Goal: Task Accomplishment & Management: Complete application form

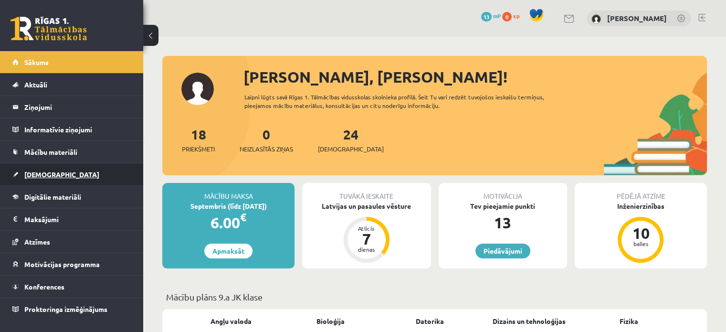
click at [60, 175] on link "[DEMOGRAPHIC_DATA]" at bounding box center [71, 174] width 119 height 22
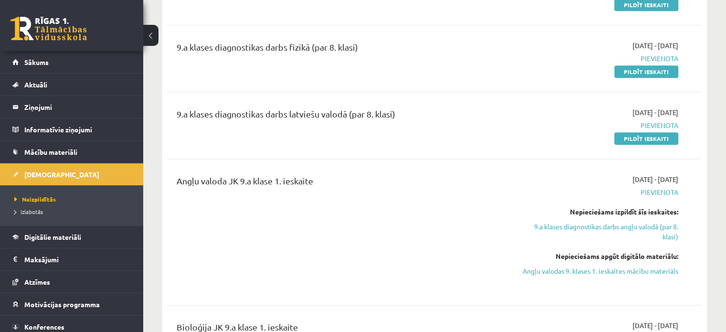
scroll to position [1146, 0]
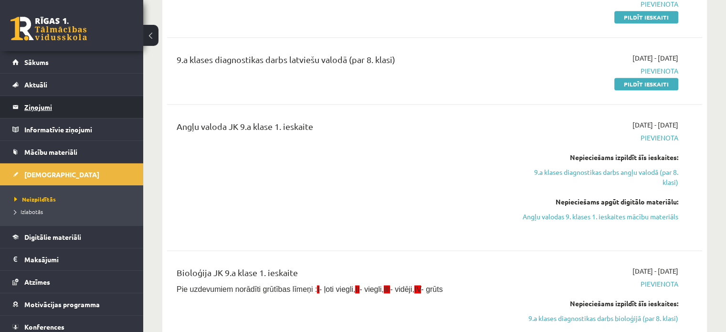
click at [37, 112] on legend "Ziņojumi 0" at bounding box center [77, 107] width 107 height 22
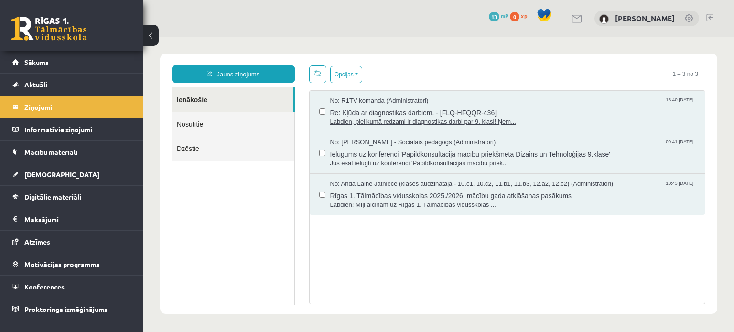
click at [411, 107] on span "Re: Kļūda ar diagnostikas darbiem. - [FLQ-HFQQR-436]" at bounding box center [512, 112] width 365 height 12
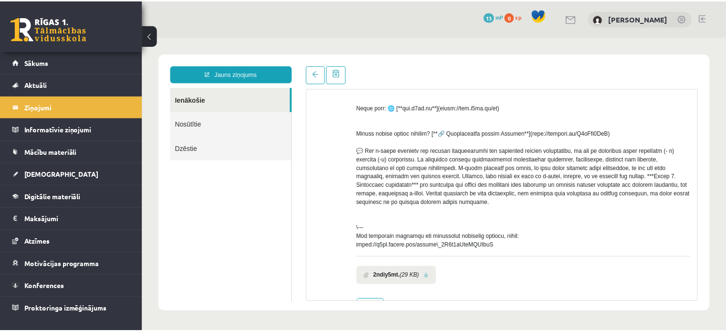
scroll to position [230, 0]
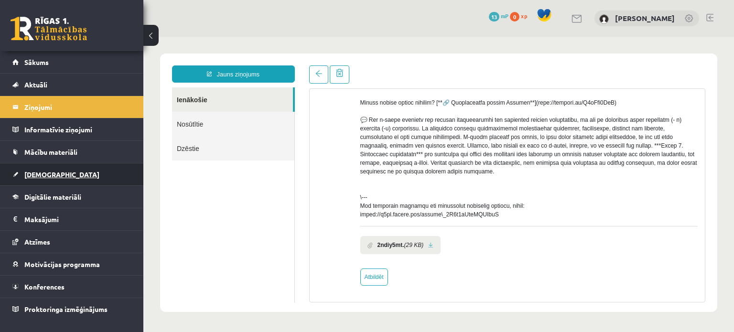
click at [72, 177] on link "[DEMOGRAPHIC_DATA]" at bounding box center [71, 174] width 119 height 22
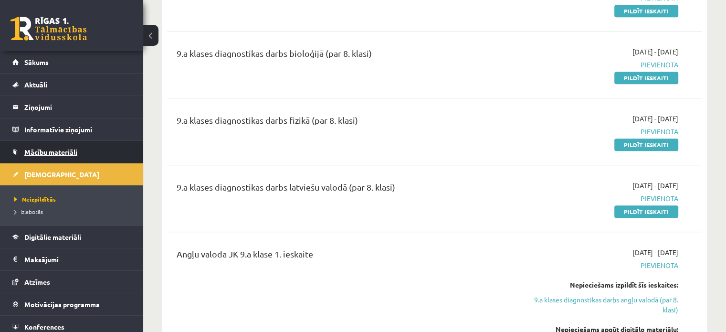
scroll to position [1003, 0]
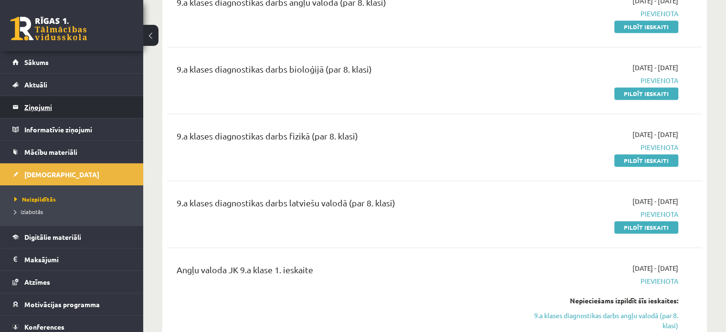
click at [52, 110] on legend "Ziņojumi 0" at bounding box center [77, 107] width 107 height 22
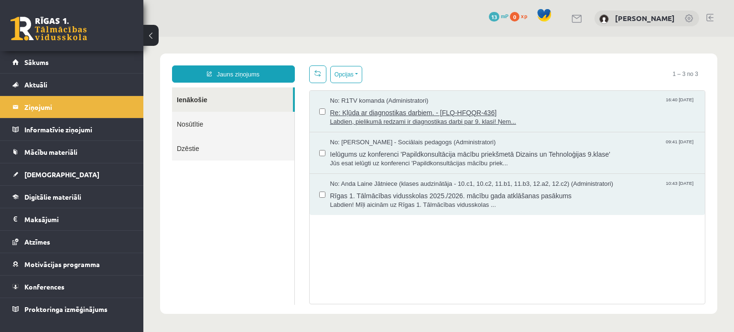
click at [401, 112] on span "Re: Kļūda ar diagnostikas darbiem. - [FLQ-HFQQR-436]" at bounding box center [512, 112] width 365 height 12
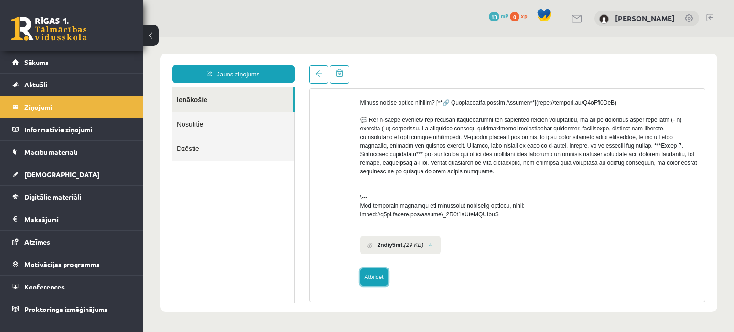
click at [378, 279] on link "Atbildēt" at bounding box center [374, 276] width 28 height 17
type input "**********"
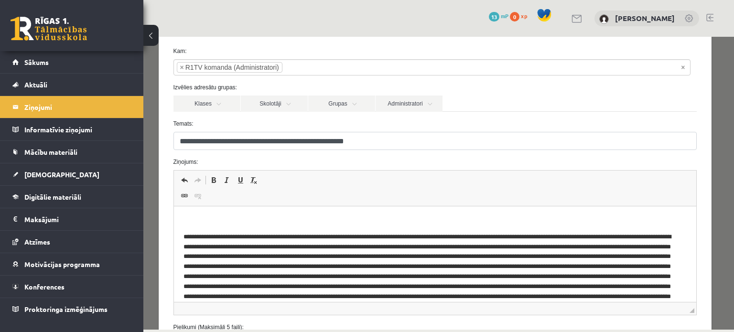
scroll to position [128, 0]
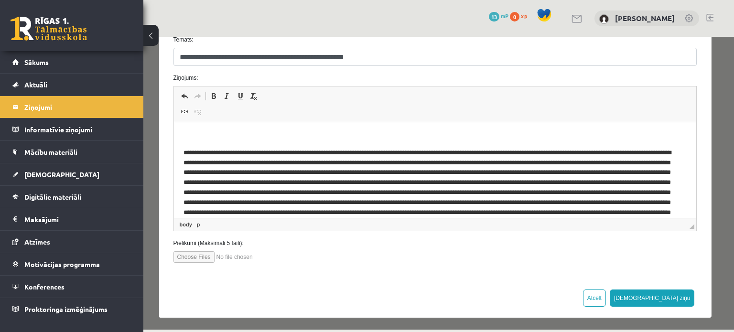
click at [230, 159] on p "Визуальный текстовый редактор, wiswyg-editor-47363967659520-1756739892-456" at bounding box center [428, 197] width 490 height 99
click at [211, 133] on p "Визуальный текстовый редактор, wiswyg-editor-47363967659520-1756739892-456" at bounding box center [434, 137] width 503 height 10
click at [209, 132] on p "Визуальный текстовый редактор, wiswyg-editor-47363967659520-1756739892-456" at bounding box center [434, 137] width 503 height 10
click at [184, 123] on html at bounding box center [434, 189] width 522 height 135
click at [181, 127] on html at bounding box center [434, 189] width 522 height 135
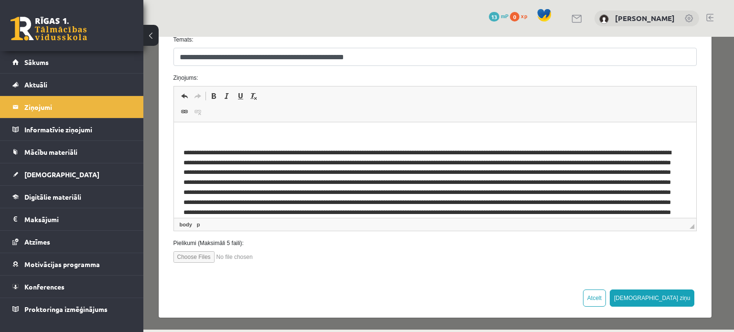
click at [204, 252] on input "file" at bounding box center [227, 256] width 108 height 11
click at [209, 125] on html at bounding box center [434, 189] width 522 height 135
click at [33, 61] on span "Sākums" at bounding box center [36, 62] width 24 height 9
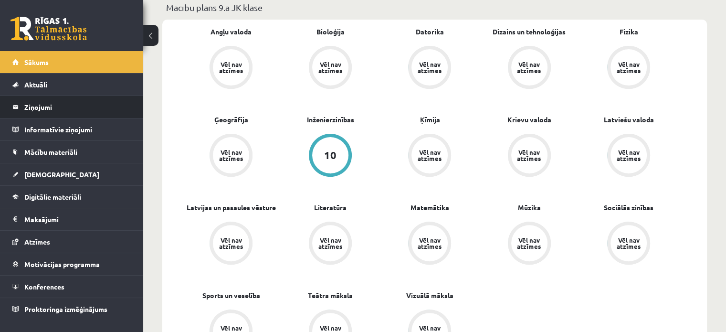
scroll to position [239, 0]
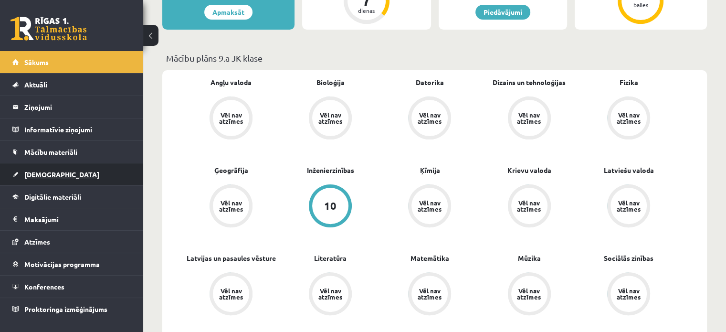
click at [69, 175] on link "[DEMOGRAPHIC_DATA]" at bounding box center [71, 174] width 119 height 22
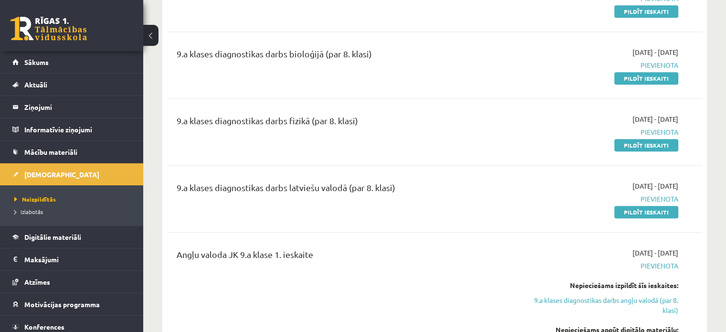
scroll to position [1003, 0]
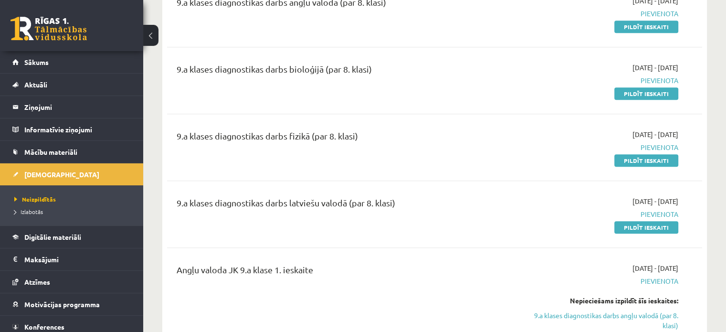
click at [340, 129] on div "9.a klases diagnostikas darbs fizikā (par 8. klasi)" at bounding box center [342, 138] width 330 height 18
click at [332, 133] on div "9.a klases diagnostikas darbs fizikā (par 8. klasi)" at bounding box center [342, 138] width 330 height 18
click at [653, 157] on link "Pildīt ieskaiti" at bounding box center [647, 160] width 64 height 12
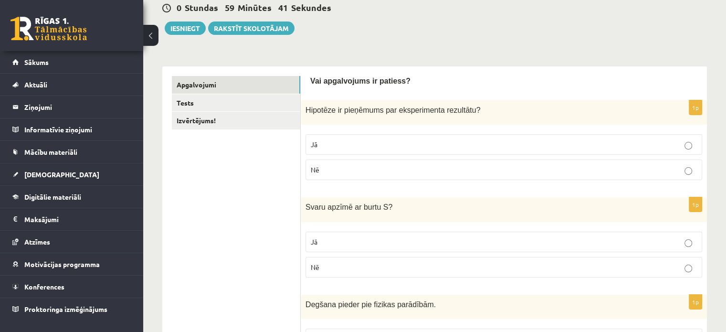
scroll to position [143, 0]
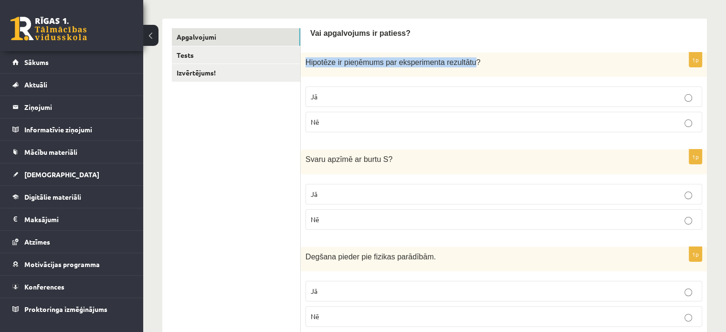
drag, startPoint x: 307, startPoint y: 61, endPoint x: 450, endPoint y: 66, distance: 143.4
click at [462, 70] on div "Hipotēze ir pieņēmums par eksperimenta rezultātu ?" at bounding box center [504, 65] width 406 height 24
click at [448, 39] on div "Vai apgalvojums ir patiess?" at bounding box center [503, 35] width 387 height 15
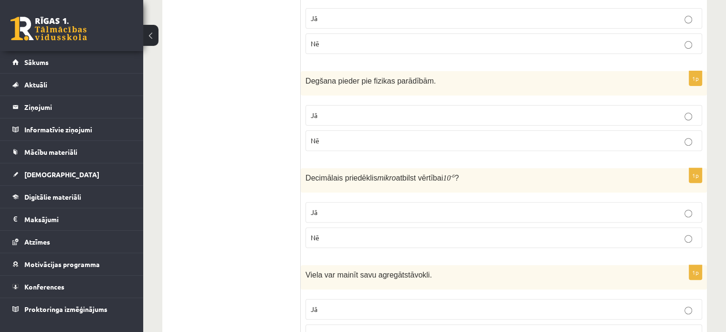
scroll to position [334, 0]
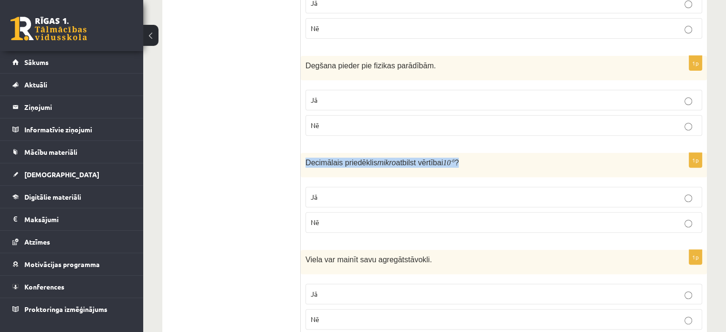
drag, startPoint x: 308, startPoint y: 158, endPoint x: 462, endPoint y: 164, distance: 154.9
click at [462, 164] on p "Decimālais priedēklis mikro atbilst vērtībai 10 - 6 ?" at bounding box center [480, 163] width 349 height 10
click at [567, 168] on div "Decimālais priedēklis mikro atbilst vērtībai 10 - 6 ?" at bounding box center [504, 165] width 406 height 24
click at [693, 219] on p "Nē" at bounding box center [504, 222] width 386 height 10
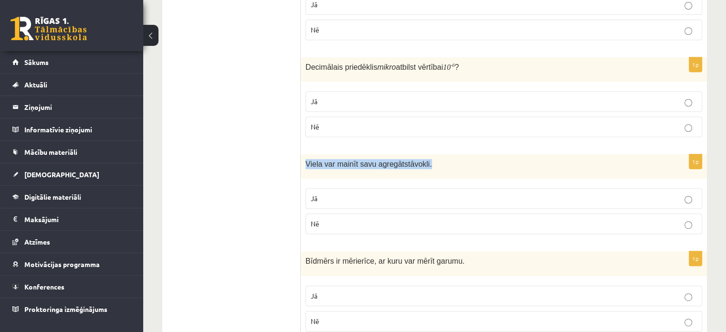
drag, startPoint x: 307, startPoint y: 163, endPoint x: 399, endPoint y: 158, distance: 92.3
click at [432, 166] on p "Viela var mainīt savu agregātstāvokli." at bounding box center [480, 164] width 349 height 10
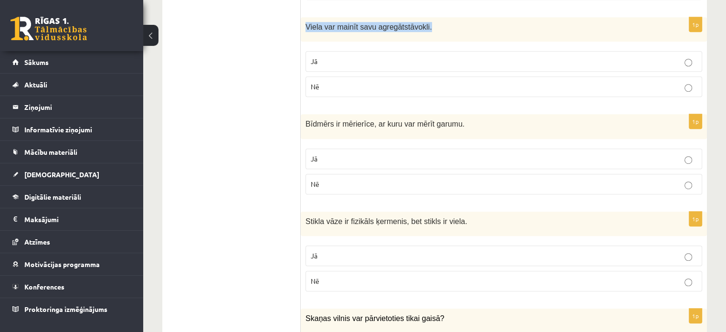
scroll to position [573, 0]
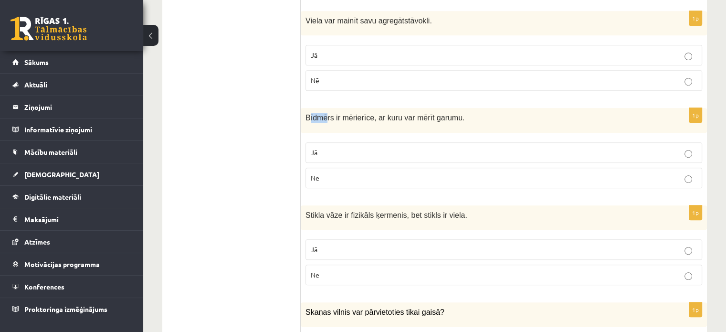
drag, startPoint x: 309, startPoint y: 118, endPoint x: 323, endPoint y: 117, distance: 14.8
click at [325, 117] on span "Bīdmērs ir mērierīce, ar kuru var mērīt garumu." at bounding box center [385, 118] width 159 height 8
drag, startPoint x: 307, startPoint y: 113, endPoint x: 458, endPoint y: 122, distance: 151.6
click at [458, 122] on div "Bīdmērs ir mērierīce, ar kuru var mērīt garumu." at bounding box center [504, 120] width 406 height 24
click at [690, 170] on label "Nē" at bounding box center [504, 178] width 397 height 21
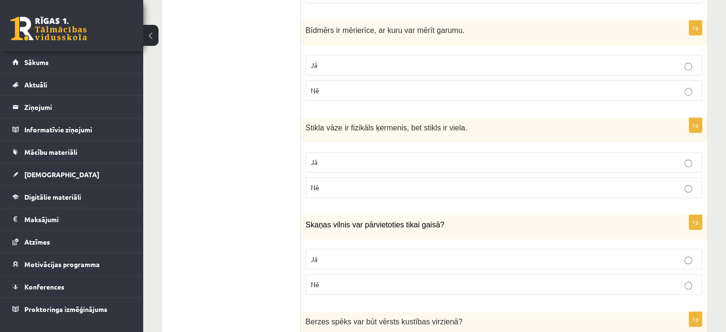
scroll to position [716, 0]
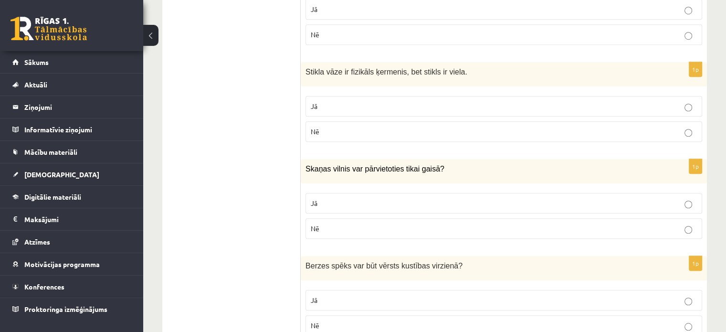
click at [689, 108] on label "Jā" at bounding box center [504, 106] width 397 height 21
click at [692, 231] on label "Nē" at bounding box center [504, 228] width 397 height 21
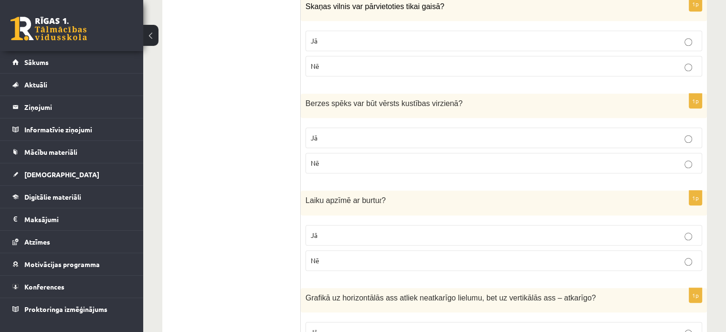
scroll to position [907, 0]
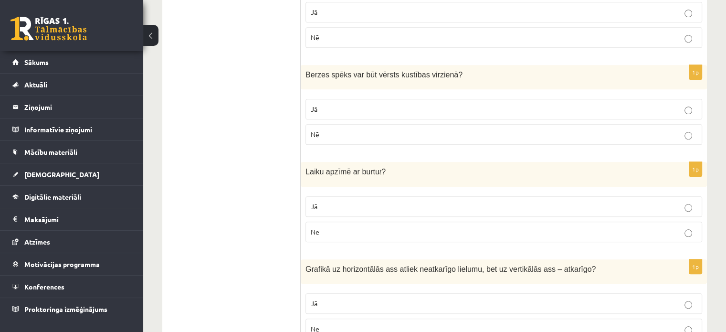
click at [693, 136] on label "Nē" at bounding box center [504, 134] width 397 height 21
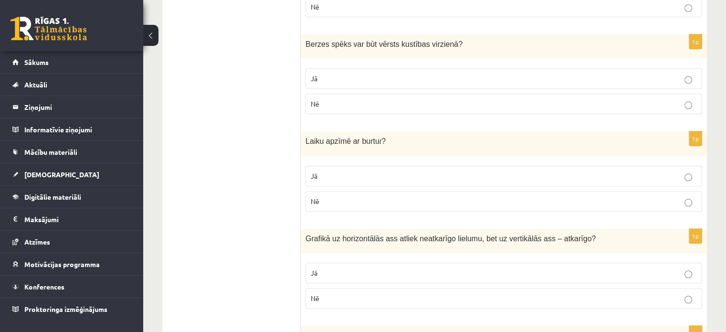
scroll to position [955, 0]
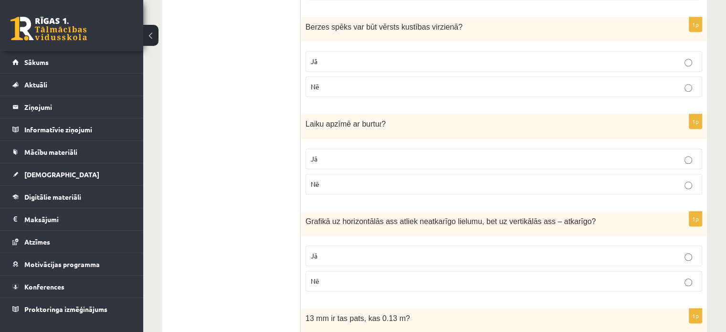
click at [682, 156] on p "Jā" at bounding box center [504, 159] width 386 height 10
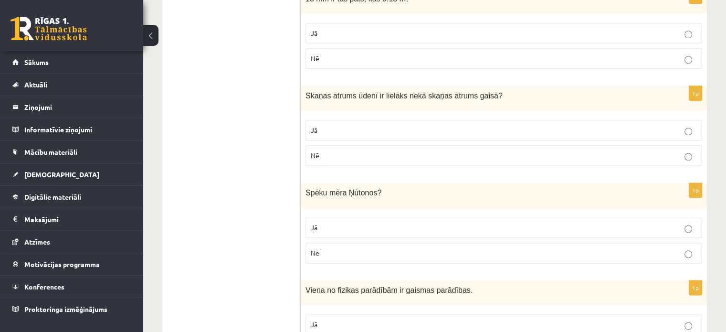
scroll to position [1290, 0]
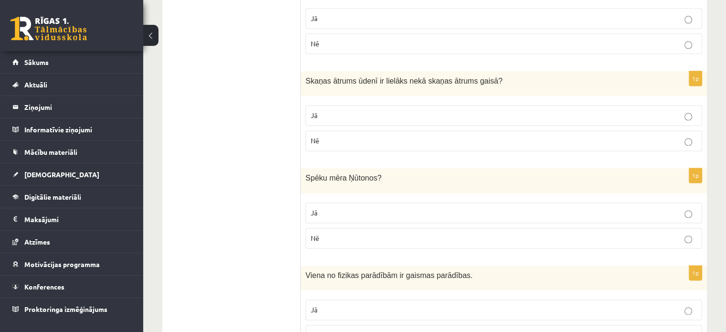
click at [688, 212] on label "Jā" at bounding box center [504, 213] width 397 height 21
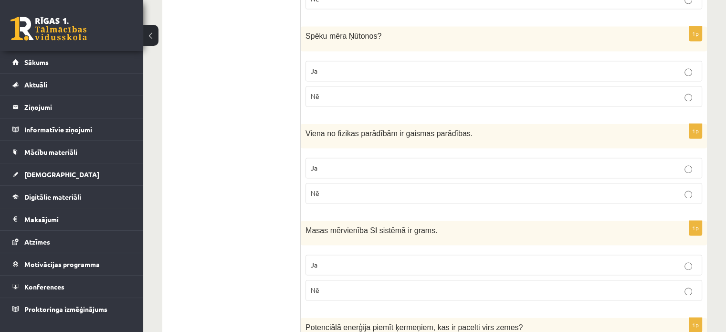
scroll to position [1479, 0]
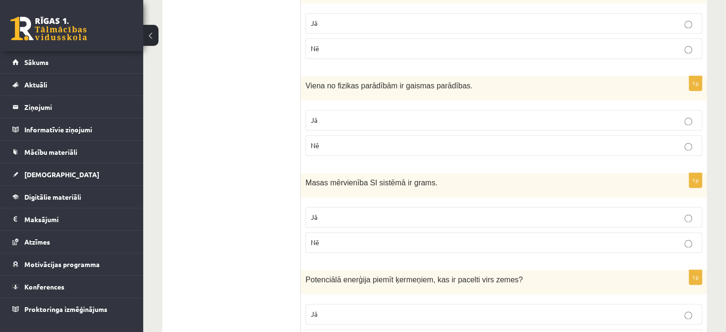
click at [693, 237] on p "Nē" at bounding box center [504, 242] width 386 height 10
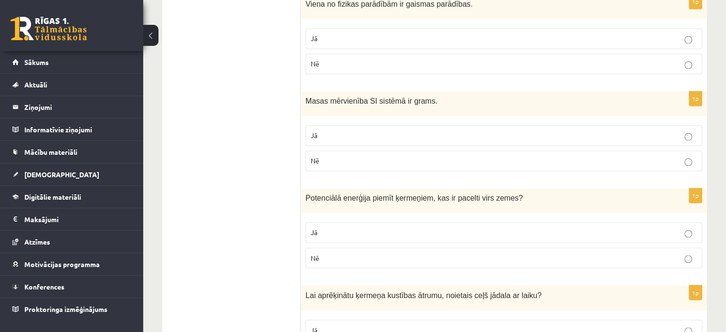
scroll to position [1622, 0]
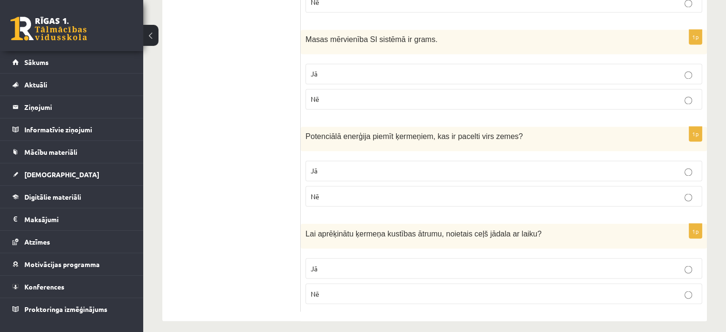
click at [700, 164] on label "Jā" at bounding box center [504, 170] width 397 height 21
click at [704, 267] on div "1p Lai aprēķinātu ķermeņa kustības ātrumu, noietais ceļš jādala ar laiku? Jā Nē" at bounding box center [504, 267] width 406 height 87
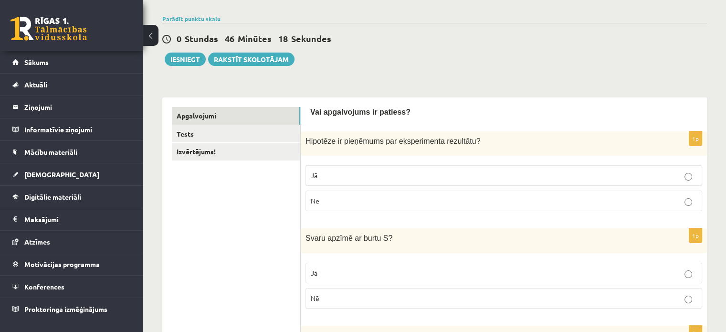
scroll to position [48, 0]
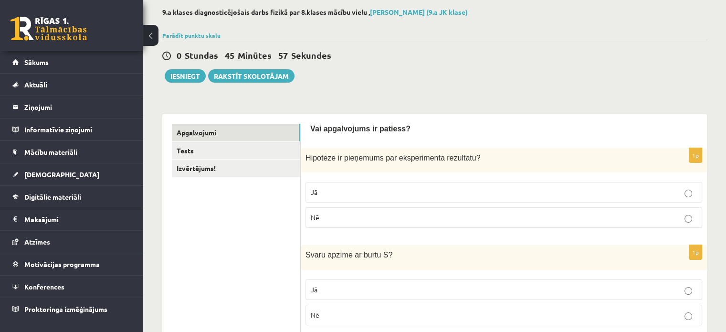
click at [212, 135] on link "Apgalvojumi" at bounding box center [236, 133] width 128 height 18
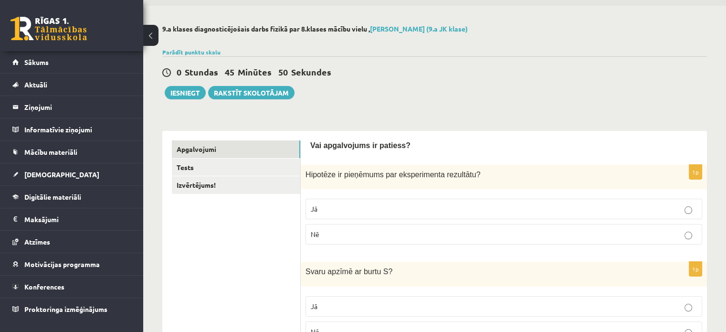
scroll to position [0, 0]
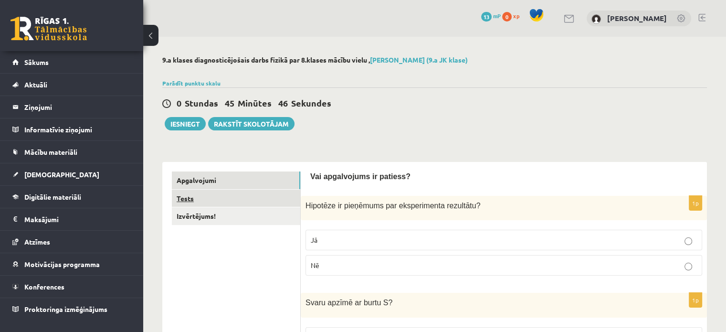
click at [218, 204] on link "Tests" at bounding box center [236, 199] width 128 height 18
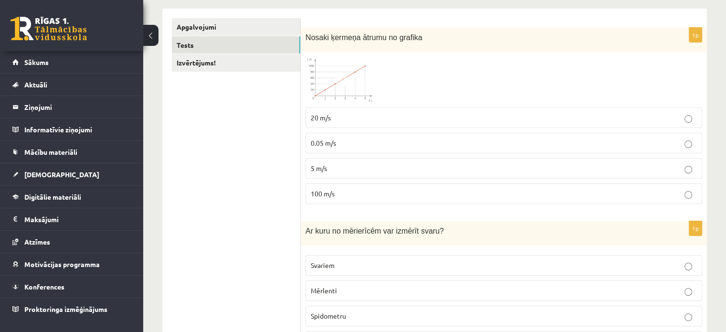
scroll to position [96, 0]
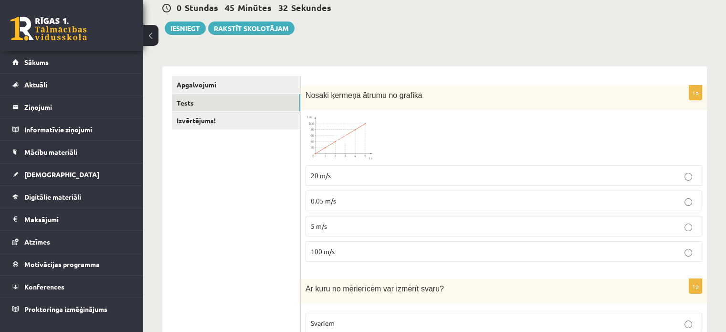
click at [338, 143] on span at bounding box center [341, 137] width 15 height 15
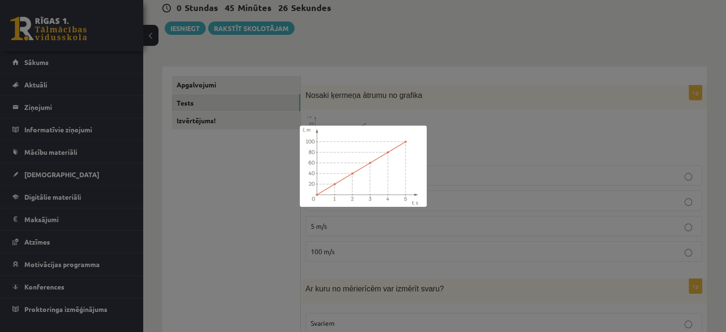
click at [495, 165] on div at bounding box center [363, 166] width 726 height 332
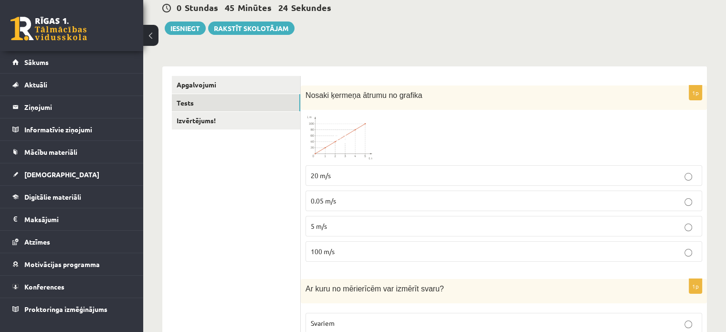
click at [650, 176] on p "20 m/s" at bounding box center [504, 176] width 386 height 10
click at [685, 214] on fieldset "20 m/s 0.05 m/s 5 m/s 100 m/s" at bounding box center [504, 212] width 397 height 104
click at [683, 245] on label "100 m/s" at bounding box center [504, 251] width 397 height 21
click at [360, 141] on img at bounding box center [342, 138] width 72 height 46
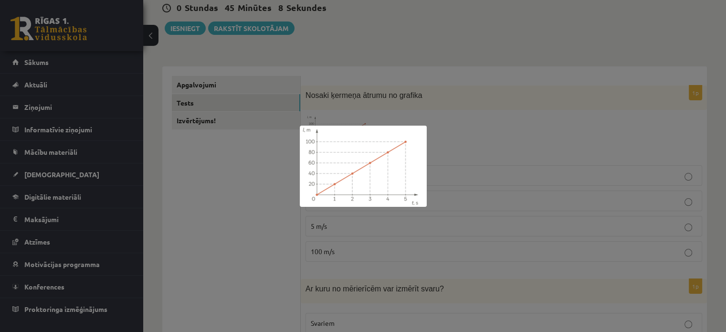
click at [401, 147] on img at bounding box center [363, 166] width 127 height 81
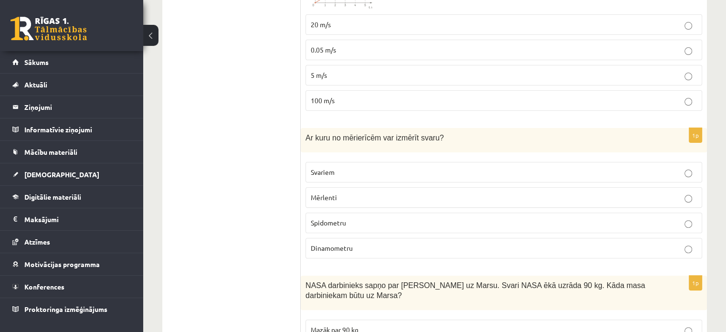
scroll to position [287, 0]
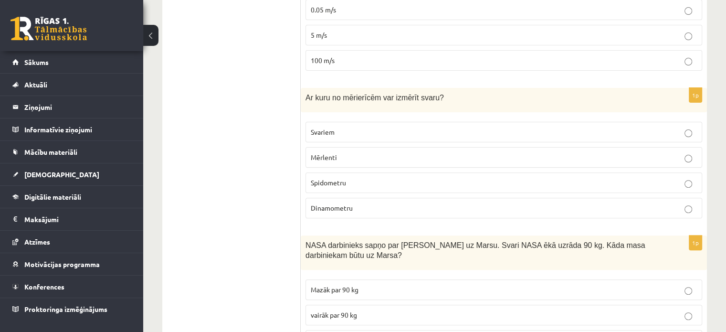
click at [675, 153] on p "Mērlenti" at bounding box center [504, 157] width 386 height 10
click at [693, 134] on p "Svariem" at bounding box center [504, 132] width 386 height 10
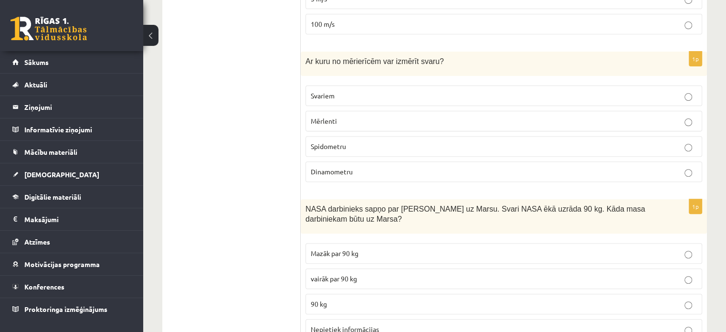
scroll to position [382, 0]
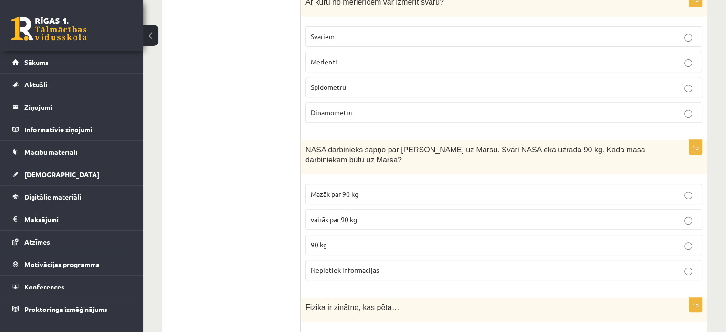
click at [670, 236] on label "90 kg" at bounding box center [504, 245] width 397 height 21
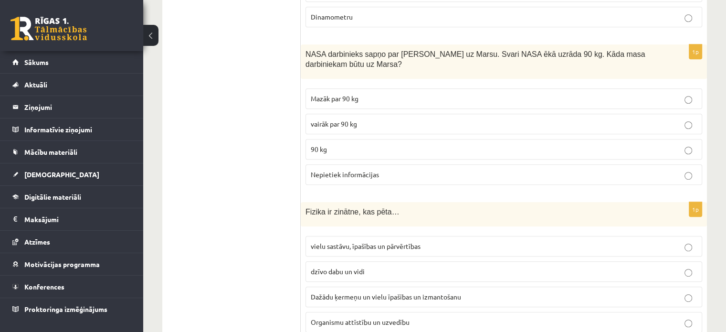
scroll to position [525, 0]
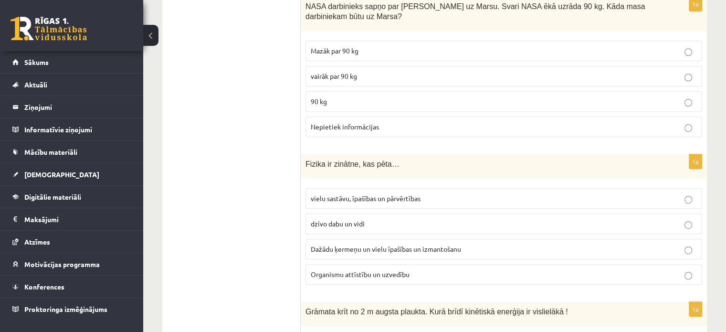
click at [684, 246] on p "Dažādu ķermeņu un vielu īpašības un izmantošanu" at bounding box center [504, 249] width 386 height 10
click at [689, 229] on label "dzīvo dabu un vidi" at bounding box center [504, 223] width 397 height 21
click at [683, 201] on p "vielu sastāvu, īpašības un pārvērtības" at bounding box center [504, 198] width 386 height 10
click at [677, 264] on label "Organismu attīstību un uzvedību" at bounding box center [504, 274] width 397 height 21
click at [682, 244] on p "Dažādu ķermeņu un vielu īpašības un izmantošanu" at bounding box center [504, 249] width 386 height 10
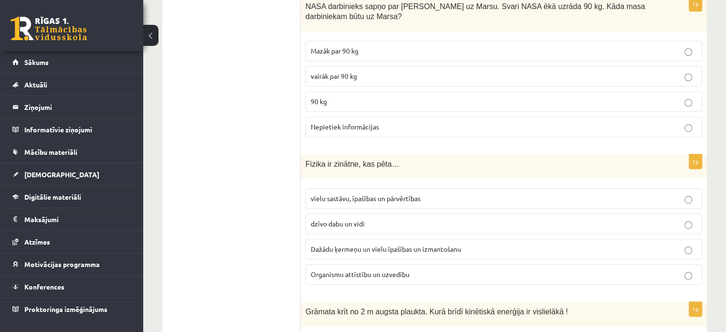
click at [680, 227] on label "dzīvo dabu un vidi" at bounding box center [504, 223] width 397 height 21
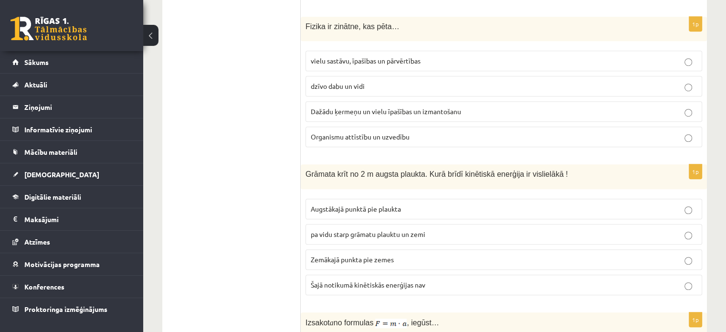
scroll to position [669, 0]
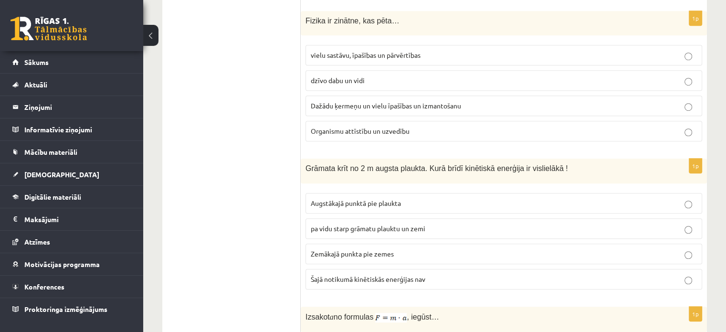
click at [520, 252] on p "Zemākajā punkta pie zemes" at bounding box center [504, 254] width 386 height 10
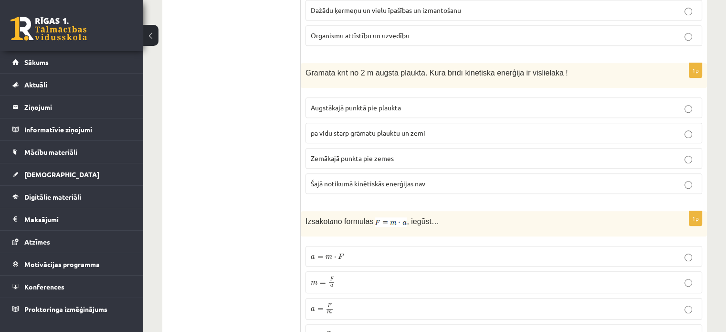
scroll to position [812, 0]
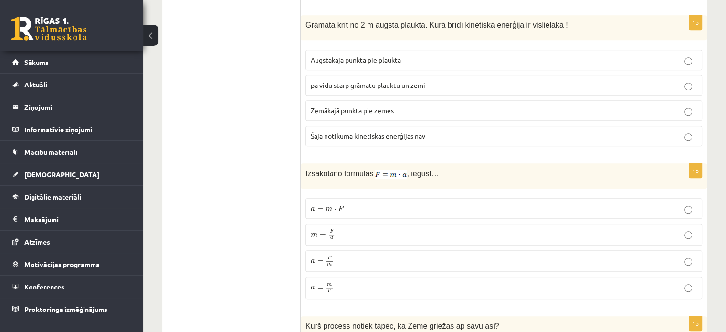
click at [663, 256] on p "a = F m a = F m" at bounding box center [504, 261] width 386 height 11
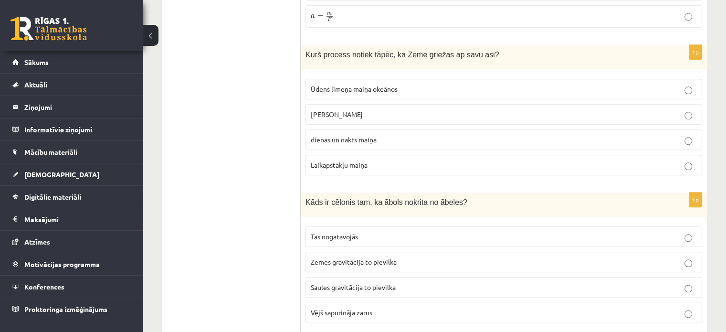
scroll to position [1146, 0]
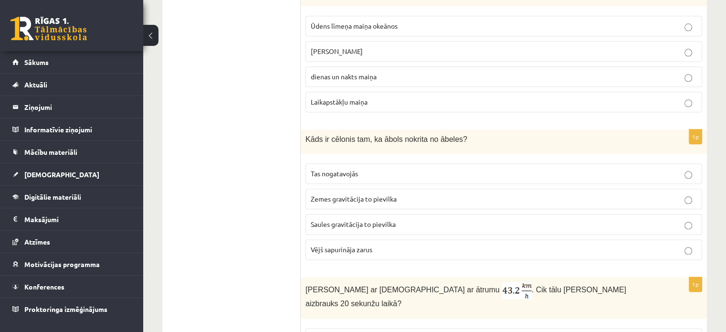
click at [363, 194] on span "Zemes gravitācija to pievilka" at bounding box center [354, 198] width 86 height 9
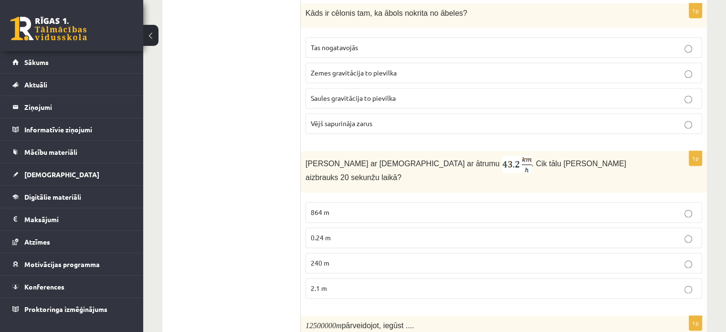
scroll to position [1290, 0]
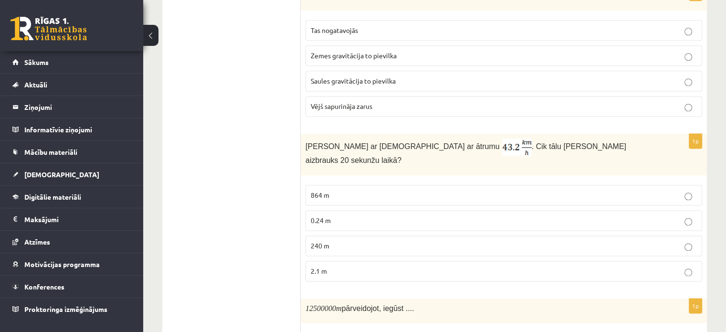
click at [682, 241] on p "240 m" at bounding box center [504, 246] width 386 height 10
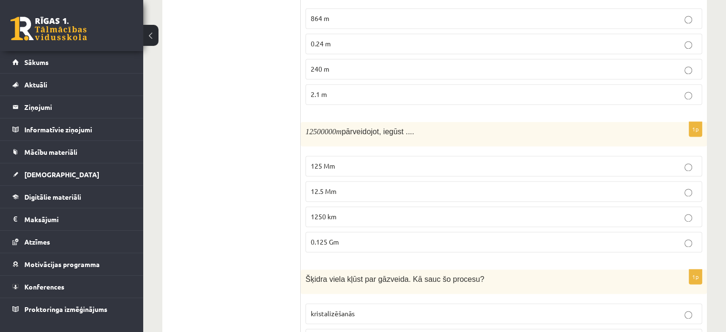
scroll to position [1481, 0]
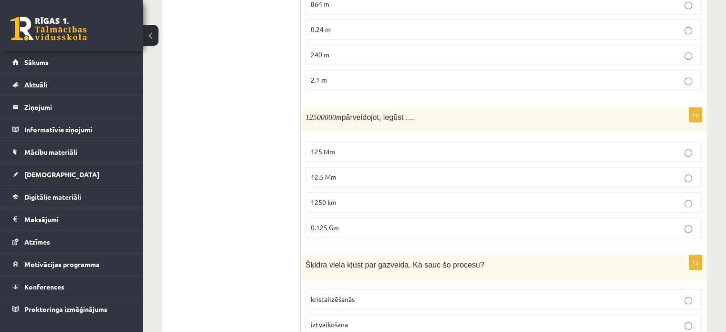
click at [697, 192] on label "1250 km" at bounding box center [504, 202] width 397 height 21
click at [373, 147] on p "125 Mm" at bounding box center [504, 152] width 386 height 10
click at [391, 167] on label "12.5 Mm" at bounding box center [504, 177] width 397 height 21
click at [398, 197] on p "1250 km" at bounding box center [504, 202] width 386 height 10
click at [406, 217] on label "0.125 Gm" at bounding box center [504, 227] width 397 height 21
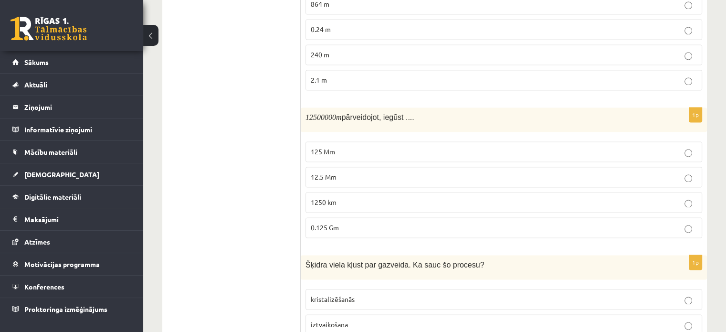
click at [664, 223] on p "0.125 Gm" at bounding box center [504, 228] width 386 height 10
click at [693, 223] on p "0.125 Gm" at bounding box center [504, 228] width 386 height 10
click at [692, 192] on label "1250 km" at bounding box center [504, 202] width 397 height 21
click at [680, 223] on p "0.125 Gm" at bounding box center [504, 228] width 386 height 10
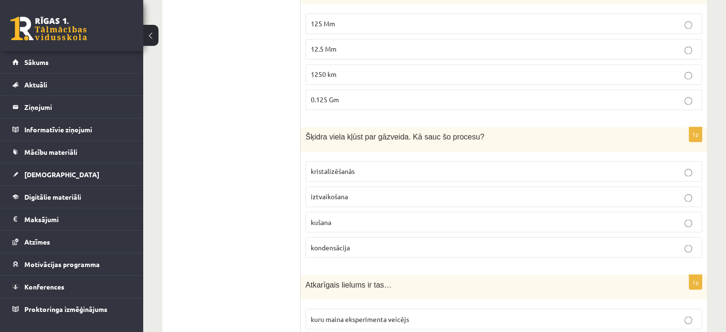
scroll to position [1624, 0]
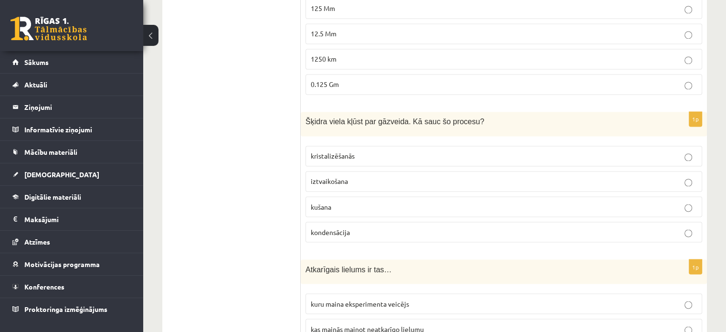
click at [680, 176] on p "iztvaikošana" at bounding box center [504, 181] width 386 height 10
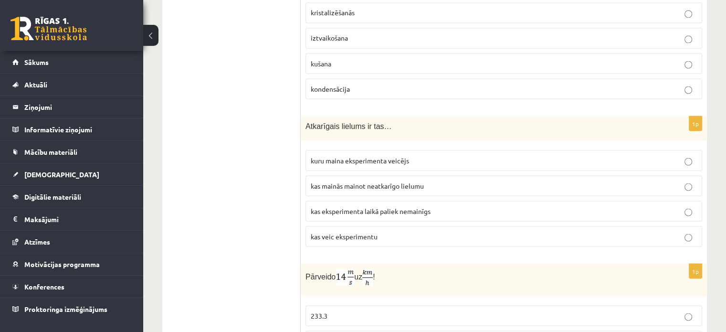
scroll to position [1767, 0]
click at [357, 156] on span "kuru maina eksperimenta veicējs" at bounding box center [360, 160] width 98 height 9
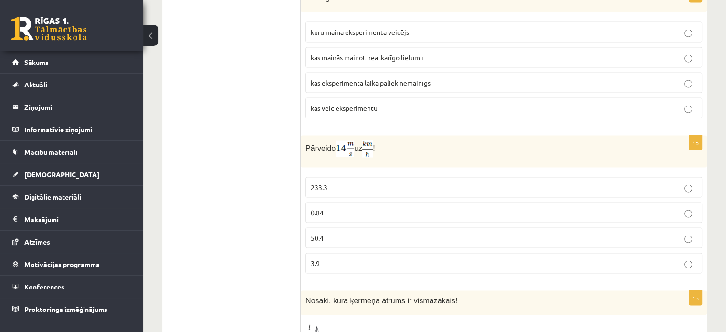
scroll to position [1910, 0]
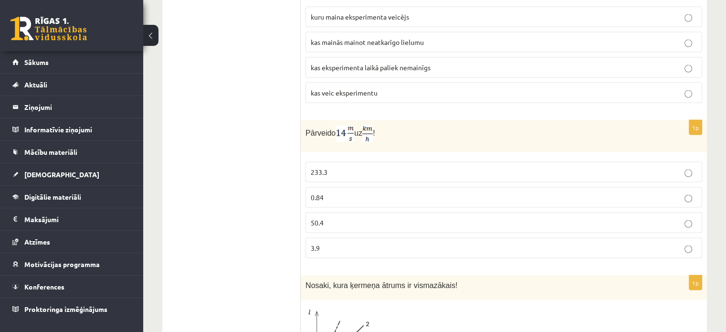
click at [378, 218] on p "50.4" at bounding box center [504, 223] width 386 height 10
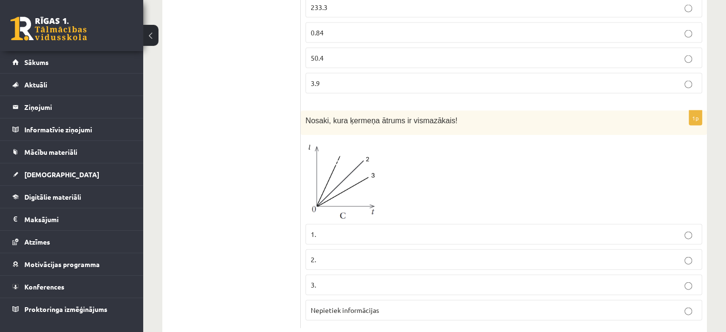
scroll to position [2079, 0]
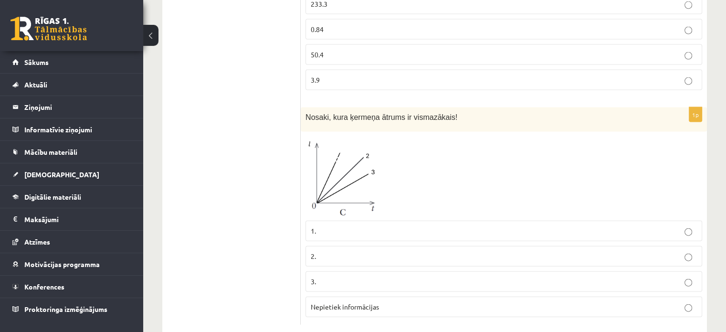
click at [626, 302] on p "Nepietiek informācijas" at bounding box center [504, 307] width 386 height 10
click at [550, 277] on p "3." at bounding box center [504, 282] width 386 height 10
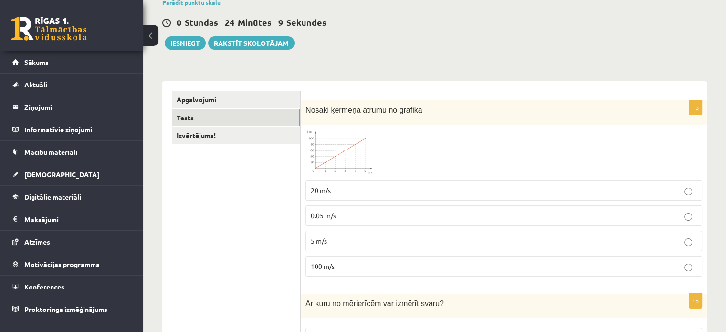
scroll to position [0, 0]
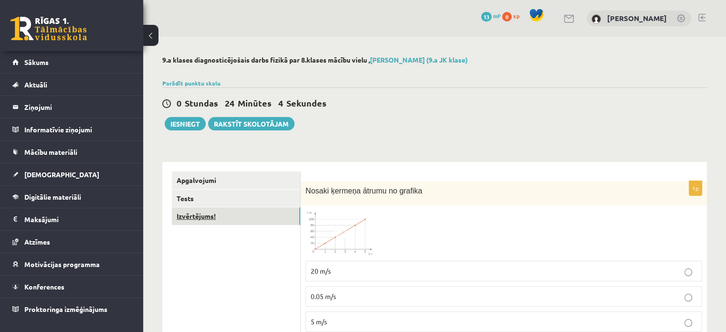
click at [224, 213] on link "Izvērtējums!" at bounding box center [236, 216] width 128 height 18
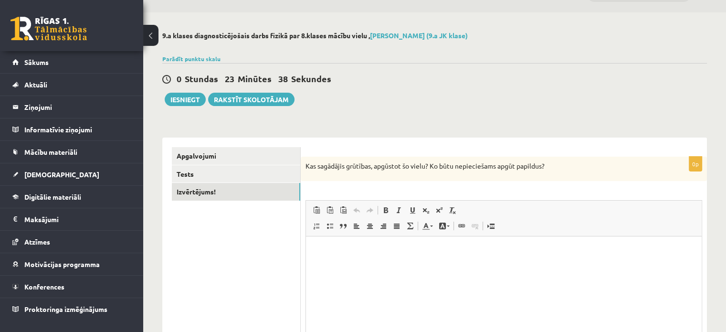
scroll to position [120, 0]
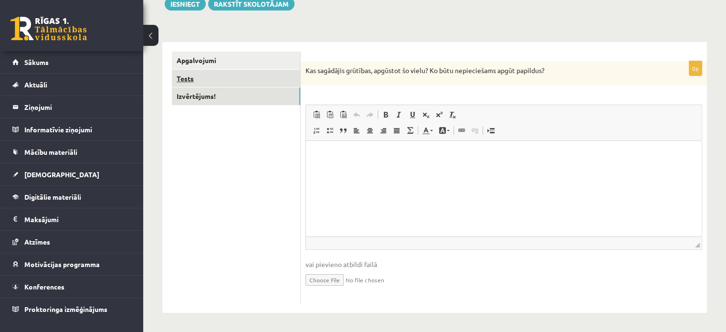
click at [260, 83] on link "Tests" at bounding box center [236, 79] width 128 height 18
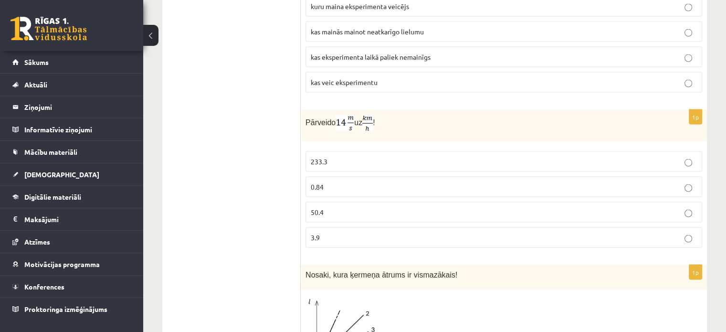
scroll to position [1744, 0]
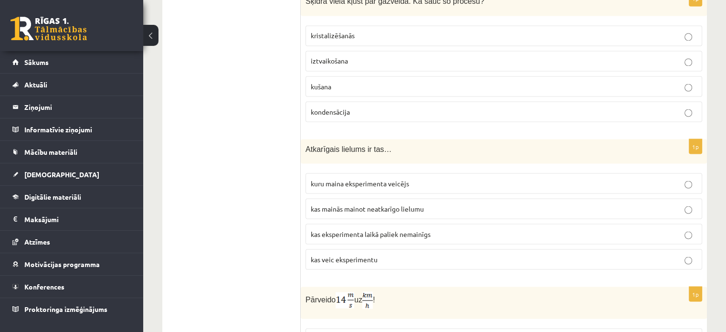
click at [495, 203] on p "kas mainās mainot neatkarīgo lielumu" at bounding box center [504, 208] width 386 height 10
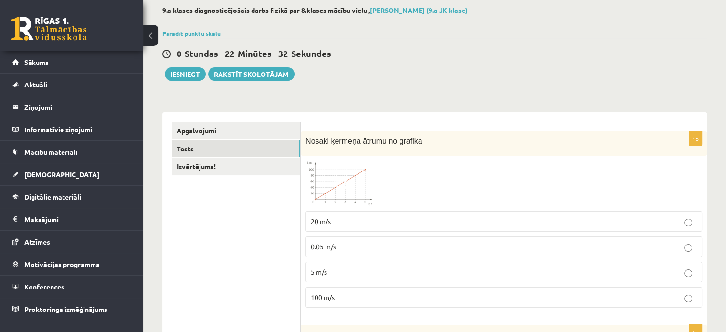
scroll to position [96, 0]
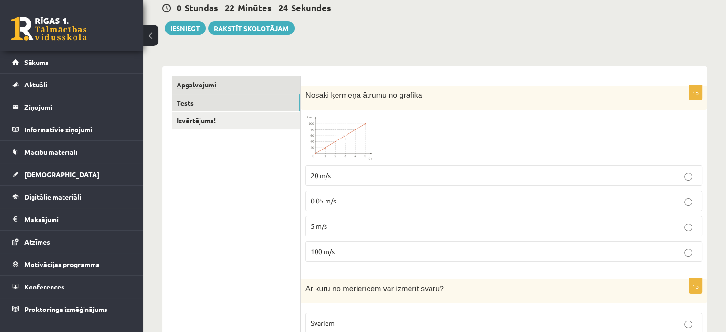
click at [210, 85] on link "Apgalvojumi" at bounding box center [236, 85] width 128 height 18
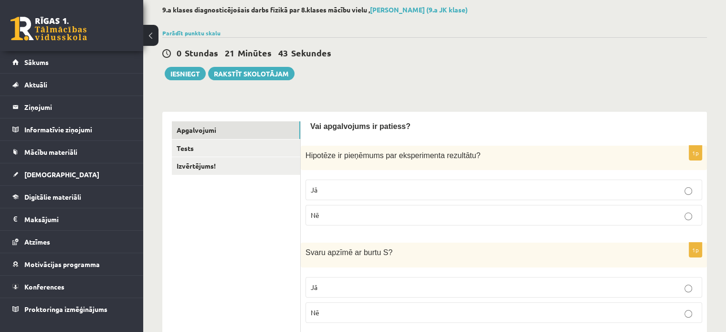
scroll to position [0, 0]
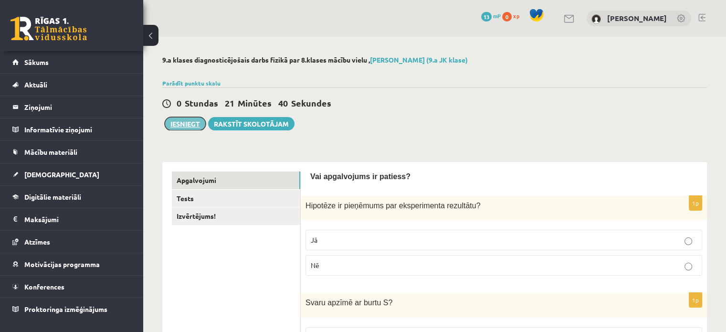
click at [194, 123] on button "Iesniegt" at bounding box center [185, 123] width 41 height 13
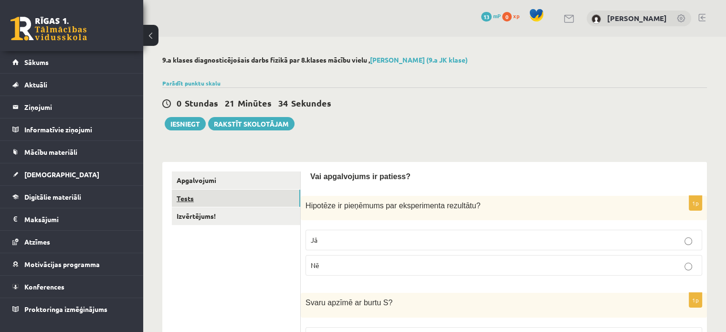
click at [277, 202] on link "Tests" at bounding box center [236, 199] width 128 height 18
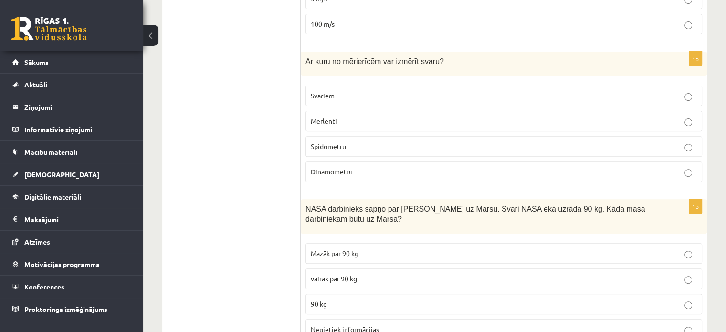
scroll to position [382, 0]
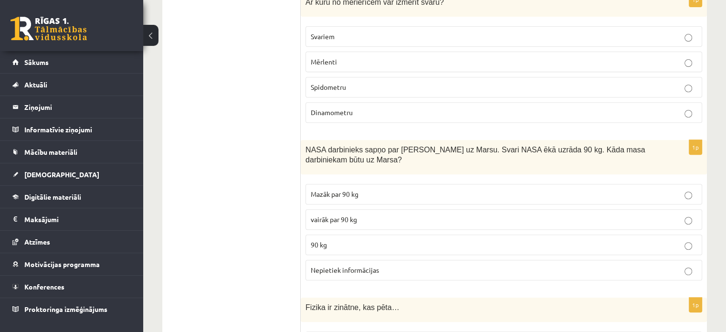
click at [349, 104] on label "Dinamometru" at bounding box center [504, 112] width 397 height 21
click at [398, 42] on label "Svariem" at bounding box center [504, 36] width 397 height 21
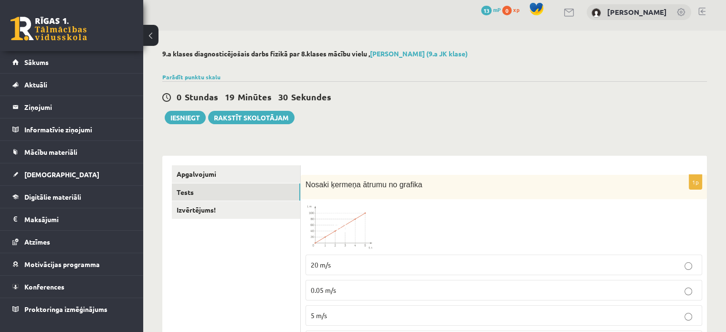
scroll to position [0, 0]
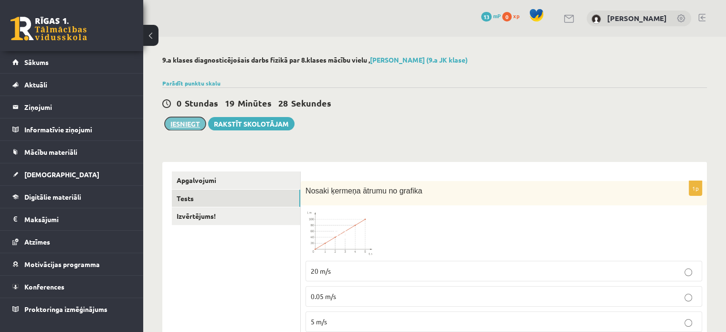
click at [189, 126] on button "Iesniegt" at bounding box center [185, 123] width 41 height 13
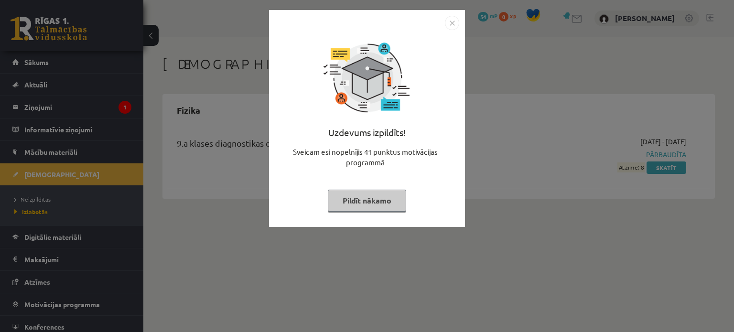
click at [371, 205] on button "Pildīt nākamo" at bounding box center [367, 201] width 78 height 22
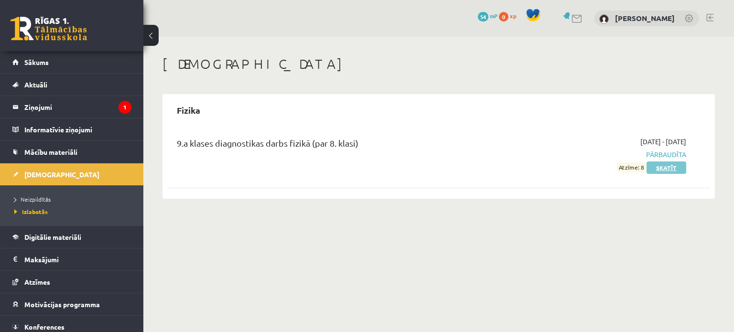
click at [661, 168] on link "Skatīt" at bounding box center [666, 167] width 40 height 12
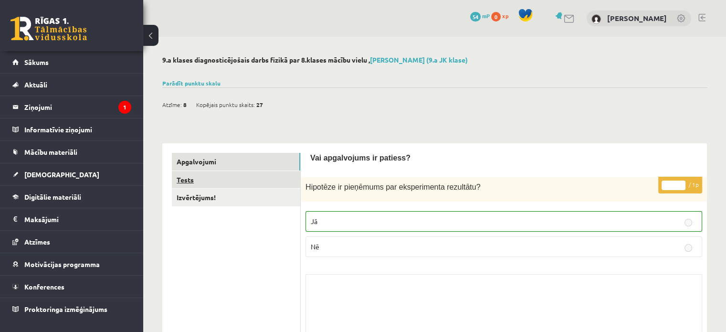
click at [260, 179] on link "Tests" at bounding box center [236, 180] width 128 height 18
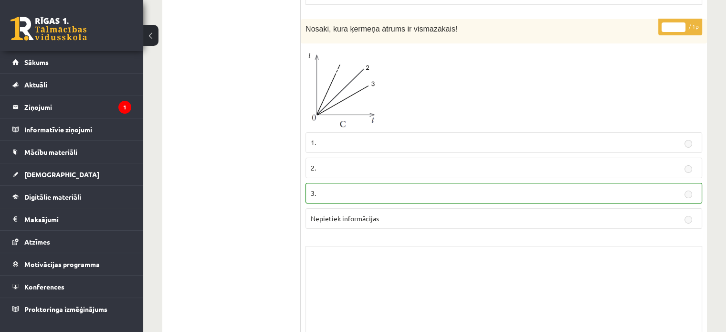
scroll to position [3597, 0]
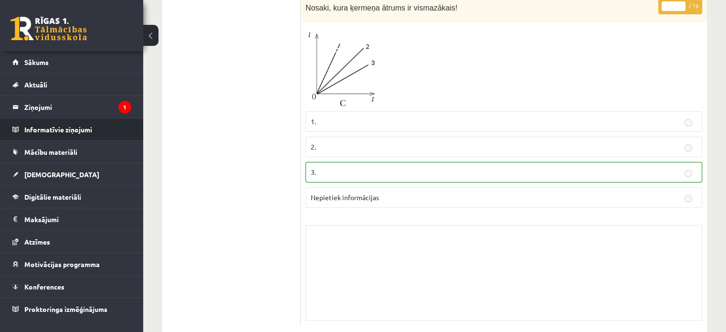
click at [88, 118] on li "Informatīvie ziņojumi 0" at bounding box center [71, 129] width 143 height 23
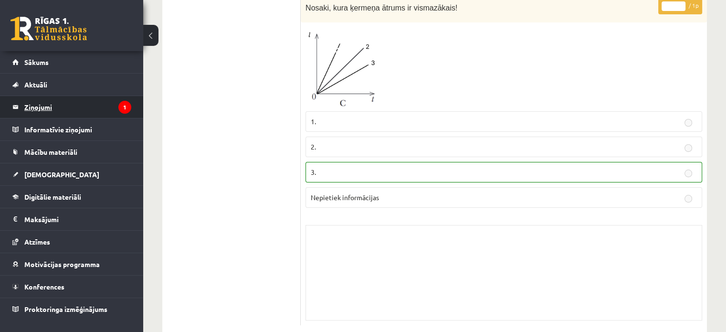
click at [63, 107] on legend "Ziņojumi 1" at bounding box center [77, 107] width 107 height 22
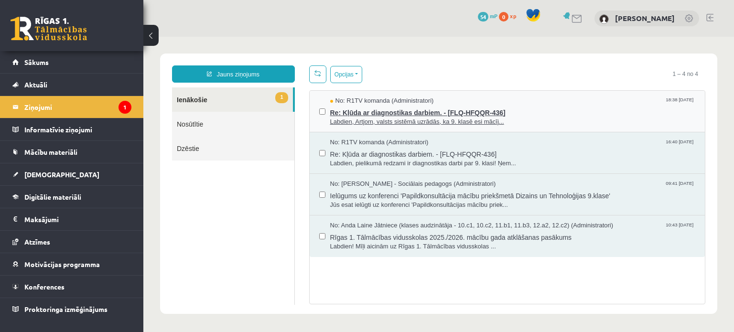
click at [442, 113] on span "Re: Kļūda ar diagnostikas darbiem. - [FLQ-HFQQR-436]" at bounding box center [512, 112] width 365 height 12
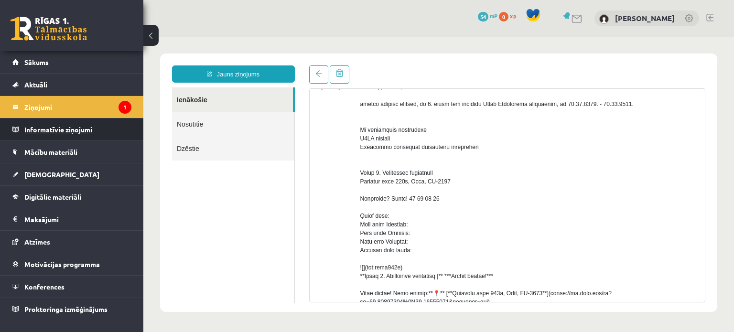
scroll to position [55, 0]
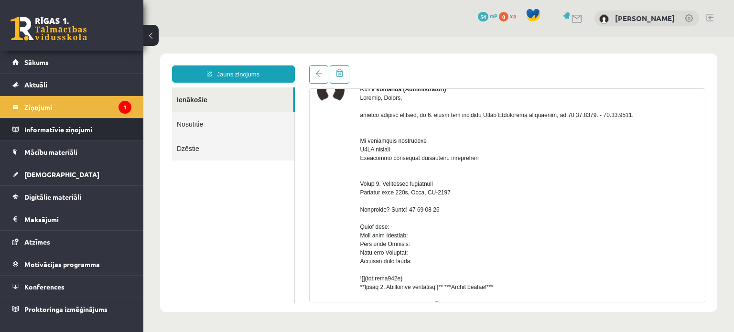
click at [33, 128] on legend "Informatīvie ziņojumi 0" at bounding box center [77, 129] width 107 height 22
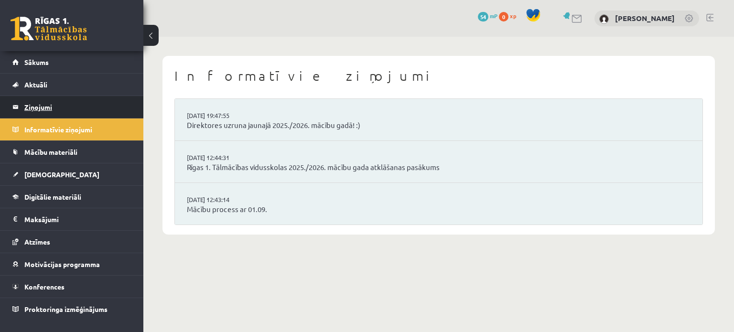
click at [35, 101] on legend "Ziņojumi 1" at bounding box center [77, 107] width 107 height 22
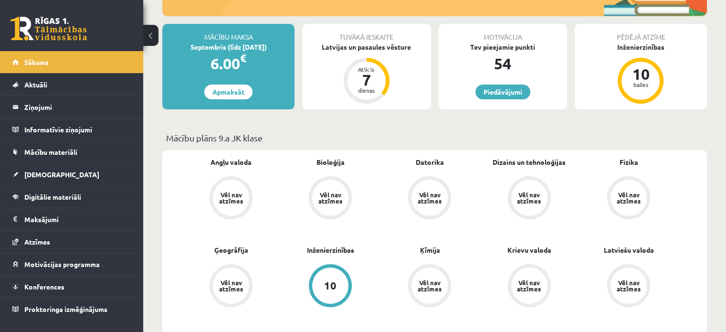
scroll to position [143, 0]
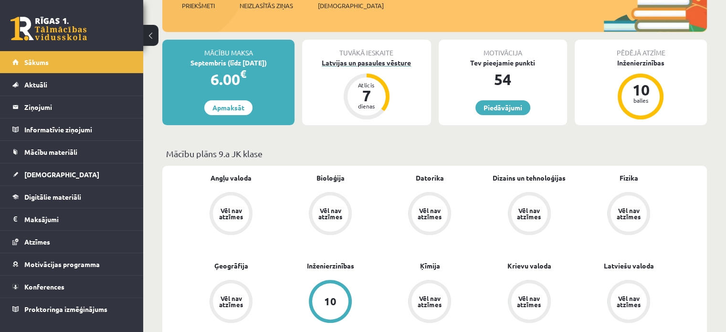
click at [367, 96] on div "7" at bounding box center [366, 95] width 29 height 15
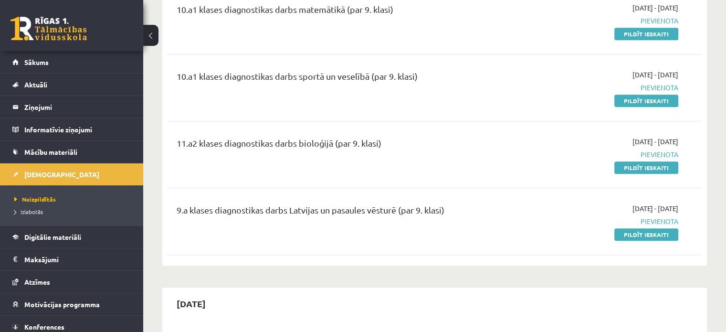
scroll to position [764, 0]
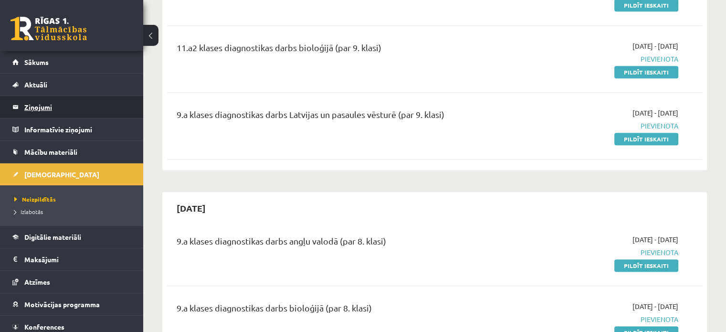
click at [49, 108] on legend "Ziņojumi 0" at bounding box center [77, 107] width 107 height 22
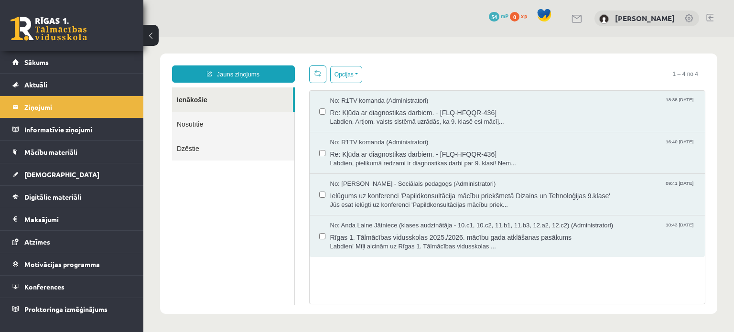
click at [193, 116] on link "Nosūtītie" at bounding box center [233, 124] width 122 height 24
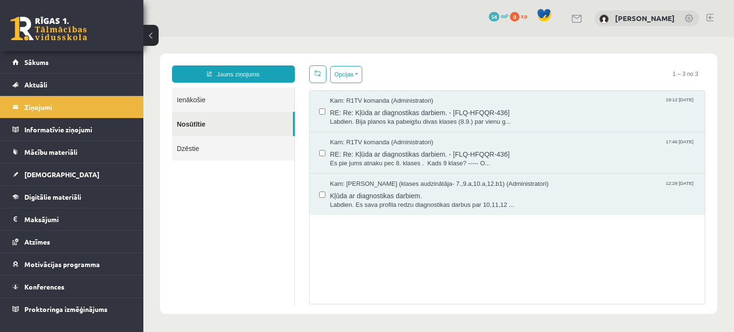
click at [196, 97] on link "Ienākošie" at bounding box center [233, 99] width 122 height 24
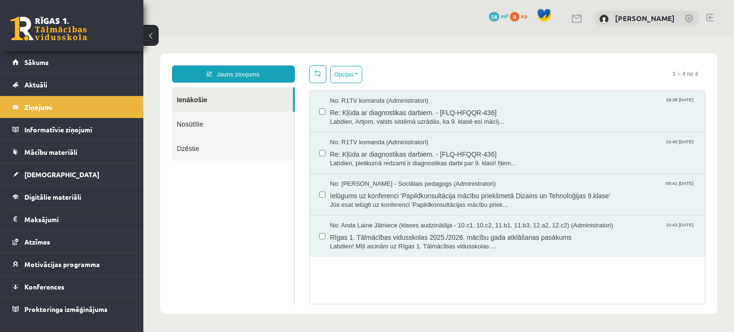
click at [186, 120] on link "Nosūtītie" at bounding box center [233, 124] width 122 height 24
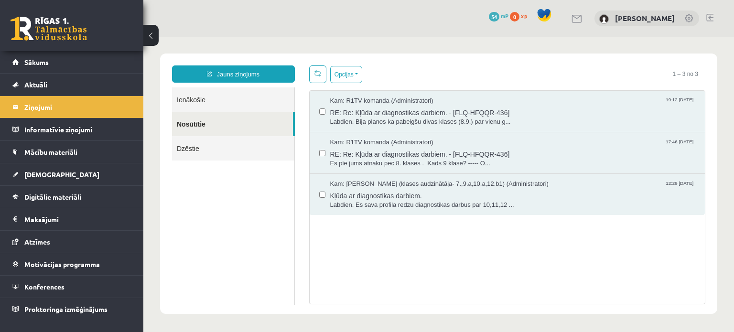
click at [208, 100] on link "Ienākošie" at bounding box center [233, 99] width 122 height 24
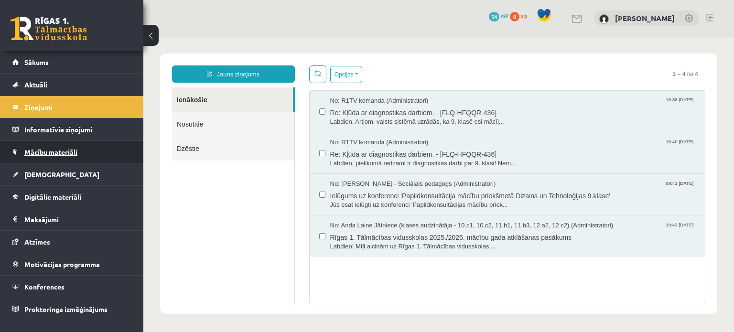
click at [99, 151] on link "Mācību materiāli" at bounding box center [71, 152] width 119 height 22
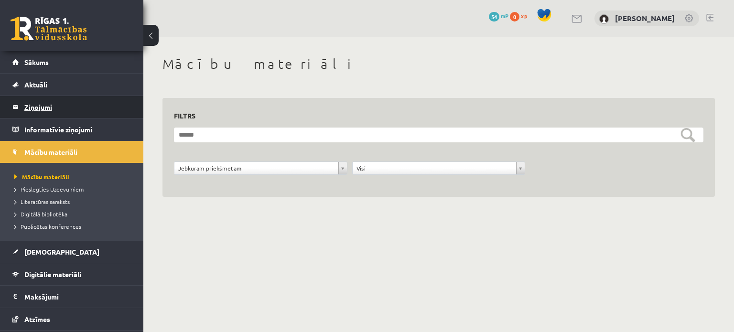
click at [44, 112] on legend "Ziņojumi 0" at bounding box center [77, 107] width 107 height 22
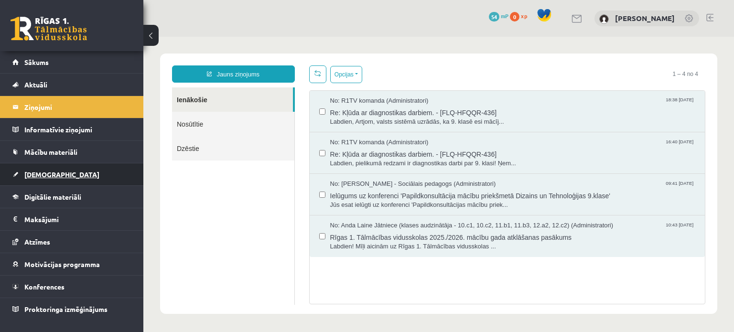
click at [58, 171] on link "[DEMOGRAPHIC_DATA]" at bounding box center [71, 174] width 119 height 22
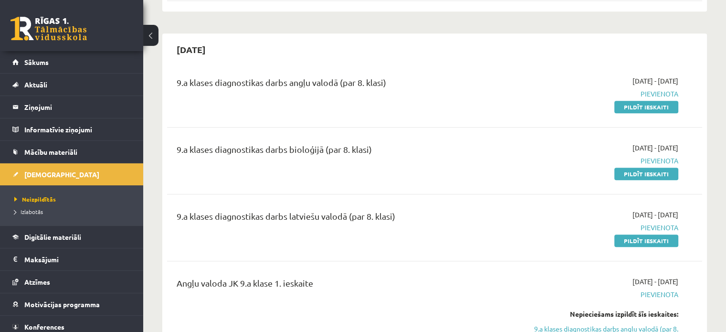
scroll to position [907, 0]
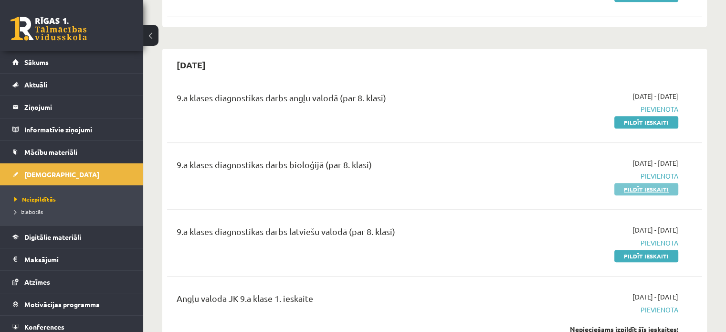
click at [638, 187] on link "Pildīt ieskaiti" at bounding box center [647, 189] width 64 height 12
click at [653, 186] on link "Pildīt ieskaiti" at bounding box center [647, 189] width 64 height 12
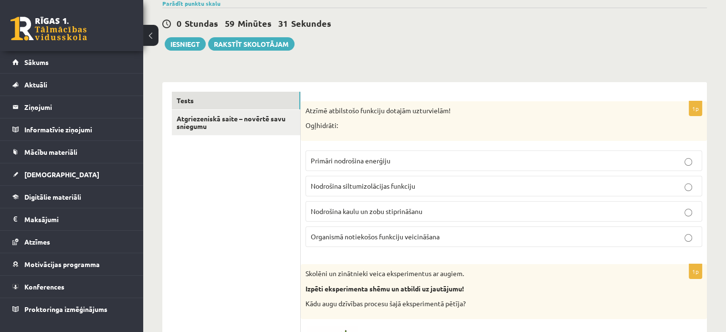
scroll to position [96, 0]
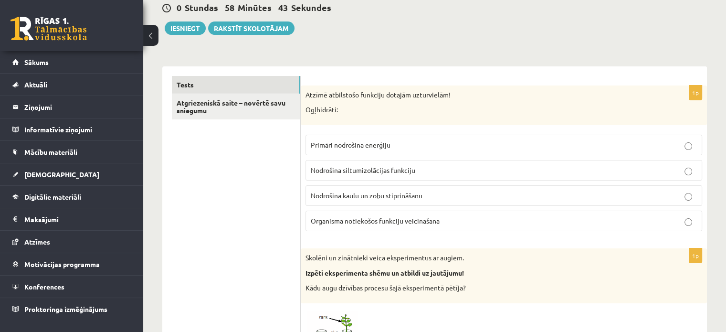
click at [637, 140] on p "Primāri nodrošina enerģiju" at bounding box center [504, 145] width 386 height 10
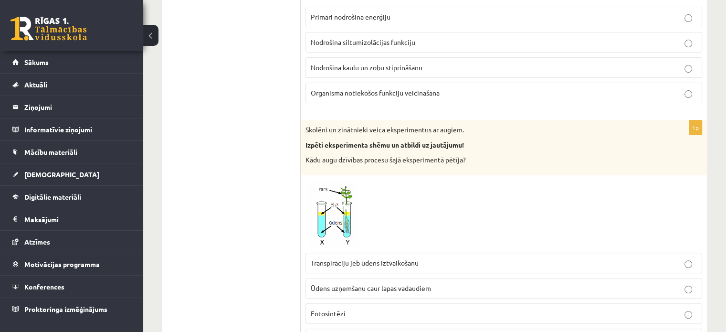
scroll to position [239, 0]
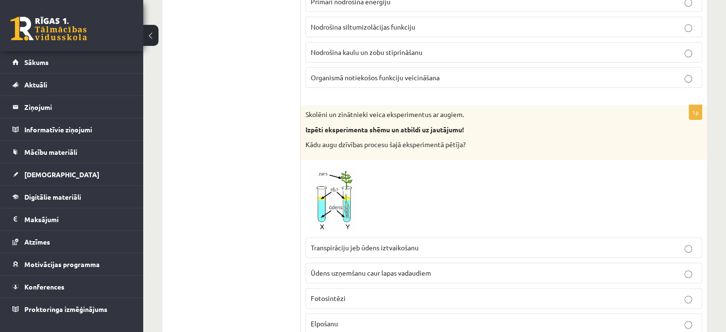
click at [341, 191] on span at bounding box center [341, 187] width 15 height 15
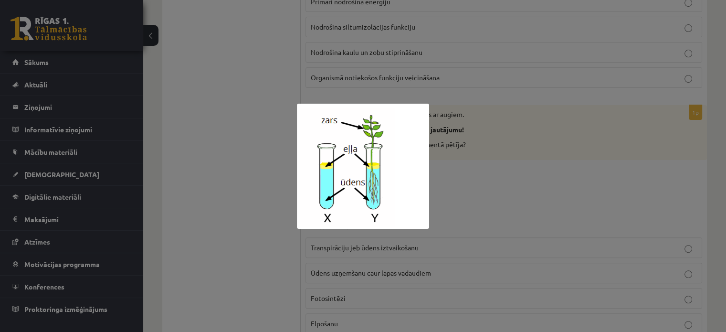
click at [473, 201] on div at bounding box center [363, 166] width 726 height 332
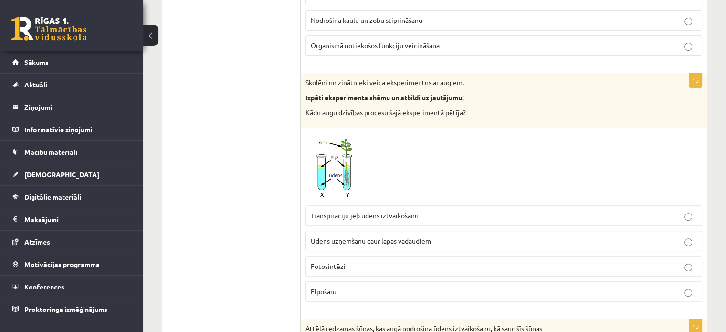
scroll to position [287, 0]
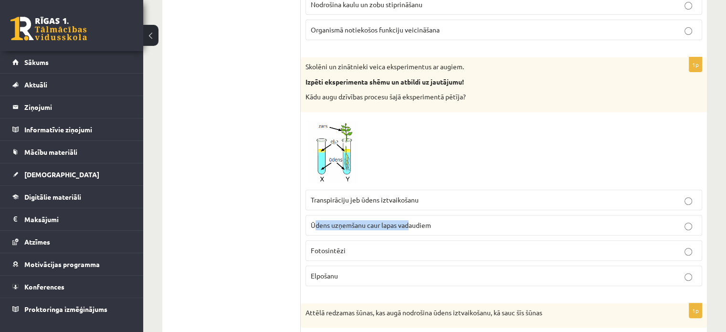
drag, startPoint x: 313, startPoint y: 226, endPoint x: 367, endPoint y: 228, distance: 53.5
click at [409, 233] on label "Ūdens uzņemšanu caur lapas vadaudiem" at bounding box center [504, 225] width 397 height 21
drag, startPoint x: 309, startPoint y: 223, endPoint x: 436, endPoint y: 222, distance: 126.6
click at [436, 222] on label "Ūdens uzņemšanu caur lapas vadaudiem" at bounding box center [504, 225] width 397 height 21
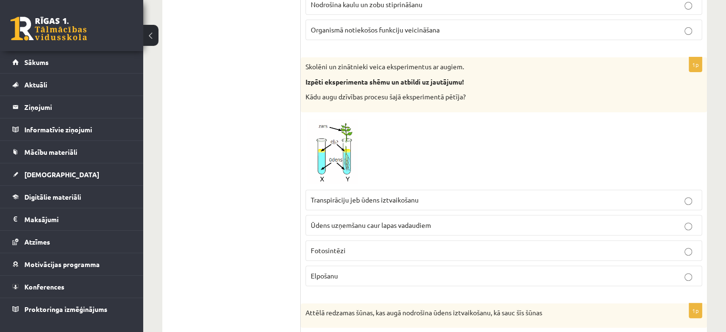
click at [393, 165] on div at bounding box center [504, 151] width 397 height 68
click at [329, 139] on img at bounding box center [342, 151] width 72 height 68
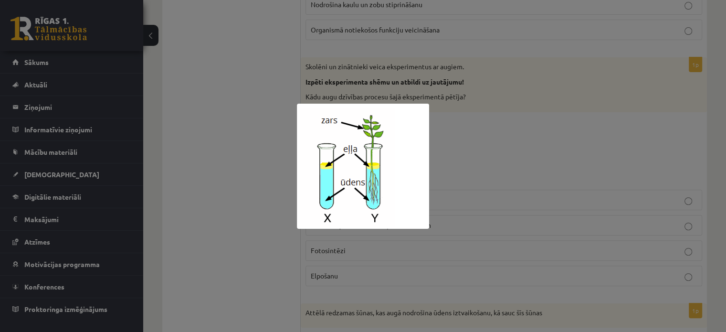
click at [560, 137] on div at bounding box center [363, 166] width 726 height 332
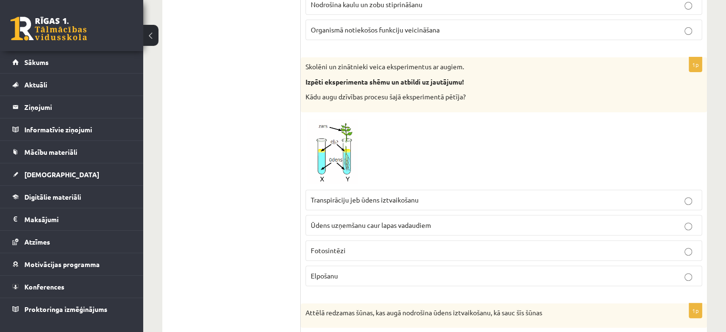
click at [393, 220] on p "Ūdens uzņemšanu caur lapas vadaudiem" at bounding box center [504, 225] width 386 height 10
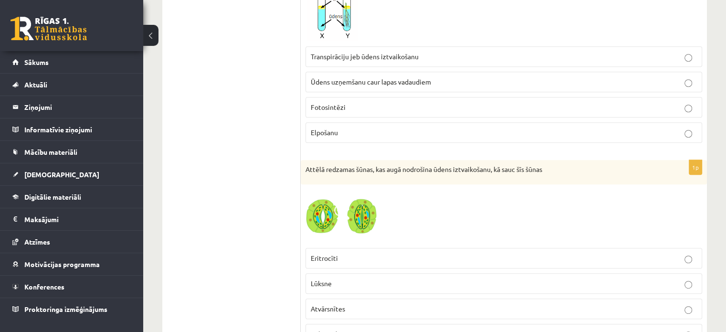
scroll to position [478, 0]
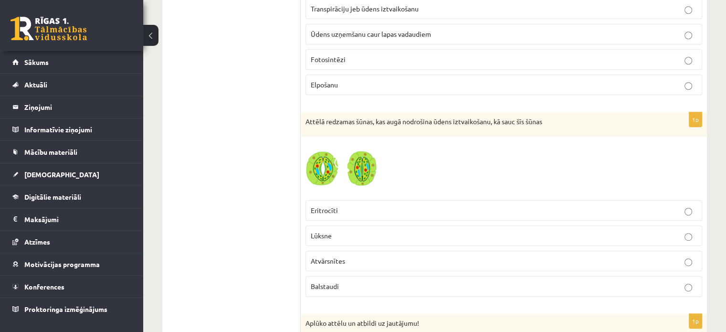
click at [466, 256] on p "Atvārsnītes" at bounding box center [504, 261] width 386 height 10
click at [368, 164] on img at bounding box center [342, 168] width 72 height 54
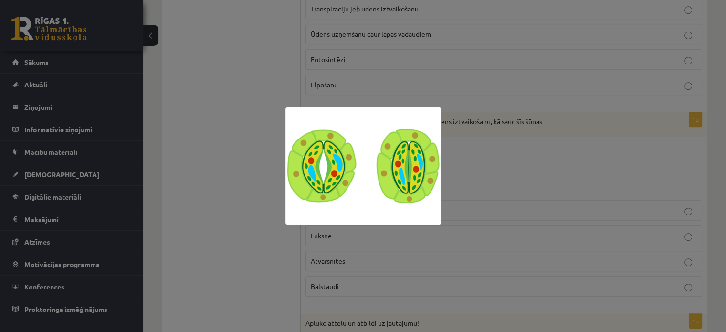
click at [272, 171] on div at bounding box center [363, 166] width 726 height 332
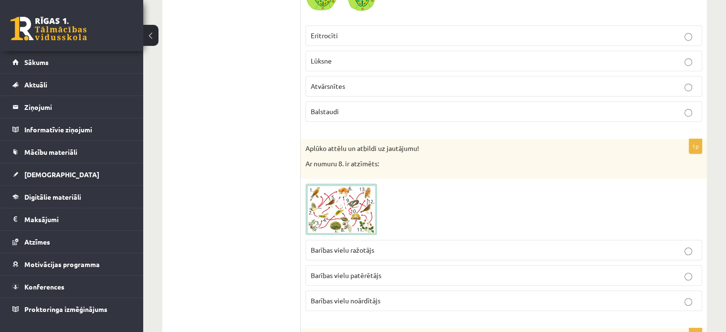
scroll to position [669, 0]
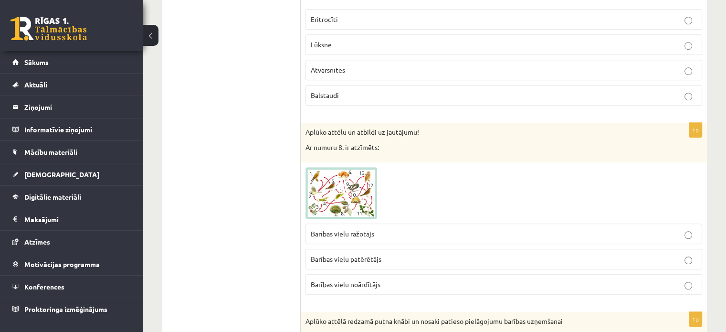
click at [359, 199] on img at bounding box center [342, 193] width 72 height 52
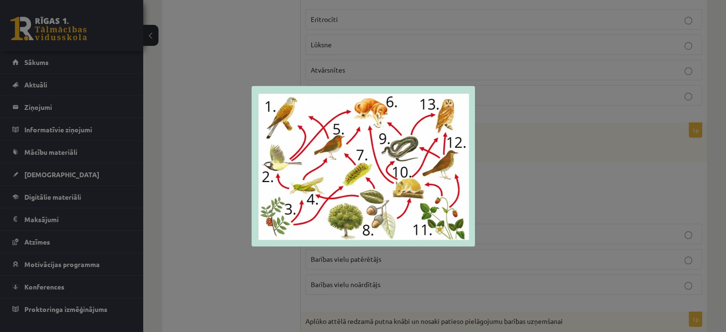
click at [453, 188] on img at bounding box center [364, 166] width 224 height 160
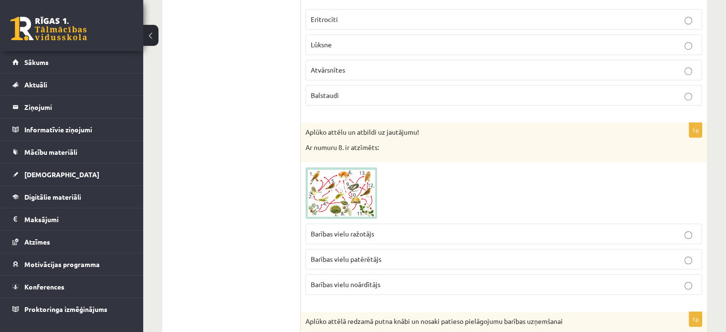
click at [345, 195] on span at bounding box center [341, 189] width 15 height 15
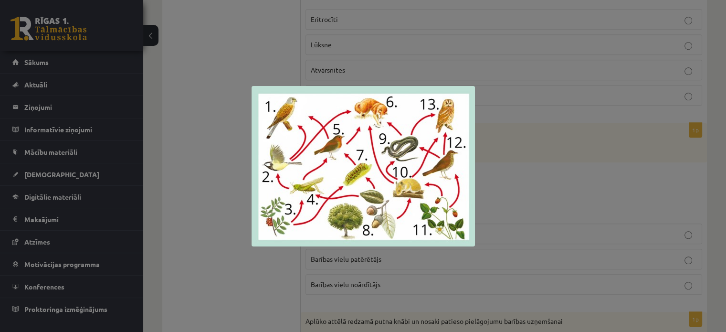
click at [493, 264] on div at bounding box center [363, 166] width 726 height 332
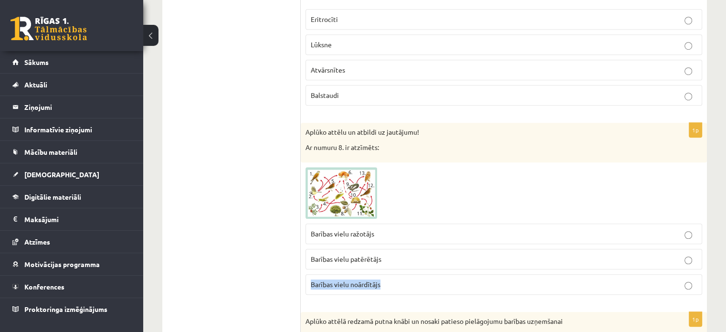
drag, startPoint x: 308, startPoint y: 281, endPoint x: 381, endPoint y: 292, distance: 73.4
click at [381, 292] on fieldset "Barības vielu ražotājs Barības vielu patērētājs Barības vielu noārdītājs" at bounding box center [504, 258] width 397 height 79
click at [319, 254] on p "Barības vielu patērētājs" at bounding box center [504, 259] width 386 height 10
drag, startPoint x: 309, startPoint y: 256, endPoint x: 392, endPoint y: 264, distance: 82.5
click at [392, 264] on label "Barības vielu patērētājs" at bounding box center [504, 259] width 397 height 21
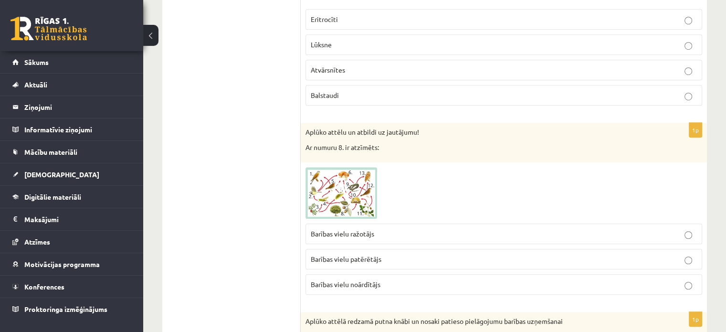
click at [421, 219] on fieldset "Barības vielu ražotājs Barības vielu patērētājs Barības vielu noārdītājs" at bounding box center [504, 258] width 397 height 79
drag, startPoint x: 309, startPoint y: 230, endPoint x: 402, endPoint y: 233, distance: 92.7
click at [402, 233] on label "Barības vielu ražotājs" at bounding box center [504, 234] width 397 height 21
click at [480, 204] on div at bounding box center [504, 193] width 397 height 52
click at [352, 200] on img at bounding box center [342, 193] width 72 height 52
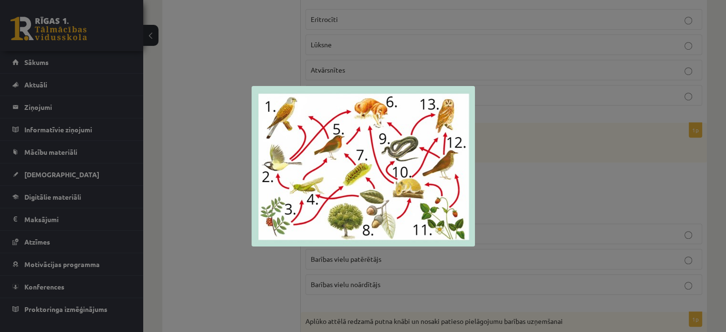
click at [536, 214] on div at bounding box center [363, 166] width 726 height 332
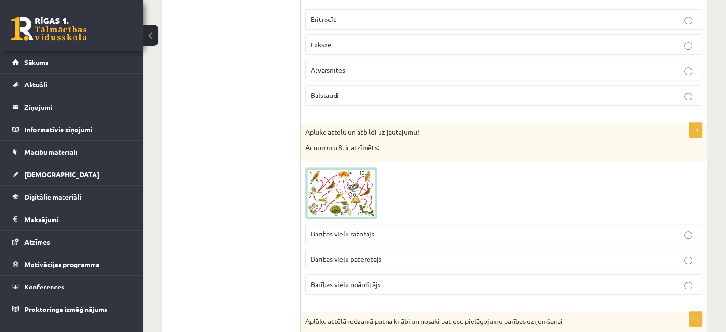
click at [410, 255] on p "Barības vielu patērētājs" at bounding box center [504, 259] width 386 height 10
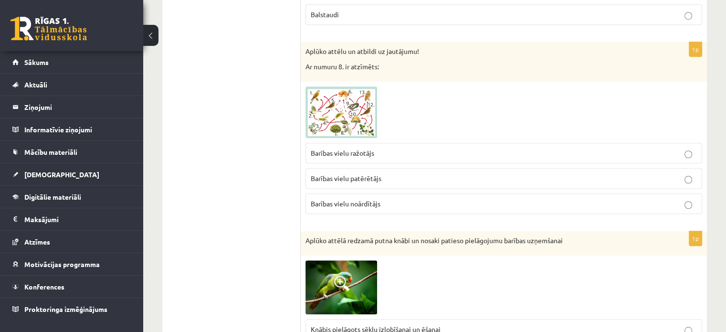
scroll to position [764, 0]
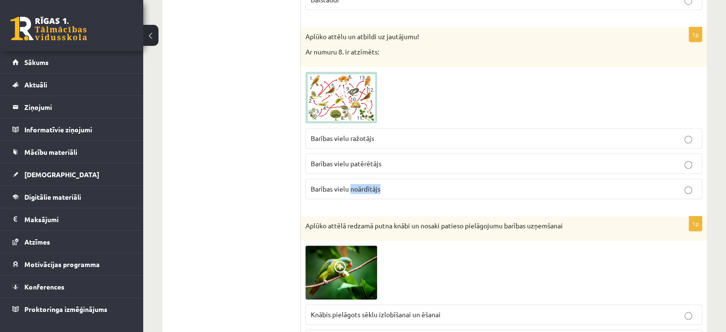
drag, startPoint x: 351, startPoint y: 187, endPoint x: 418, endPoint y: 194, distance: 67.8
click at [418, 194] on label "Barības vielu noārdītājs" at bounding box center [504, 189] width 397 height 21
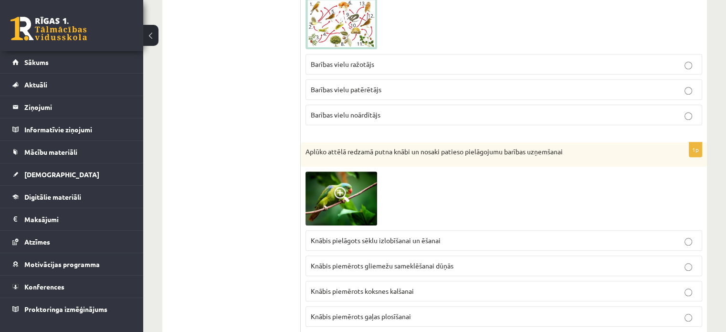
scroll to position [860, 0]
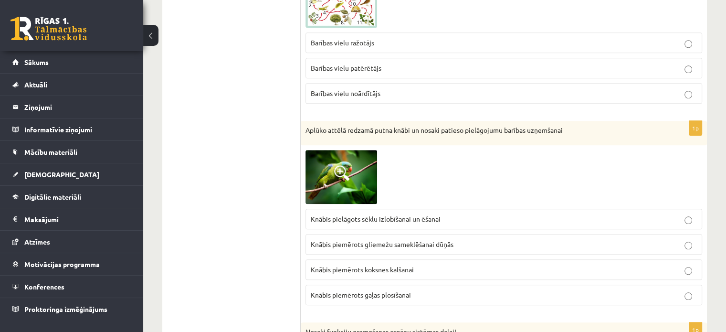
click at [346, 173] on span at bounding box center [341, 172] width 15 height 15
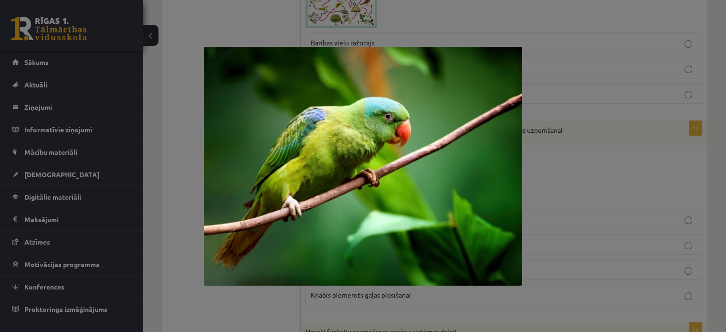
click at [346, 173] on img at bounding box center [363, 166] width 319 height 239
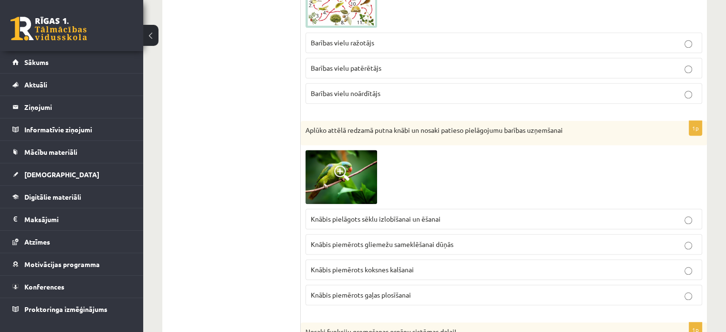
click at [321, 169] on img at bounding box center [342, 176] width 72 height 53
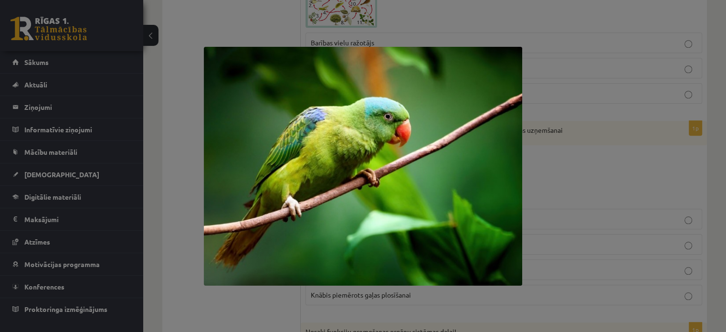
click at [587, 182] on div at bounding box center [363, 166] width 726 height 332
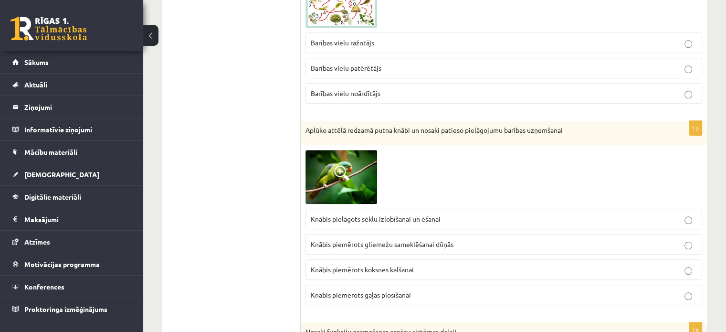
click at [323, 174] on img at bounding box center [342, 176] width 72 height 53
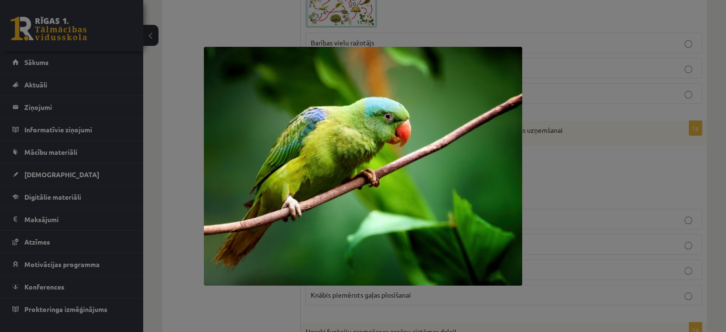
click at [379, 170] on img at bounding box center [363, 166] width 319 height 239
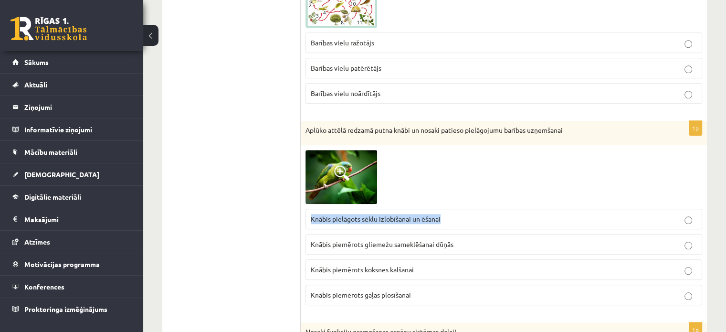
drag, startPoint x: 309, startPoint y: 216, endPoint x: 429, endPoint y: 218, distance: 119.4
click at [463, 226] on label "Knābis pielāgots sēklu izlobīšanai un ēšanai" at bounding box center [504, 219] width 397 height 21
click at [420, 261] on label "Knābis piemērots koksnes kalšanai" at bounding box center [504, 269] width 397 height 21
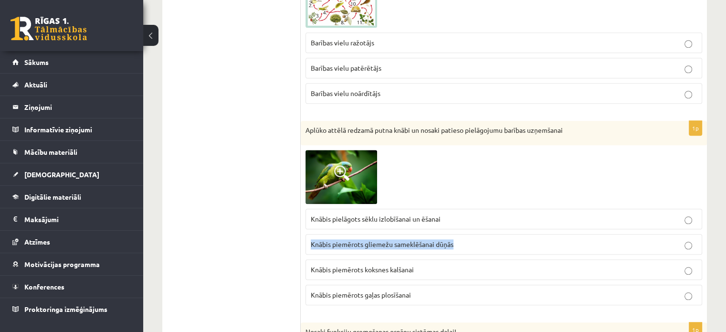
drag, startPoint x: 309, startPoint y: 242, endPoint x: 466, endPoint y: 245, distance: 156.7
click at [466, 245] on label "Knābis piemērots gliemežu sameklēšanai dūņās" at bounding box center [504, 244] width 397 height 21
click at [444, 285] on label "Knābis piemērots gaļas plosīšanai" at bounding box center [504, 295] width 397 height 21
click at [381, 214] on span "Knābis pielāgots sēklu izlobīšanai un ēšanai" at bounding box center [376, 218] width 130 height 9
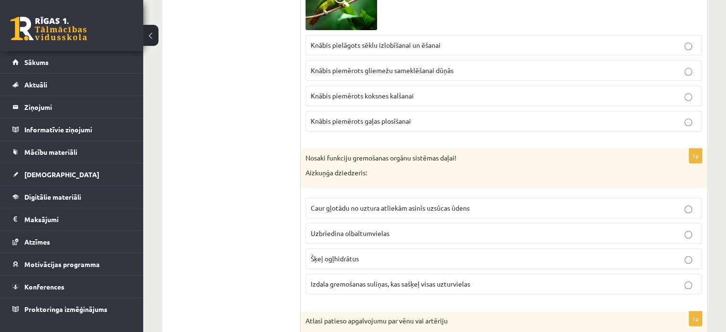
scroll to position [1051, 0]
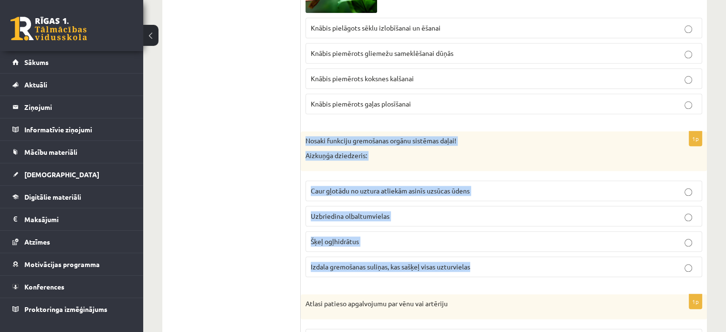
drag, startPoint x: 304, startPoint y: 136, endPoint x: 500, endPoint y: 274, distance: 239.7
click at [500, 274] on div "1p Nosaki funkciju gremošanas orgānu sistēmas daļai! Aizkuņģa dziedzeris: Caur …" at bounding box center [504, 207] width 406 height 153
click at [500, 277] on div "1p Nosaki funkciju gremošanas orgānu sistēmas daļai! Aizkuņģa dziedzeris: Caur …" at bounding box center [504, 207] width 406 height 153
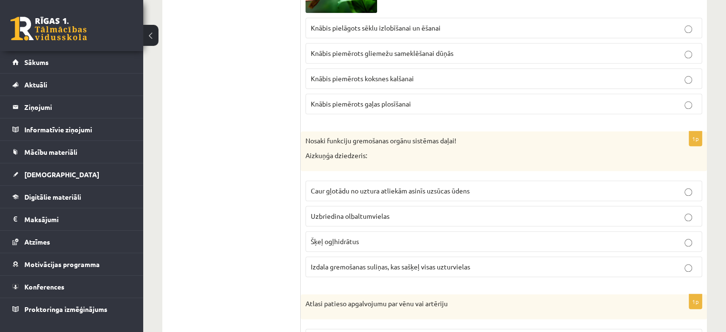
click at [573, 265] on p "Izdala gremošanas suliņas, kas sašķeļ visas uzturvielas" at bounding box center [504, 267] width 386 height 10
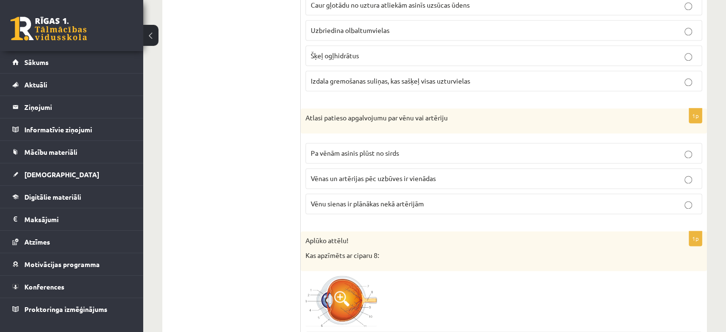
scroll to position [1242, 0]
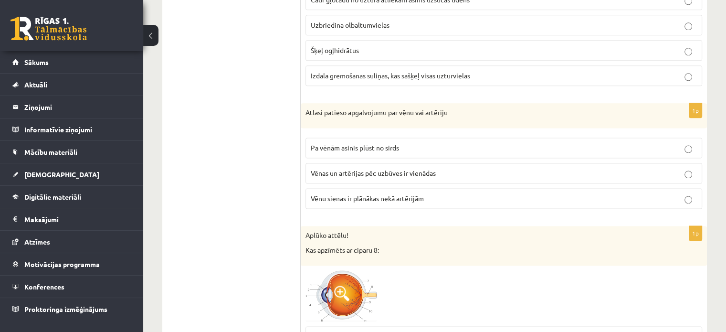
click at [654, 195] on p "Vēnu sienas ir plānākas nekā artērijām" at bounding box center [504, 198] width 386 height 10
click at [668, 133] on fieldset "Pa vēnām asinis plūst no sirds Vēnas un artērijas pēc uzbūves ir vienādas Vēnu …" at bounding box center [504, 172] width 397 height 79
click at [668, 143] on p "Pa vēnām asinis plūst no sirds" at bounding box center [504, 148] width 386 height 10
click at [525, 193] on p "Vēnu sienas ir plānākas nekā artērijām" at bounding box center [504, 198] width 386 height 10
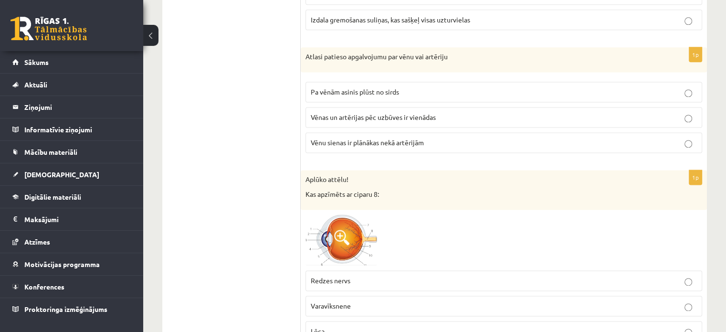
scroll to position [1337, 0]
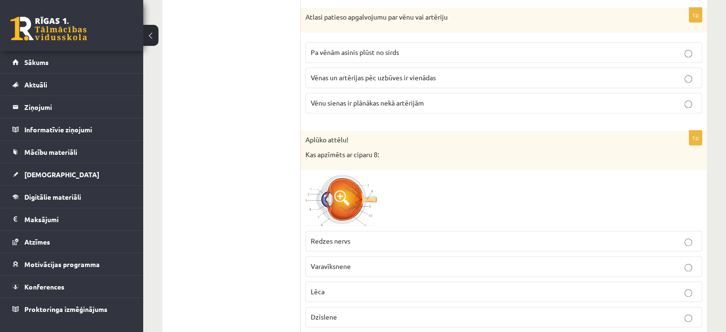
click at [350, 191] on img at bounding box center [342, 200] width 72 height 51
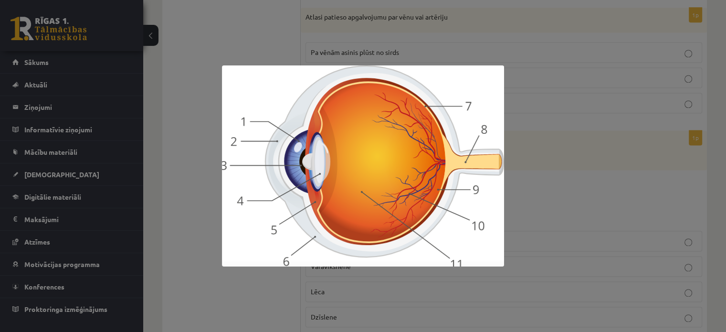
click at [417, 85] on img at bounding box center [363, 165] width 282 height 201
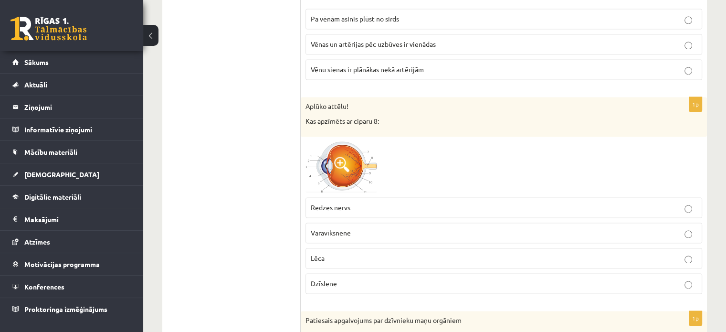
scroll to position [1385, 0]
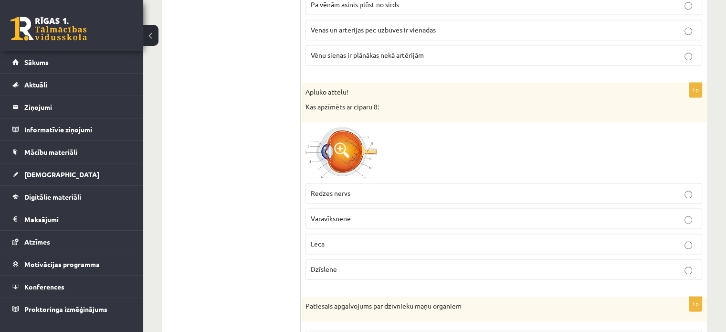
click at [363, 188] on p "Redzes nervs" at bounding box center [504, 193] width 386 height 10
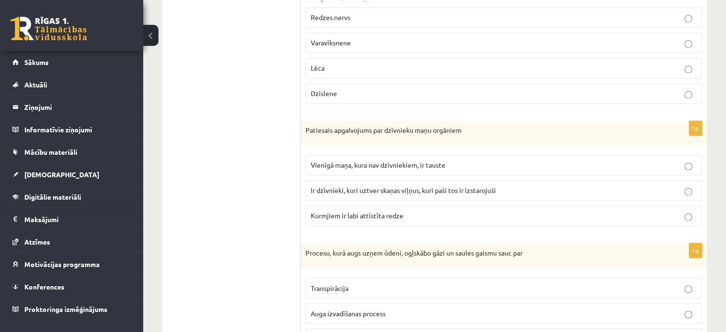
scroll to position [1624, 0]
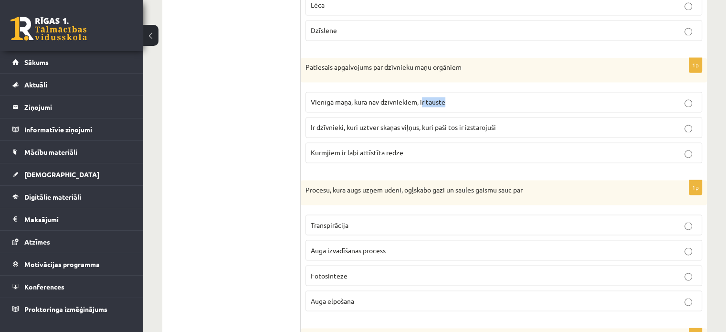
drag, startPoint x: 455, startPoint y: 93, endPoint x: 422, endPoint y: 93, distance: 32.5
click at [422, 97] on p "Vienīgā maņa, kura nav dzīvniekiem, ir tauste" at bounding box center [504, 102] width 386 height 10
click at [529, 122] on p "Ir dzīvnieki, kuri uztver skaņas viļņus, kuri paši tos ir izstarojuši" at bounding box center [504, 127] width 386 height 10
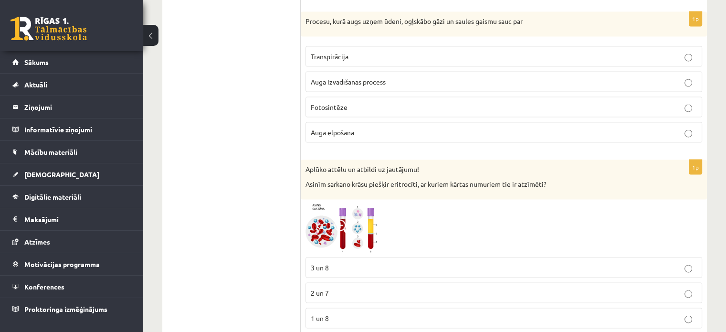
scroll to position [1745, 0]
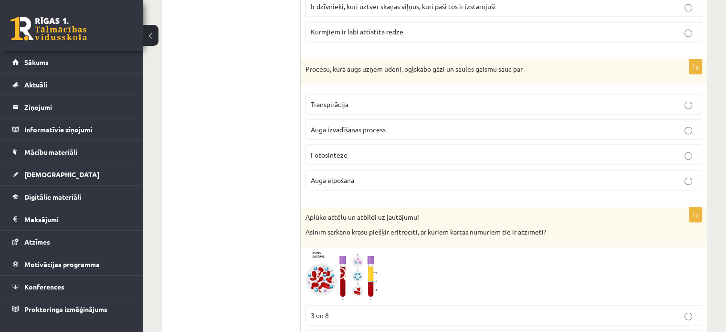
click at [350, 149] on p "Fotosintēze" at bounding box center [504, 154] width 386 height 10
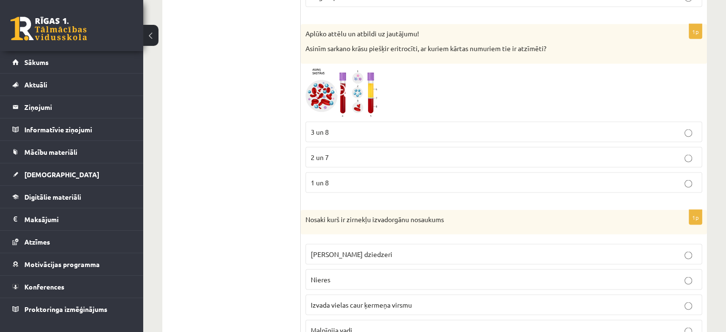
scroll to position [1936, 0]
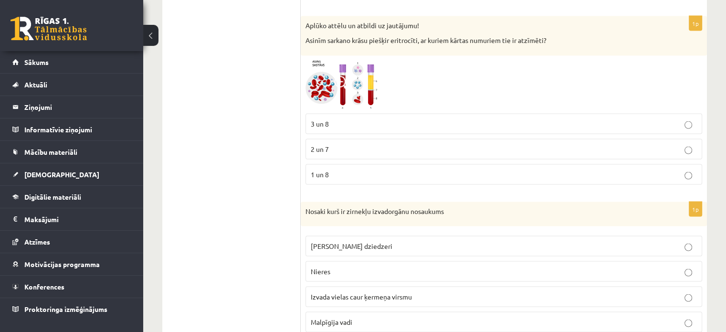
click at [362, 72] on img at bounding box center [342, 85] width 72 height 48
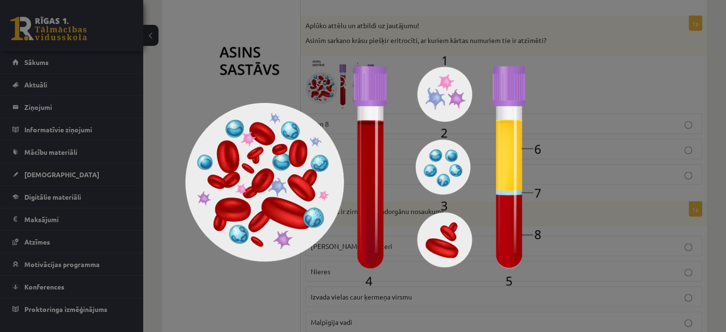
click at [358, 106] on img at bounding box center [363, 166] width 356 height 239
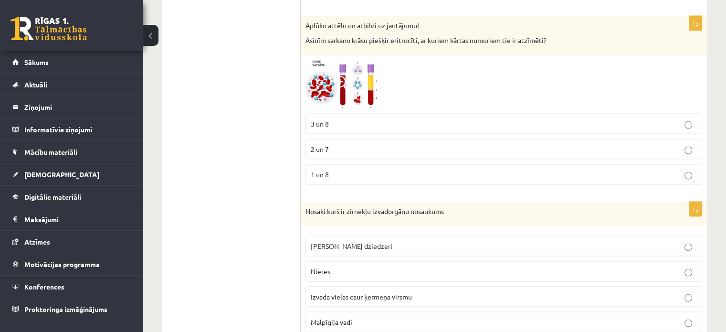
click at [355, 81] on img at bounding box center [342, 85] width 72 height 48
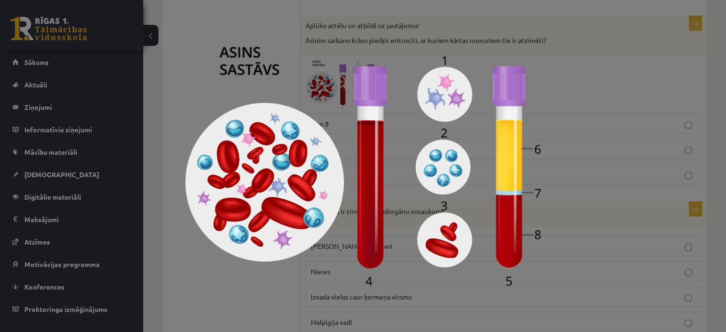
click at [501, 170] on img at bounding box center [363, 166] width 356 height 239
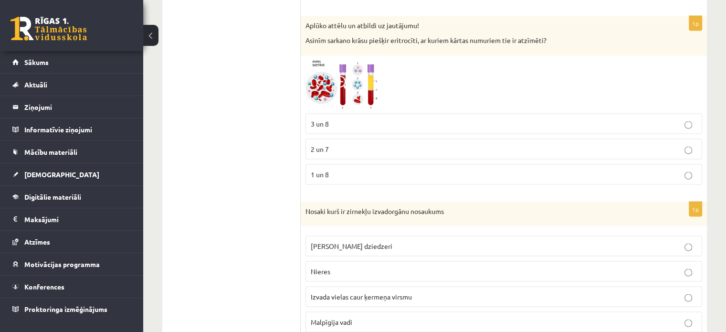
click at [348, 91] on img at bounding box center [342, 85] width 72 height 48
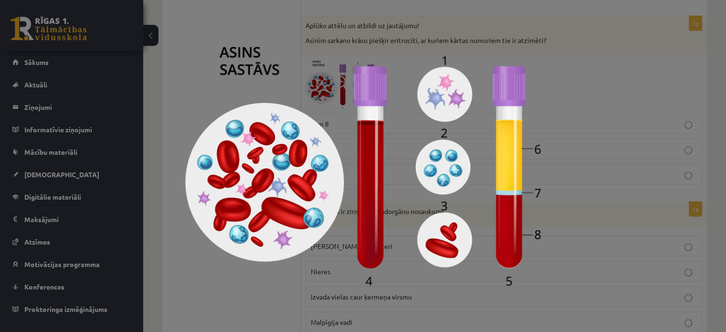
click at [507, 211] on img at bounding box center [363, 166] width 356 height 239
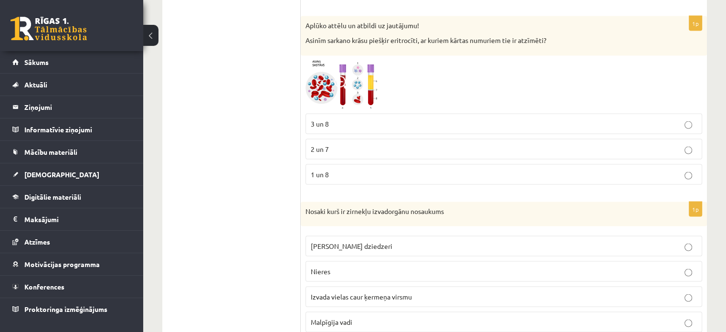
click at [374, 144] on p "2 un 7" at bounding box center [504, 149] width 386 height 10
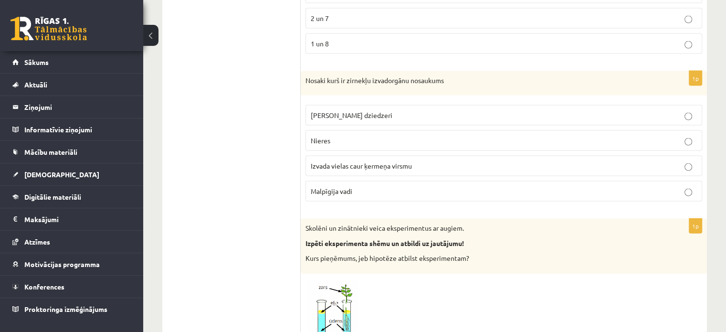
scroll to position [2079, 0]
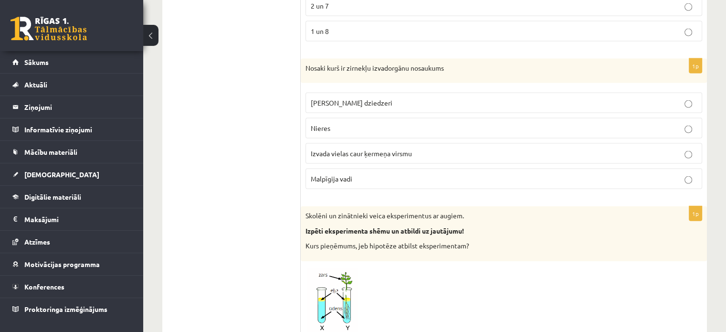
click at [488, 174] on p "Malpīgija vadi" at bounding box center [504, 179] width 386 height 10
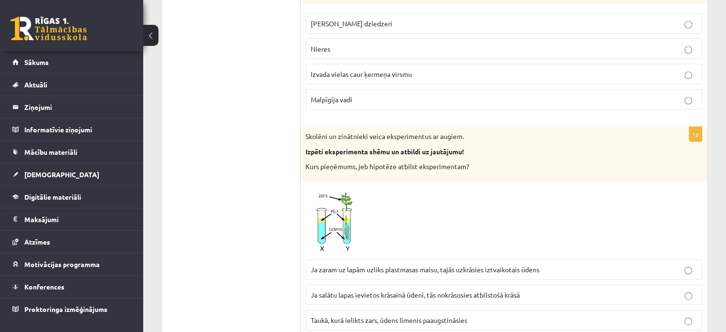
scroll to position [2175, 0]
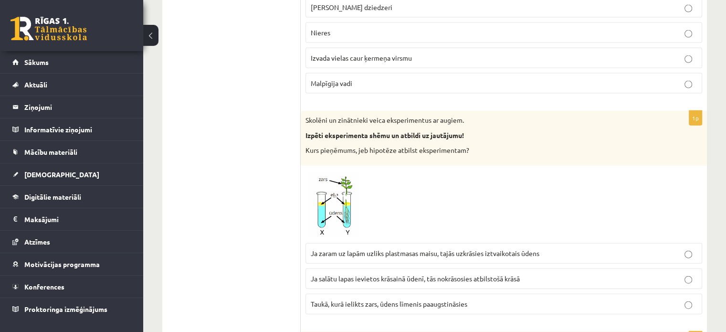
click at [342, 200] on img at bounding box center [342, 205] width 72 height 68
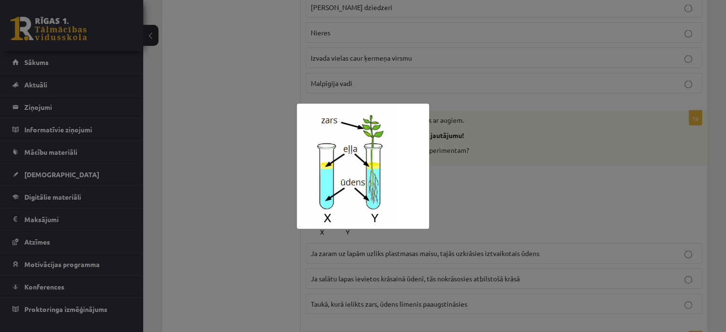
click at [349, 194] on img at bounding box center [363, 166] width 132 height 125
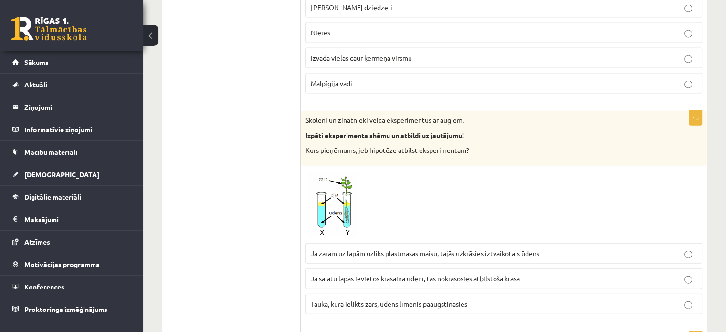
click at [353, 208] on img at bounding box center [342, 205] width 72 height 68
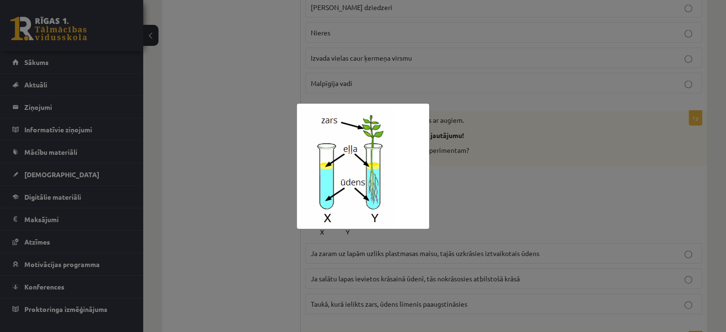
click at [353, 208] on img at bounding box center [363, 166] width 132 height 125
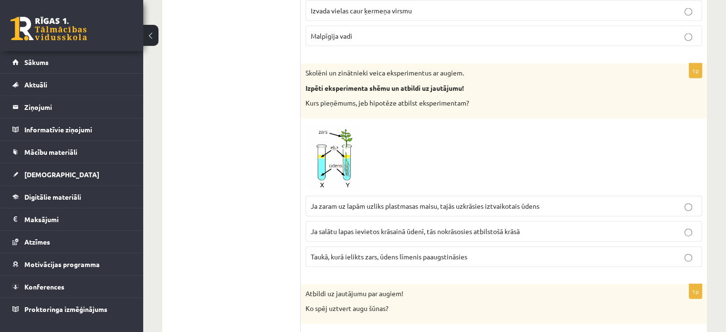
scroll to position [2222, 0]
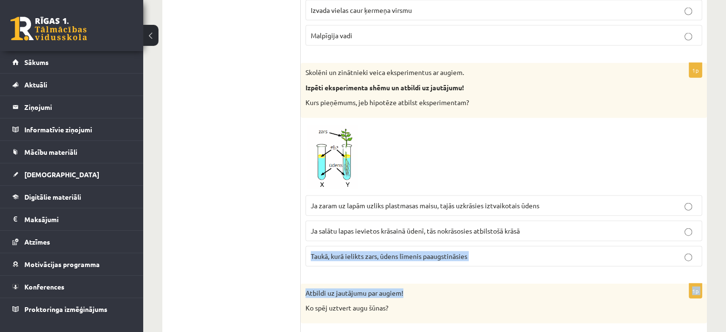
drag, startPoint x: 308, startPoint y: 245, endPoint x: 485, endPoint y: 267, distance: 179.0
click at [485, 267] on form "1p Atzīmē atbilstošo funkciju dotajām uzturvielām! Ogļhidrāti: Primāri nodrošin…" at bounding box center [503, 322] width 387 height 4746
click at [393, 252] on span "Taukā, kurā ielikts zars, ūdens līmenis paaugstināsies" at bounding box center [389, 256] width 157 height 9
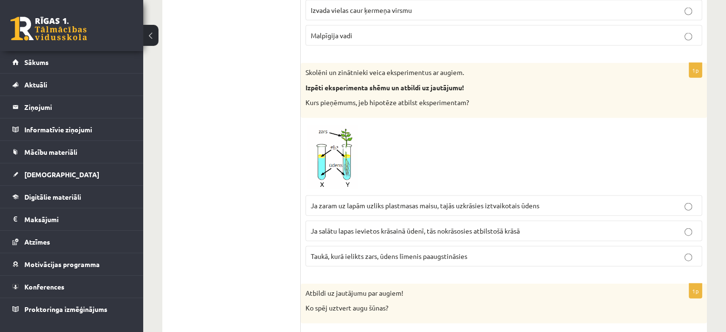
click at [404, 201] on span "Ja zaram uz lapām uzliks plastmasas maisu, tajās uzkrāsies iztvaikotais ūdens" at bounding box center [425, 205] width 229 height 9
click at [323, 201] on span "Ja zaram uz lapām uzliks plastmasas maisu, tajās uzkrāsies iztvaikotais ūdens" at bounding box center [425, 205] width 229 height 9
click at [324, 138] on img at bounding box center [342, 157] width 72 height 68
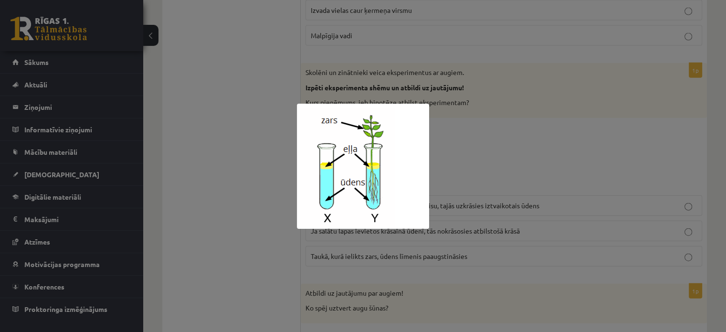
click at [466, 161] on div at bounding box center [363, 166] width 726 height 332
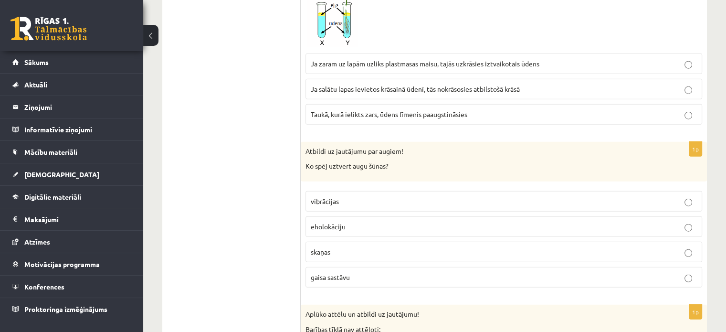
scroll to position [2366, 0]
click at [489, 271] on p "gaisa sastāvu" at bounding box center [504, 276] width 386 height 10
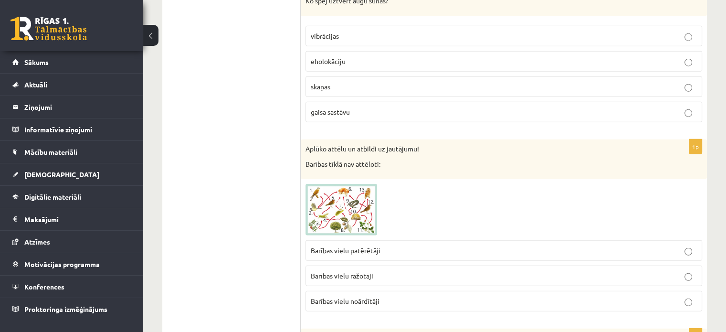
scroll to position [2557, 0]
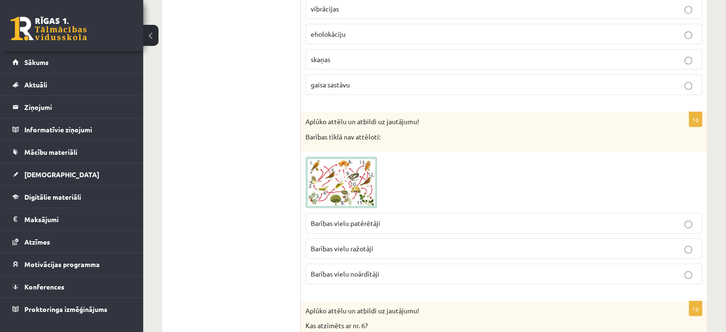
click at [322, 173] on img at bounding box center [342, 183] width 72 height 52
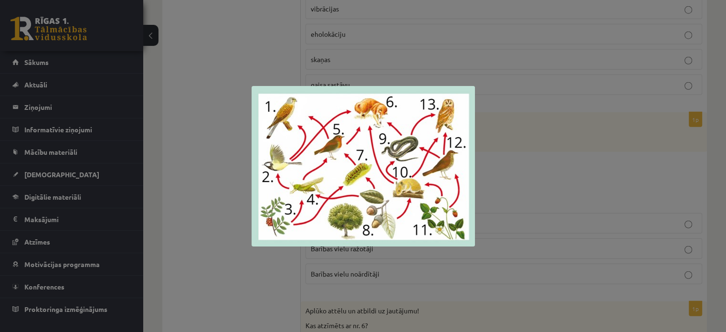
click at [322, 173] on img at bounding box center [364, 166] width 224 height 160
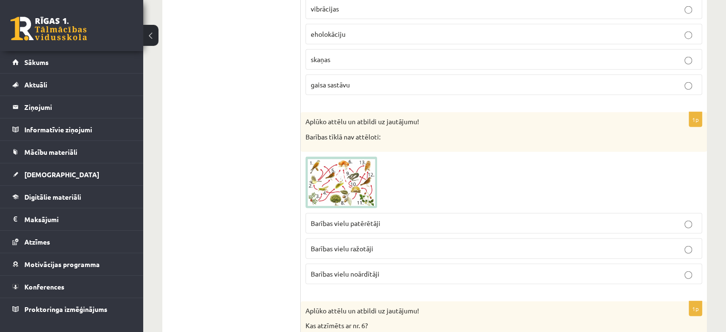
click at [322, 173] on img at bounding box center [342, 183] width 72 height 52
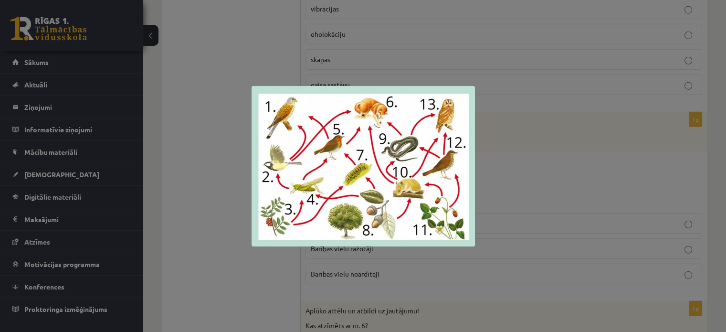
click at [526, 180] on div at bounding box center [363, 166] width 726 height 332
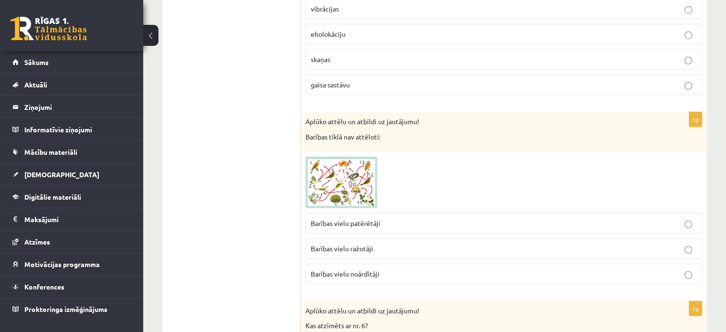
click at [410, 269] on p "Barības vielu noārdītāji" at bounding box center [504, 274] width 386 height 10
drag, startPoint x: 378, startPoint y: 263, endPoint x: 320, endPoint y: 267, distance: 57.9
click at [320, 269] on p "Barības vielu noārdītāji" at bounding box center [504, 274] width 386 height 10
drag, startPoint x: 307, startPoint y: 267, endPoint x: 380, endPoint y: 266, distance: 73.1
click at [380, 266] on label "Barības vielu noārdītāji" at bounding box center [504, 274] width 397 height 21
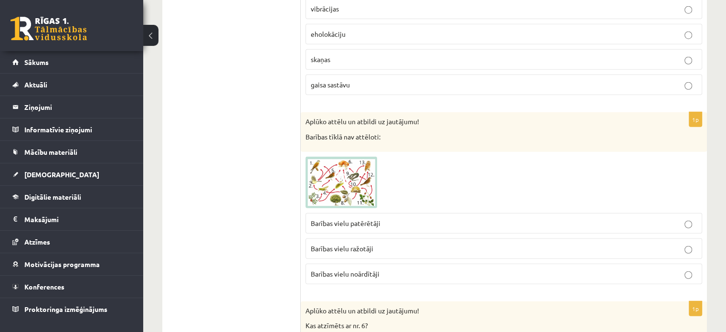
click at [430, 238] on label "Barības vielu ražotāji" at bounding box center [504, 248] width 397 height 21
click at [669, 269] on p "Barības vielu noārdītāji" at bounding box center [504, 274] width 386 height 10
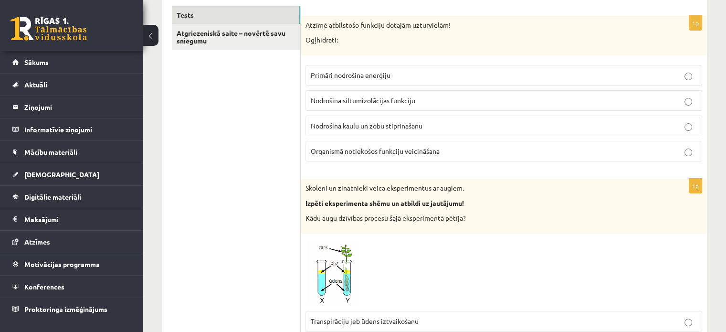
scroll to position [309, 0]
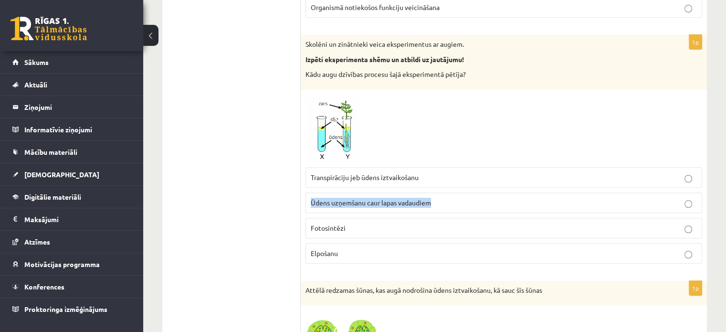
drag, startPoint x: 489, startPoint y: 198, endPoint x: 307, endPoint y: 196, distance: 182.0
click at [307, 196] on label "Ūdens uzņemšanu caur lapas vadaudiem" at bounding box center [504, 202] width 397 height 21
click at [527, 142] on div at bounding box center [504, 129] width 397 height 68
drag, startPoint x: 427, startPoint y: 176, endPoint x: 371, endPoint y: 174, distance: 56.9
click at [371, 174] on p "Transpirāciju jeb ūdens iztvaikošanu" at bounding box center [504, 177] width 386 height 10
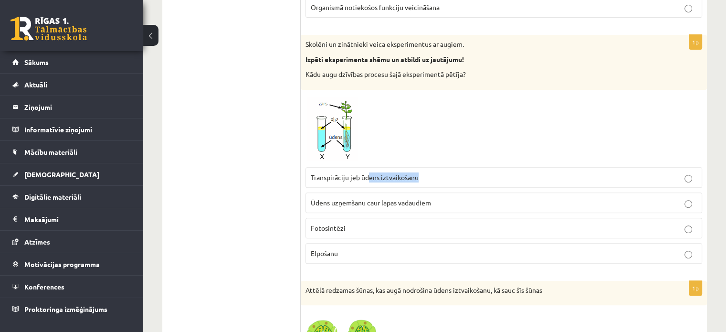
click at [506, 179] on p "Transpirāciju jeb ūdens iztvaikošanu" at bounding box center [504, 177] width 386 height 10
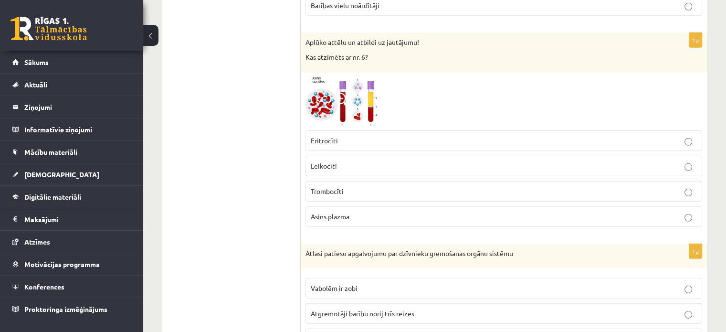
scroll to position [2840, 0]
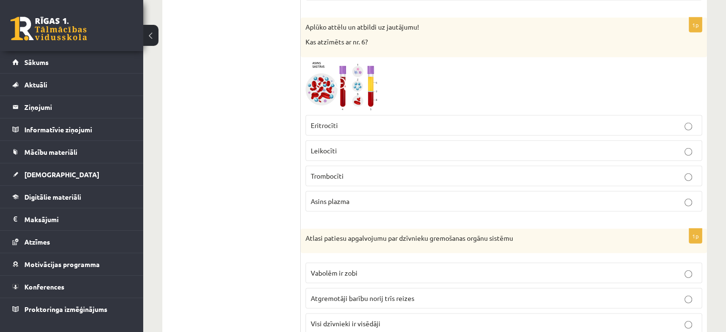
click at [368, 70] on img at bounding box center [342, 86] width 72 height 48
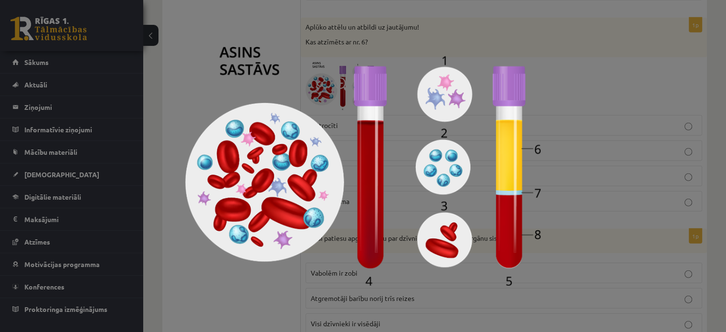
click at [447, 196] on img at bounding box center [363, 166] width 356 height 239
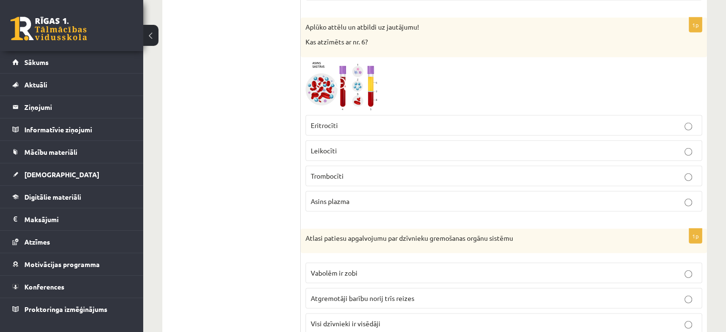
click at [489, 299] on fieldset "Vabolēm ir zobi Atgremotāji barību norij trīs reizes Visi dzīvnieki ir visēdāji…" at bounding box center [504, 310] width 397 height 104
click at [361, 196] on p "Asins plazma" at bounding box center [504, 201] width 386 height 10
click at [353, 80] on img at bounding box center [342, 86] width 72 height 48
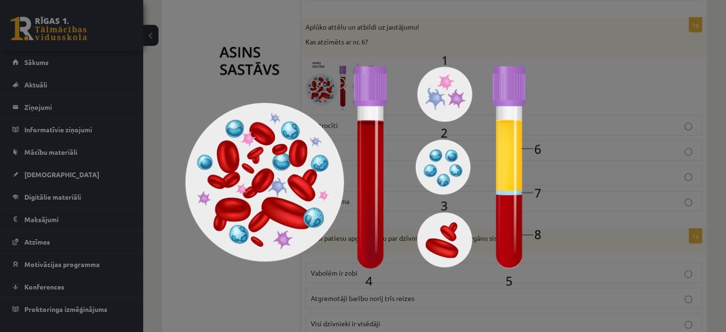
click at [508, 166] on img at bounding box center [363, 166] width 356 height 239
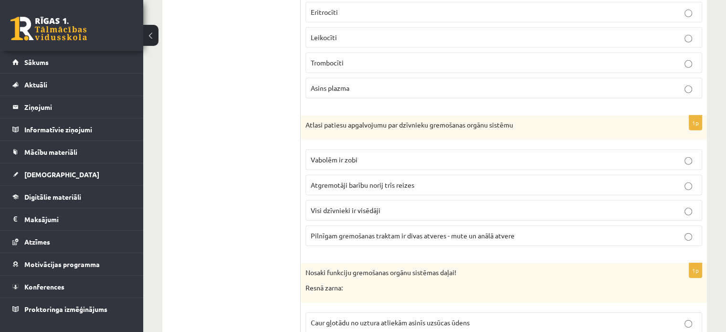
scroll to position [2984, 0]
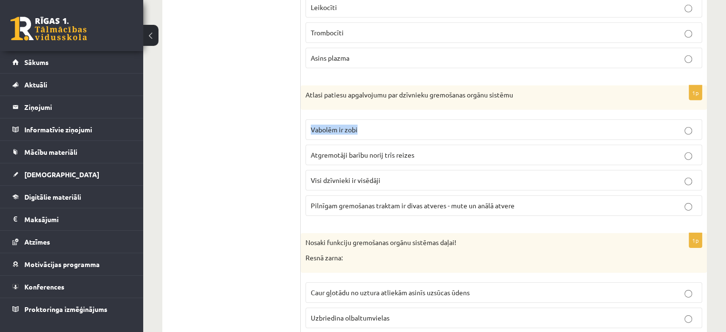
drag, startPoint x: 322, startPoint y: 117, endPoint x: 384, endPoint y: 129, distance: 62.2
click at [384, 129] on fieldset "Vabolēm ir zobi Atgremotāji barību norij trīs reizes Visi dzīvnieki ir visēdāji…" at bounding box center [504, 167] width 397 height 104
click at [392, 99] on div "1p Atlasi patiesu apgalvojumu par dzīvnieku gremošanas orgānu sistēmu Vabolēm i…" at bounding box center [504, 154] width 406 height 139
drag, startPoint x: 309, startPoint y: 145, endPoint x: 424, endPoint y: 143, distance: 114.2
click at [424, 145] on label "Atgremotāji barību norij trīs reizes" at bounding box center [504, 155] width 397 height 21
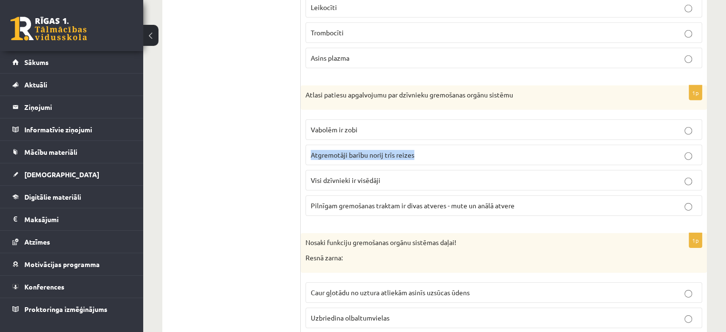
click at [436, 145] on label "Atgremotāji barību norij trīs reizes" at bounding box center [504, 155] width 397 height 21
click at [390, 180] on fieldset "Vabolēm ir zobi Atgremotāji barību norij trīs reizes Visi dzīvnieki ir visēdāji…" at bounding box center [504, 167] width 397 height 104
click at [414, 201] on span "Pilnīgam gremošanas traktam ir divas atveres - mute un anālā atvere" at bounding box center [413, 205] width 204 height 9
click at [425, 175] on p "Visi dzīvnieki ir visēdāji" at bounding box center [504, 180] width 386 height 10
click at [434, 149] on label "Atgremotāji barību norij trīs reizes" at bounding box center [504, 155] width 397 height 21
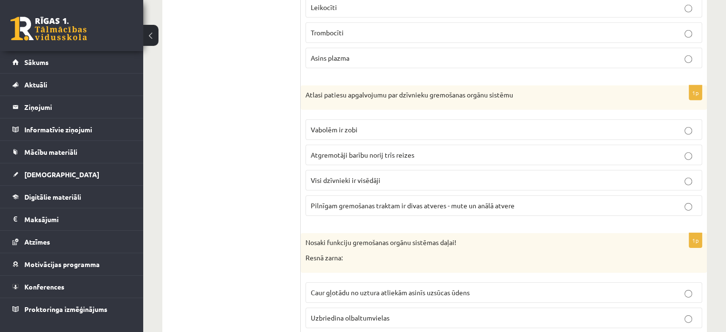
click at [437, 125] on p "Vabolēm ir zobi" at bounding box center [504, 130] width 386 height 10
click at [442, 125] on p "Vabolēm ir zobi" at bounding box center [504, 130] width 386 height 10
click at [501, 201] on span "Pilnīgam gremošanas traktam ir divas atveres - mute un anālā atvere" at bounding box center [413, 205] width 204 height 9
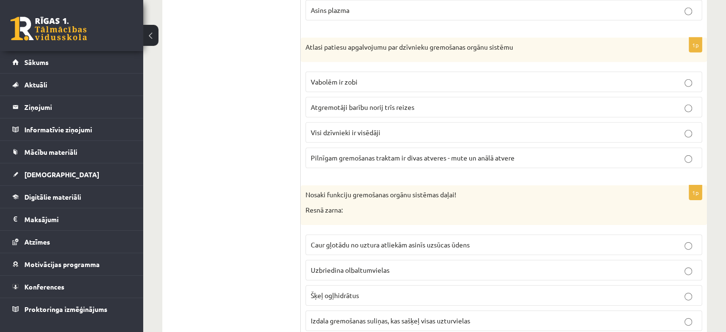
scroll to position [3079, 0]
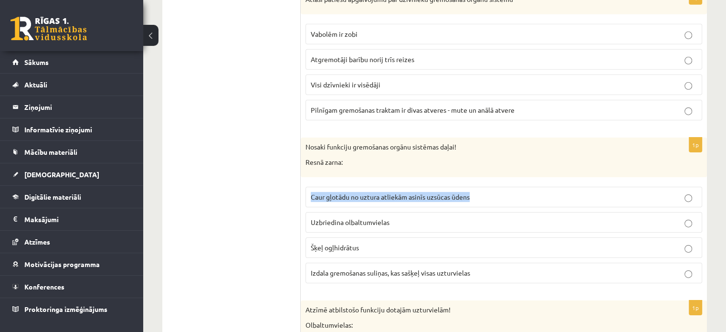
drag, startPoint x: 309, startPoint y: 189, endPoint x: 506, endPoint y: 194, distance: 196.9
click at [506, 194] on label "Caur gļotādu no uztura atliekām asinīs uzsūcas ūdens" at bounding box center [504, 197] width 397 height 21
click at [516, 142] on p "Nosaki funkciju gremošanas orgānu sistēmas daļai!" at bounding box center [480, 147] width 349 height 10
click at [544, 192] on p "Caur gļotādu no uztura atliekām asinīs uzsūcas ūdens" at bounding box center [504, 197] width 386 height 10
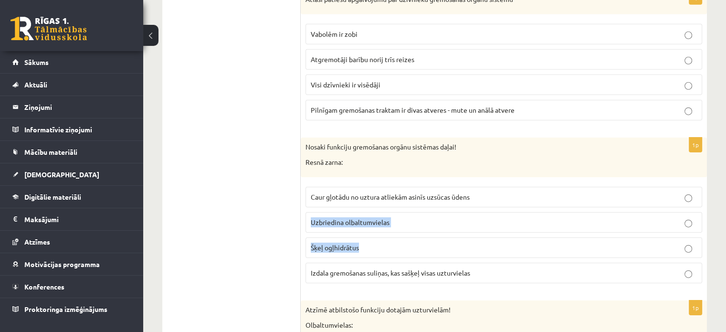
drag, startPoint x: 310, startPoint y: 209, endPoint x: 392, endPoint y: 227, distance: 83.7
click at [392, 227] on fieldset "Caur gļotādu no uztura atliekām asinīs uzsūcas ūdens Uzbriedina olbaltumvielas …" at bounding box center [504, 234] width 397 height 104
click at [418, 217] on label "Uzbriedina olbaltumvielas" at bounding box center [504, 222] width 397 height 21
drag, startPoint x: 310, startPoint y: 210, endPoint x: 413, endPoint y: 212, distance: 103.2
click at [413, 212] on label "Uzbriedina olbaltumvielas" at bounding box center [504, 222] width 397 height 21
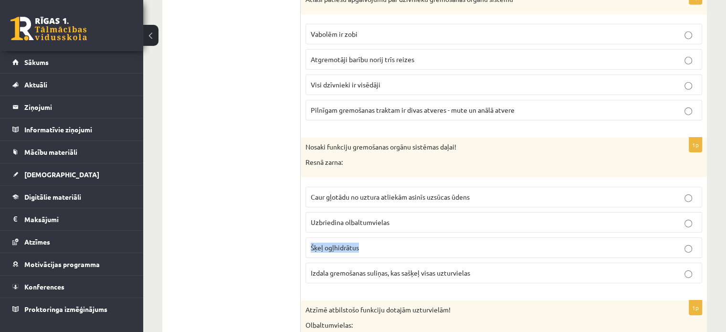
drag, startPoint x: 309, startPoint y: 235, endPoint x: 372, endPoint y: 241, distance: 63.8
click at [388, 245] on label "Šķeļ ogļhidrātus" at bounding box center [504, 247] width 397 height 21
click at [401, 243] on p "Šķeļ ogļhidrātus" at bounding box center [504, 248] width 386 height 10
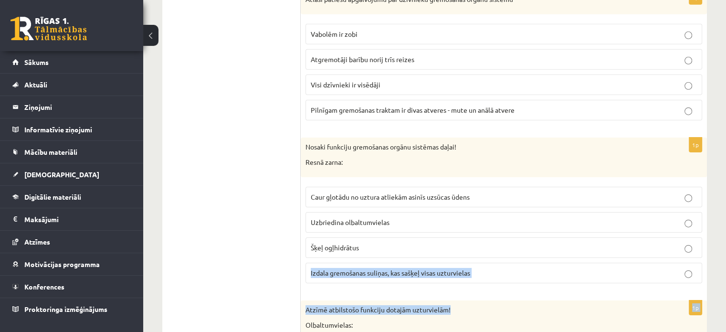
drag, startPoint x: 309, startPoint y: 260, endPoint x: 501, endPoint y: 280, distance: 193.0
click at [487, 272] on fieldset "Caur gļotādu no uztura atliekām asinīs uzsūcas ūdens Uzbriedina olbaltumvielas …" at bounding box center [504, 234] width 397 height 104
drag, startPoint x: 309, startPoint y: 261, endPoint x: 530, endPoint y: 278, distance: 221.8
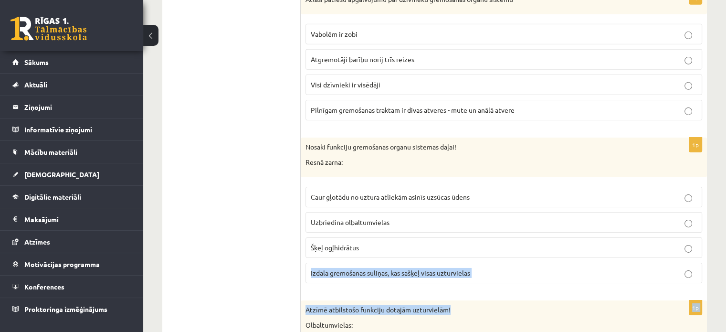
click at [469, 268] on span "Izdala gremošanas suliņas, kas sašķeļ visas uzturvielas" at bounding box center [391, 272] width 160 height 9
drag, startPoint x: 309, startPoint y: 259, endPoint x: 506, endPoint y: 264, distance: 196.8
click at [506, 264] on label "Izdala gremošanas suliņas, kas sašķeļ visas uzturvielas" at bounding box center [504, 273] width 397 height 21
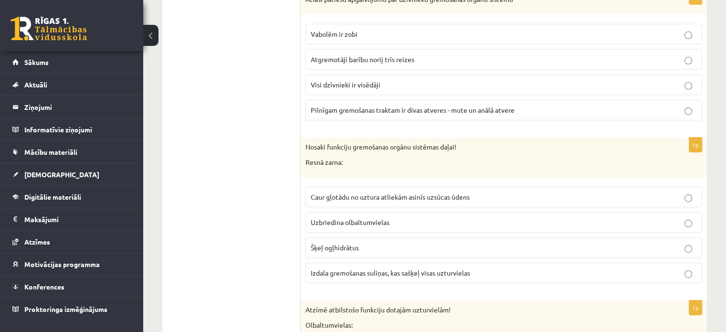
click at [427, 192] on label "Caur gļotādu no uztura atliekām asinīs uzsūcas ūdens" at bounding box center [504, 197] width 397 height 21
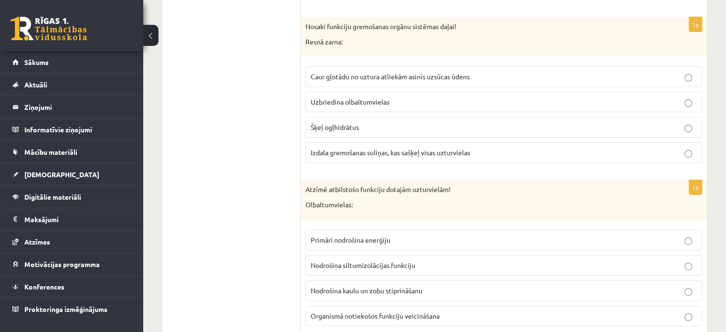
scroll to position [3222, 0]
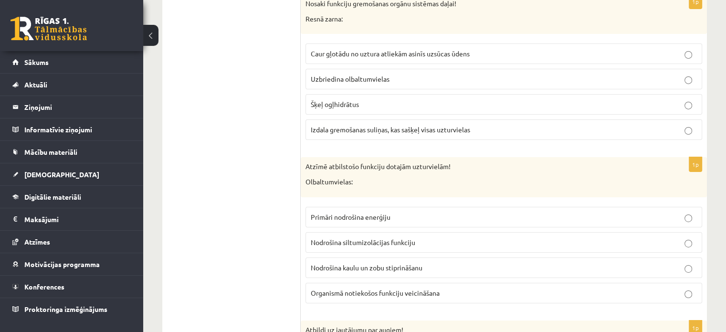
drag, startPoint x: 458, startPoint y: 282, endPoint x: 287, endPoint y: 286, distance: 171.5
click at [449, 295] on div "1p Atzīmē atbilstošo funkciju dotajām uzturvielām! Olbaltumvielas: Primāri nodr…" at bounding box center [504, 233] width 406 height 153
drag, startPoint x: 447, startPoint y: 280, endPoint x: 308, endPoint y: 274, distance: 139.6
click at [301, 276] on div "1p Atzīmē atbilstošo funkciju dotajām uzturvielām! Olbaltumvielas: Primāri nodr…" at bounding box center [504, 233] width 406 height 153
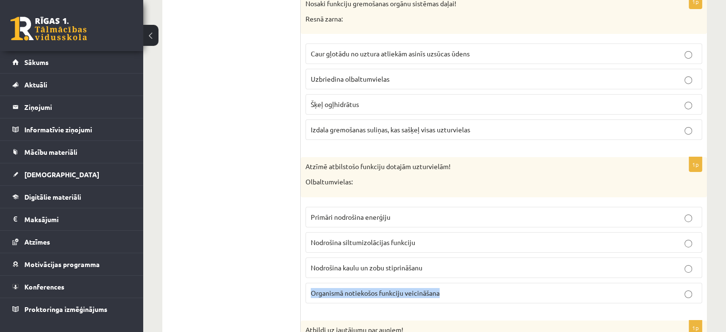
drag, startPoint x: 436, startPoint y: 253, endPoint x: 280, endPoint y: 255, distance: 155.2
click at [425, 261] on label "Nodrošina kaulu un zobu stiprināšanu" at bounding box center [504, 267] width 397 height 21
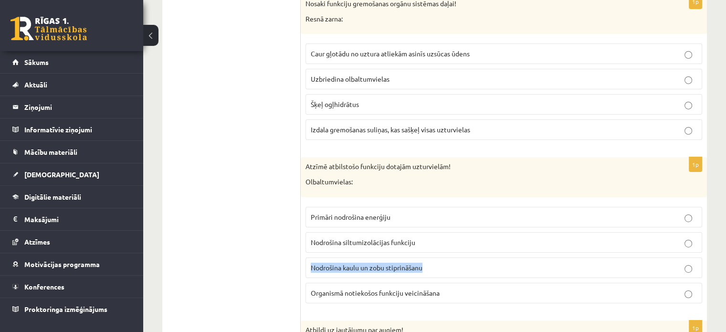
drag, startPoint x: 434, startPoint y: 254, endPoint x: 308, endPoint y: 259, distance: 126.2
click at [308, 259] on label "Nodrošina kaulu un zobu stiprināšanu" at bounding box center [504, 267] width 397 height 21
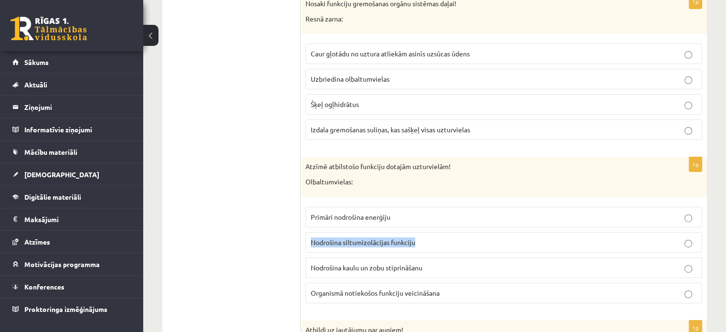
drag, startPoint x: 404, startPoint y: 229, endPoint x: 307, endPoint y: 233, distance: 97.0
click at [307, 233] on label "Nodrošina siltumizolācijas funkciju" at bounding box center [504, 242] width 397 height 21
drag, startPoint x: 415, startPoint y: 200, endPoint x: 300, endPoint y: 202, distance: 114.2
click at [301, 202] on div "1p Atzīmē atbilstošo funkciju dotajām uzturvielām! Olbaltumvielas: Primāri nodr…" at bounding box center [504, 233] width 406 height 153
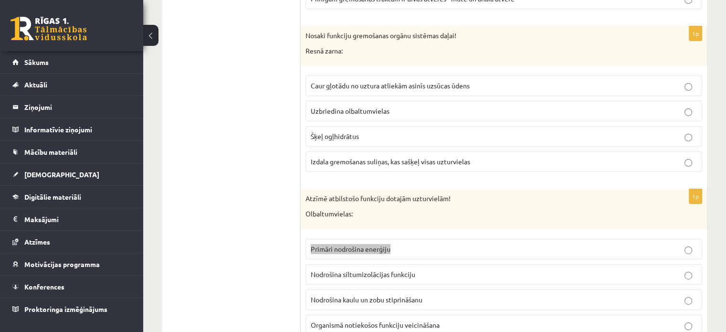
scroll to position [3175, 0]
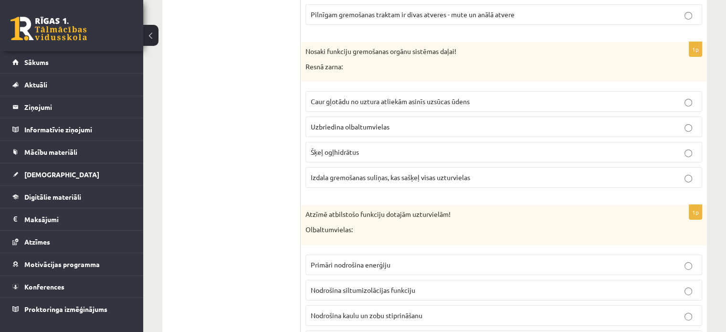
click at [458, 310] on p "Nodrošina kaulu un zobu stiprināšanu" at bounding box center [504, 315] width 386 height 10
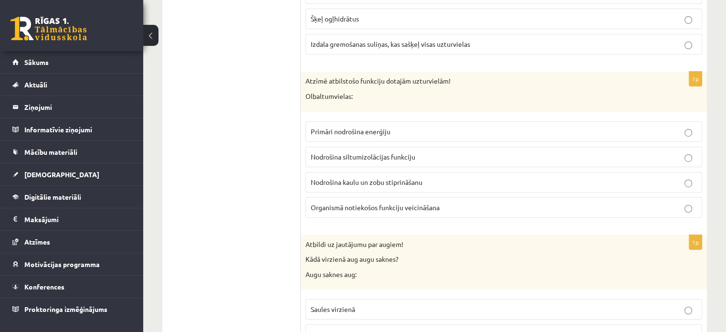
scroll to position [3366, 0]
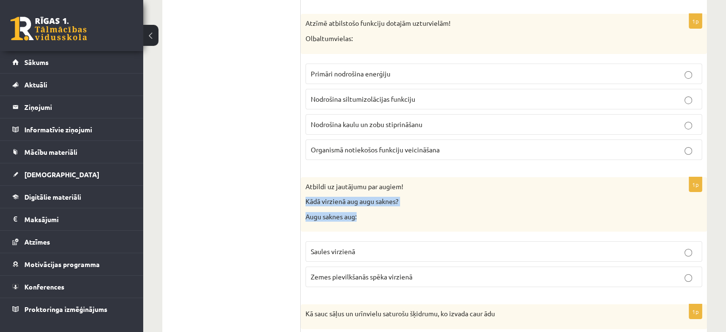
drag, startPoint x: 306, startPoint y: 189, endPoint x: 428, endPoint y: 196, distance: 122.5
click at [428, 196] on div "Atbildi uz jautājumu par augiem! Kādā virzienā aug augu saknes? Augu saknes aug:" at bounding box center [504, 204] width 406 height 55
drag, startPoint x: 405, startPoint y: 192, endPoint x: 277, endPoint y: 190, distance: 128.0
click at [405, 197] on p "Kādā virzienā aug augu saknes?" at bounding box center [480, 202] width 349 height 10
click at [373, 218] on div "Atbildi uz jautājumu par augiem! Kādā virzienā aug augu saknes? Augu saknes aug:" at bounding box center [504, 204] width 406 height 55
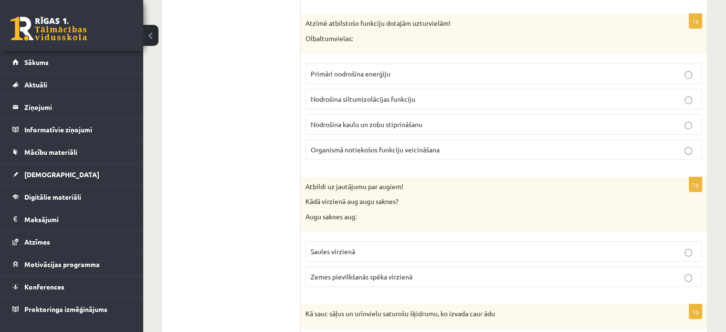
click at [375, 241] on label "Saules virzienā" at bounding box center [504, 251] width 397 height 21
click at [439, 272] on p "Zemes pievilkšanās spēka virzienā" at bounding box center [504, 277] width 386 height 10
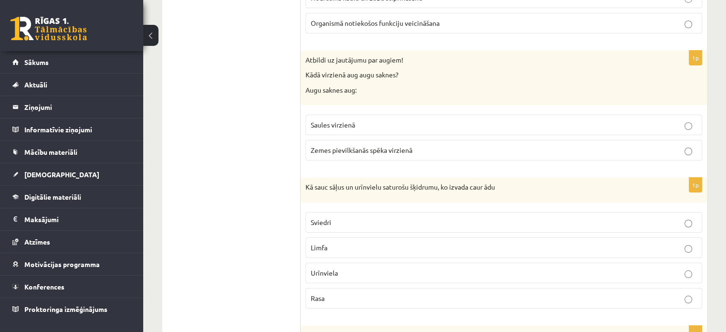
scroll to position [3509, 0]
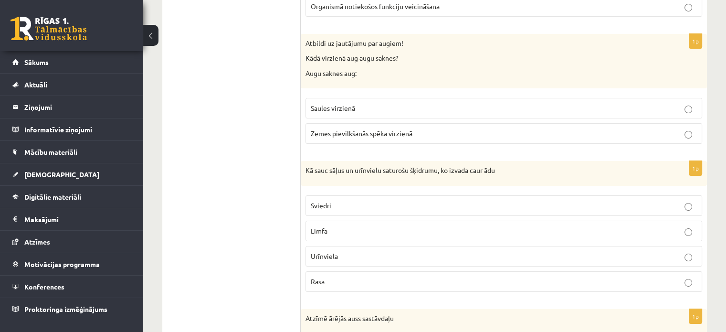
drag, startPoint x: 353, startPoint y: 218, endPoint x: 388, endPoint y: 252, distance: 48.3
click at [394, 221] on label "Limfa" at bounding box center [504, 231] width 397 height 21
drag, startPoint x: 310, startPoint y: 194, endPoint x: 353, endPoint y: 260, distance: 79.1
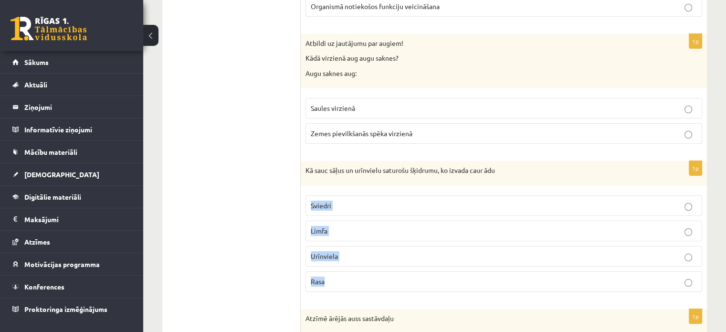
click at [353, 260] on fieldset "Sviedri Limfa Urīnviela Rasa" at bounding box center [504, 243] width 397 height 104
click at [363, 201] on p "Sviedri" at bounding box center [504, 206] width 386 height 10
drag, startPoint x: 350, startPoint y: 192, endPoint x: 306, endPoint y: 195, distance: 43.6
click at [306, 195] on label "Sviedri" at bounding box center [504, 205] width 397 height 21
click at [386, 251] on label "Urīnviela" at bounding box center [504, 256] width 397 height 21
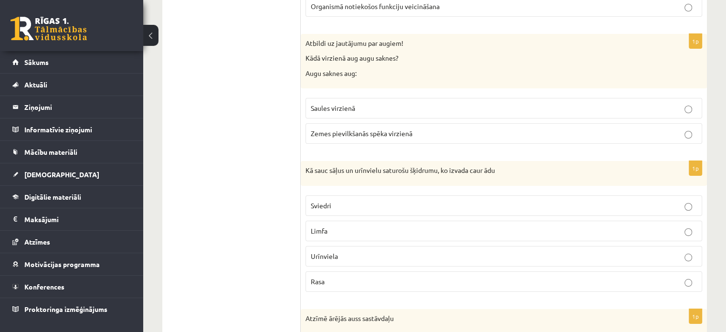
click at [532, 201] on p "Sviedri" at bounding box center [504, 206] width 386 height 10
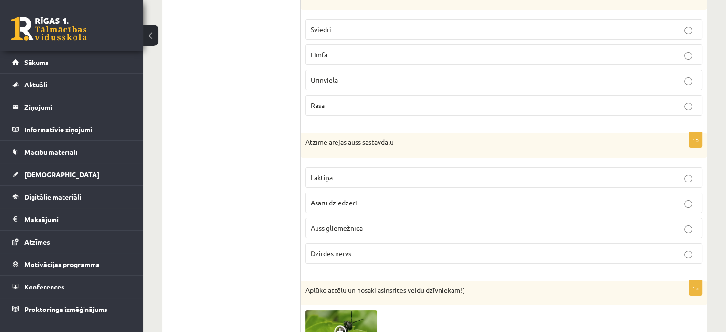
scroll to position [3700, 0]
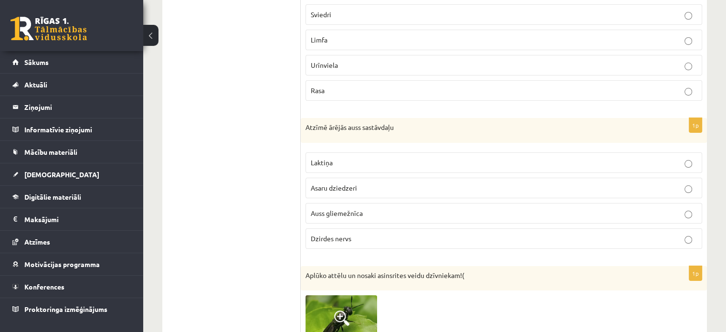
click at [315, 209] on span "Auss gliemežnīca" at bounding box center [337, 213] width 52 height 9
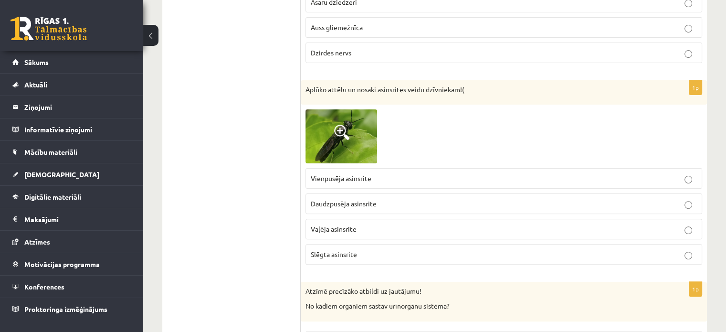
scroll to position [3891, 0]
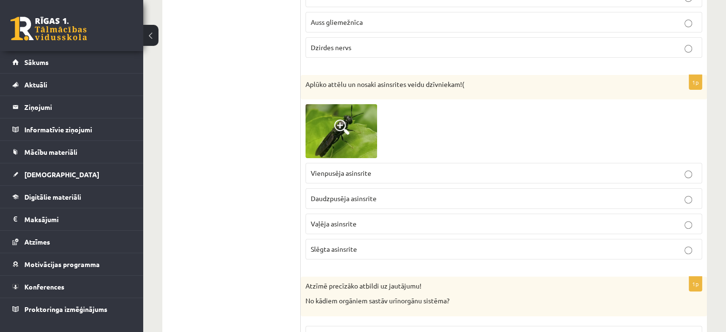
click at [357, 126] on img at bounding box center [342, 131] width 72 height 54
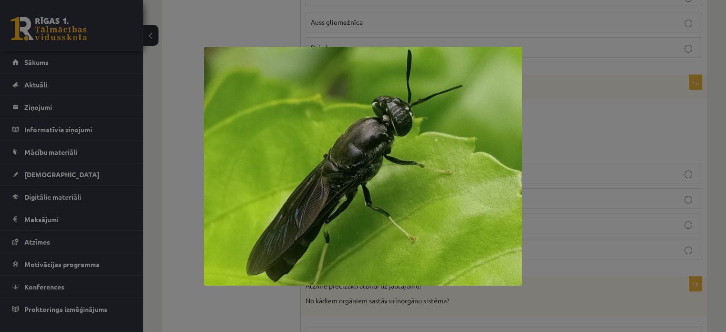
click at [357, 126] on img at bounding box center [363, 166] width 318 height 239
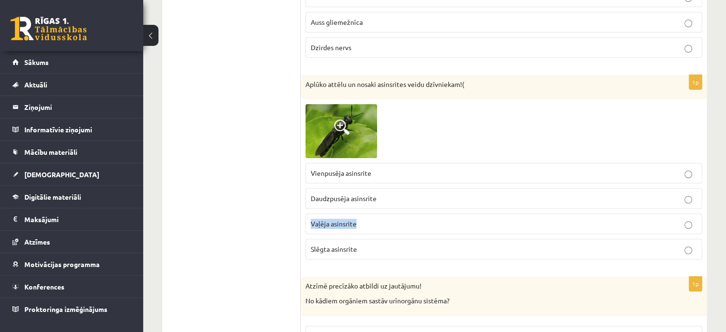
drag, startPoint x: 311, startPoint y: 209, endPoint x: 365, endPoint y: 210, distance: 54.0
click at [365, 219] on p "Vaļēja asinsrite" at bounding box center [504, 224] width 386 height 10
click at [436, 277] on div "Atzīmē precīzāko atbildi uz jautājumu! No kādiem orgāniem sastāv urīnorgānu sis…" at bounding box center [504, 297] width 406 height 40
click at [441, 219] on p "Vaļēja asinsrite" at bounding box center [504, 224] width 386 height 10
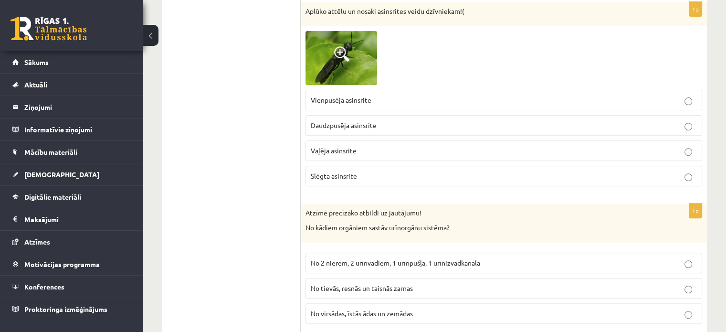
scroll to position [4095, 0]
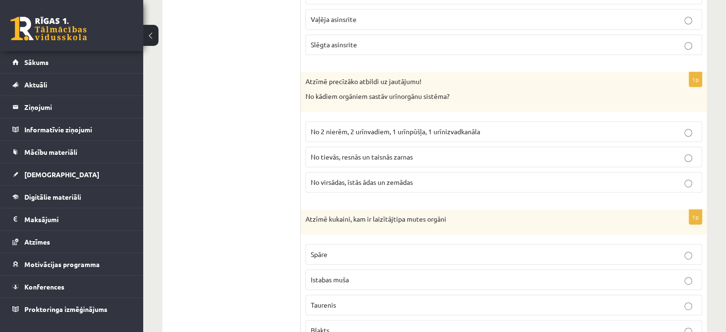
click at [320, 127] on span "No 2 nierēm, 2 urīnvadiem, 1 urīnpūšļa, 1 urīnizvadkanāla" at bounding box center [396, 131] width 170 height 9
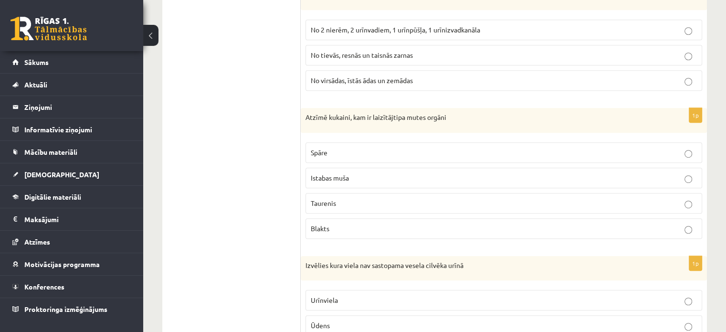
scroll to position [4143, 0]
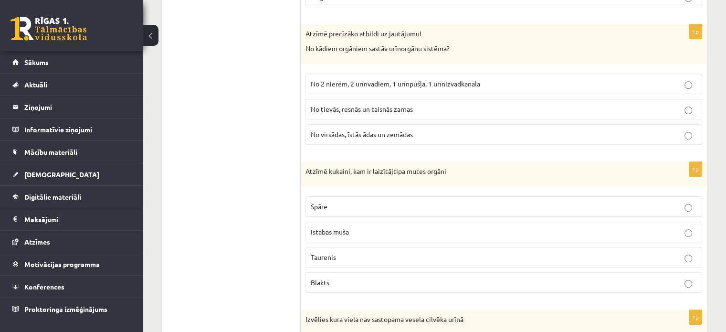
click at [405, 247] on label "Taurenis" at bounding box center [504, 257] width 397 height 21
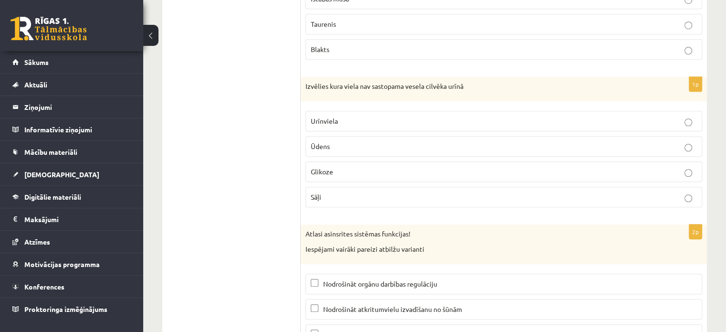
scroll to position [4382, 0]
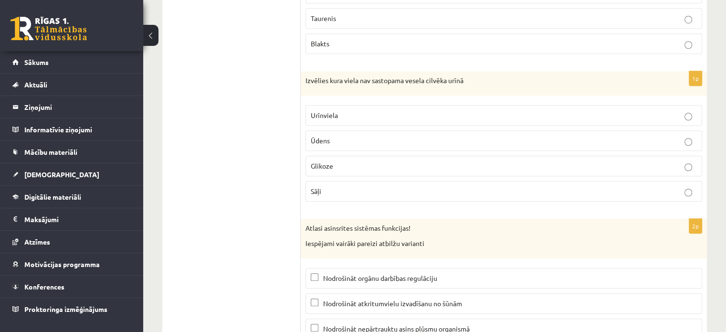
click at [363, 186] on p "Sāļi" at bounding box center [504, 191] width 386 height 10
click at [352, 161] on p "Glikoze" at bounding box center [504, 166] width 386 height 10
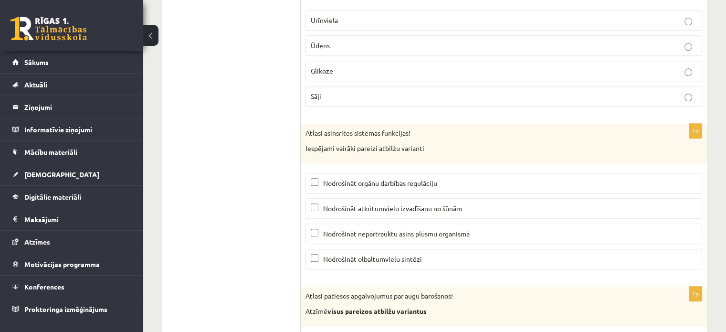
scroll to position [4499, 0]
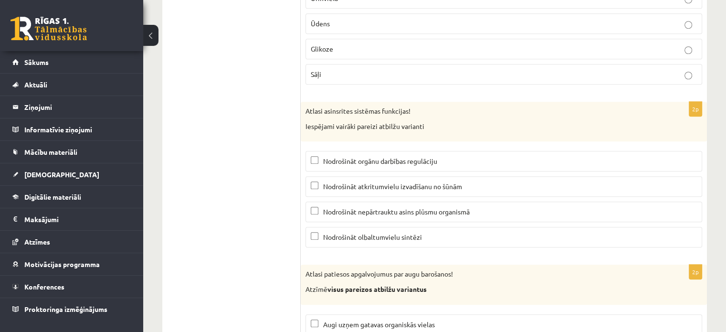
click at [328, 207] on span "Nodrošināt nepārtrauktu asins plūsmu organismā" at bounding box center [396, 211] width 147 height 9
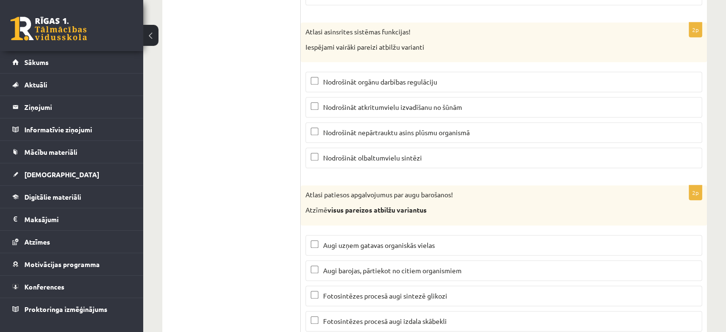
scroll to position [4595, 0]
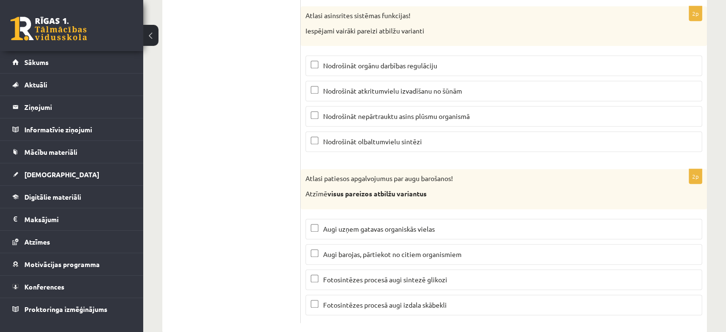
click at [323, 224] on span "Augi uzņem gatavas organiskās vielas" at bounding box center [379, 228] width 112 height 9
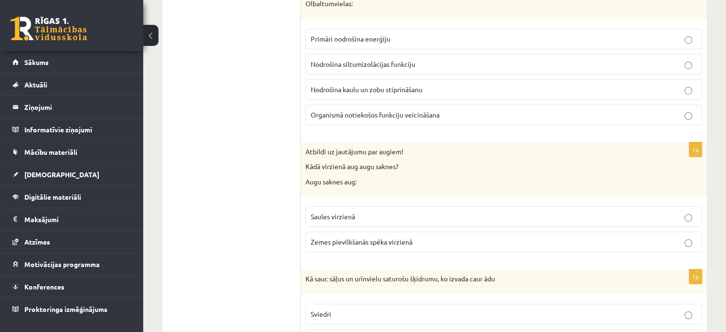
scroll to position [3305, 0]
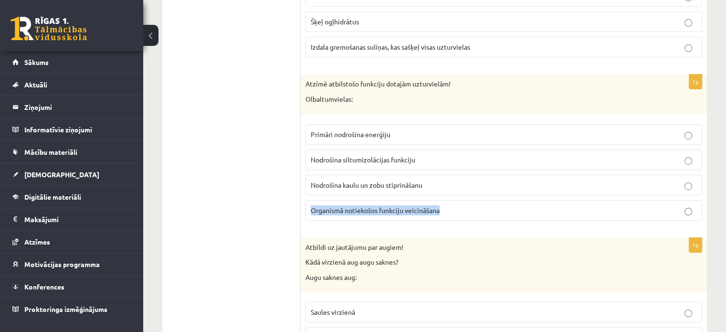
drag, startPoint x: 443, startPoint y: 197, endPoint x: 312, endPoint y: 214, distance: 132.4
click at [312, 214] on div "1p Atzīmē atbilstošo funkciju dotajām uzturvielām! Olbaltumvielas: Primāri nodr…" at bounding box center [504, 151] width 406 height 153
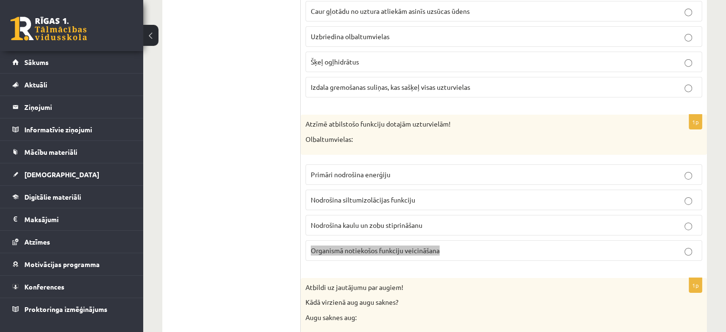
scroll to position [3257, 0]
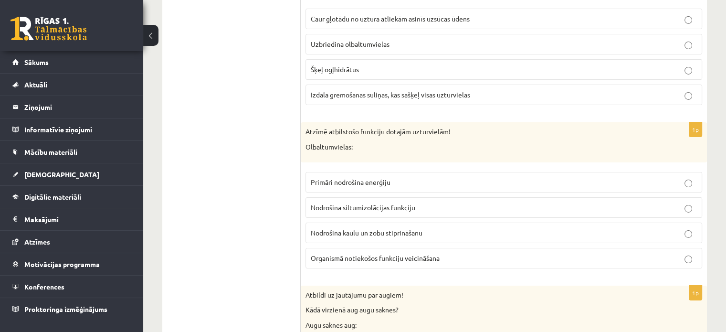
click at [352, 250] on label "Organismā notiekošos funkciju veicināšana" at bounding box center [504, 258] width 397 height 21
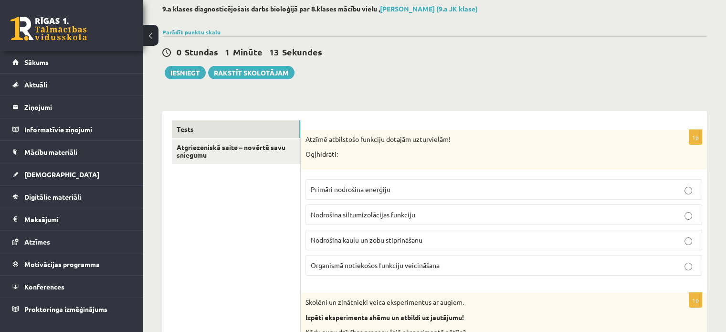
scroll to position [10, 0]
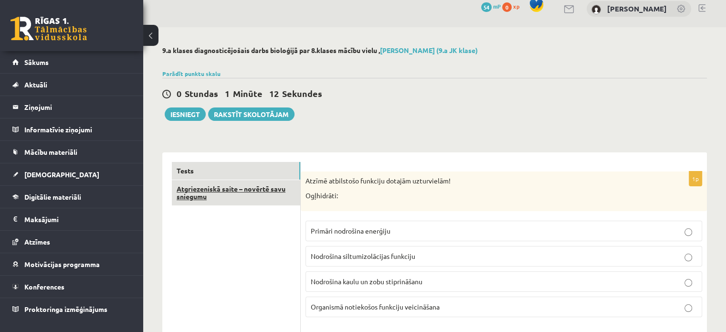
click at [246, 187] on link "Atgriezeniskā saite – novērtē savu sniegumu" at bounding box center [236, 193] width 128 height 26
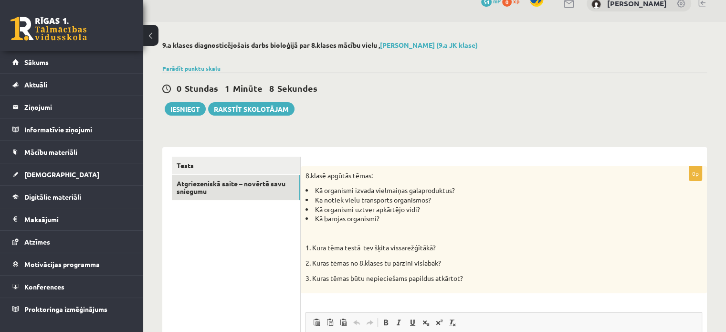
scroll to position [0, 0]
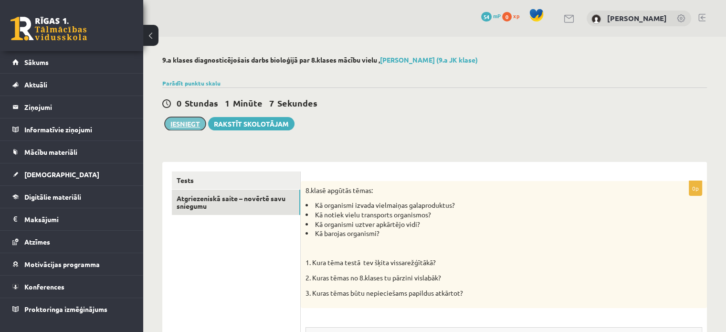
click at [187, 128] on button "Iesniegt" at bounding box center [185, 123] width 41 height 13
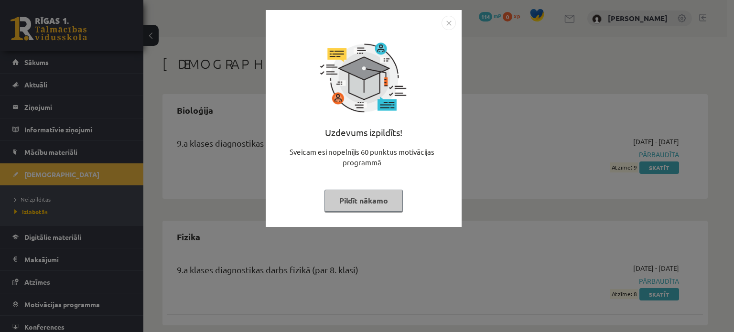
click at [443, 21] on img "Close" at bounding box center [448, 23] width 14 height 14
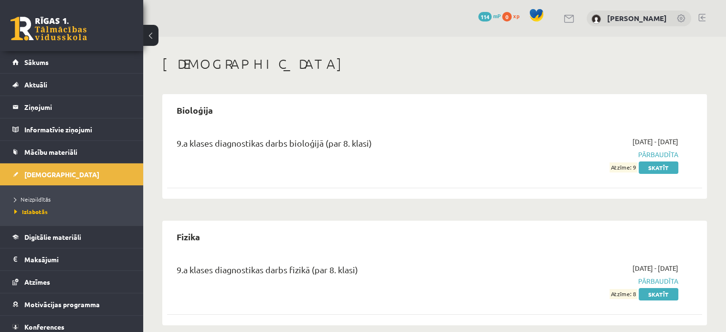
click at [346, 143] on div "9.a klases diagnostikas darbs bioloģijā (par 8. klasi)" at bounding box center [342, 146] width 330 height 18
click at [651, 166] on link "Skatīt" at bounding box center [659, 167] width 40 height 12
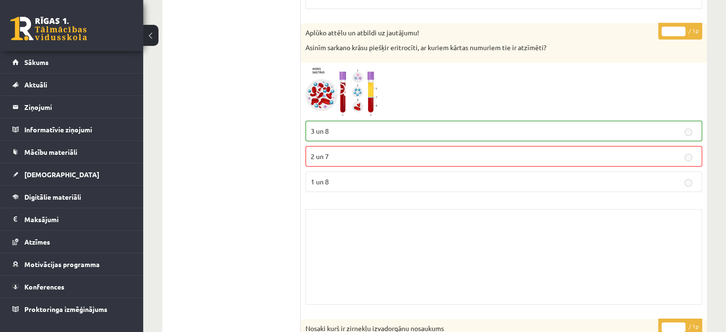
scroll to position [3009, 0]
click at [361, 76] on img at bounding box center [342, 91] width 72 height 48
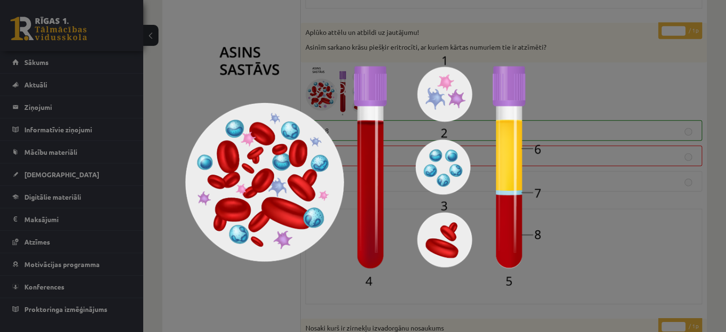
click at [409, 178] on img at bounding box center [363, 166] width 356 height 239
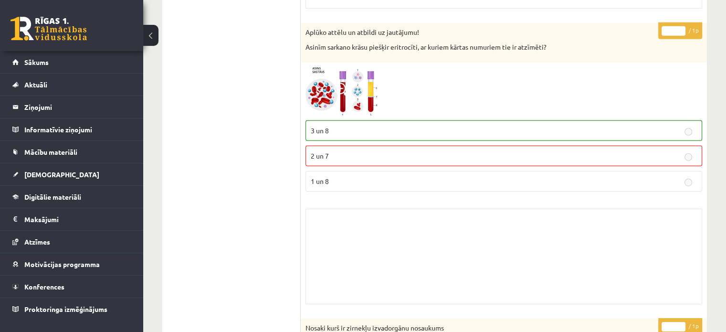
click at [356, 91] on img at bounding box center [342, 91] width 72 height 48
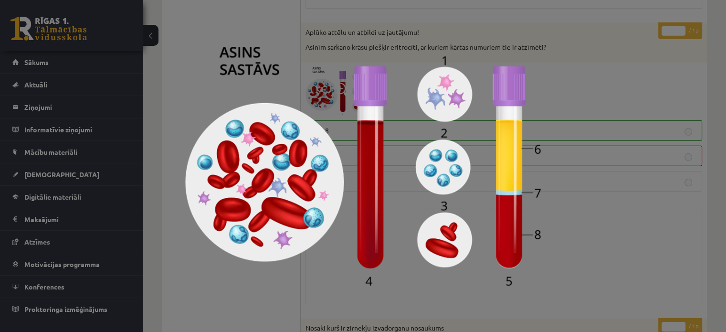
click at [356, 91] on img at bounding box center [363, 166] width 356 height 239
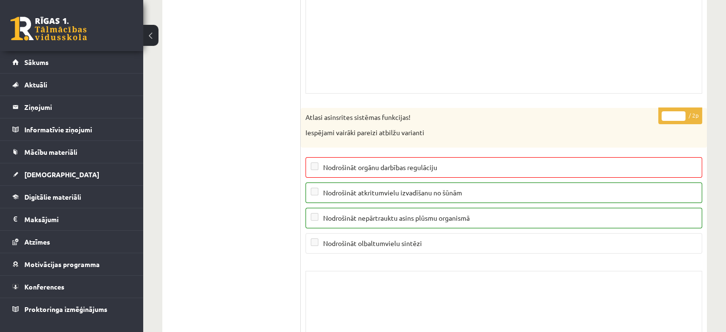
scroll to position [7174, 0]
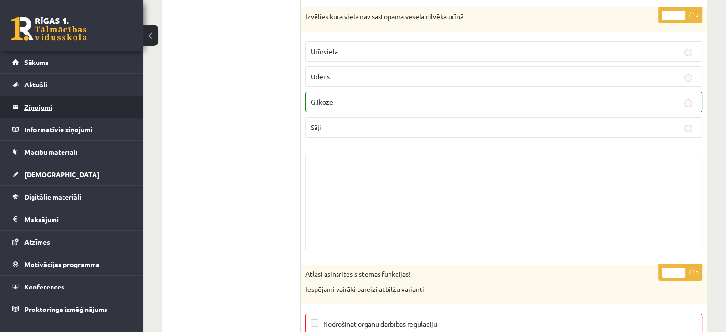
click at [68, 115] on legend "Ziņojumi 0" at bounding box center [77, 107] width 107 height 22
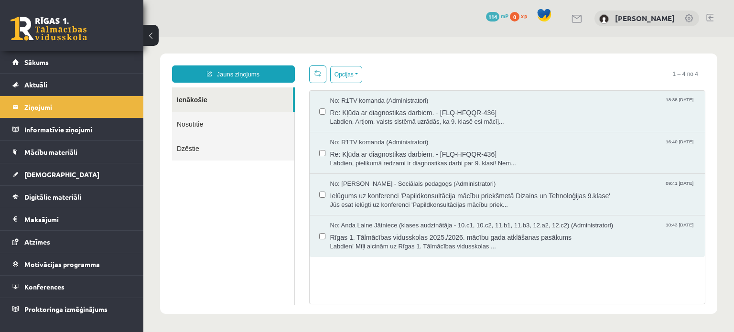
click at [198, 121] on link "Nosūtītie" at bounding box center [233, 124] width 122 height 24
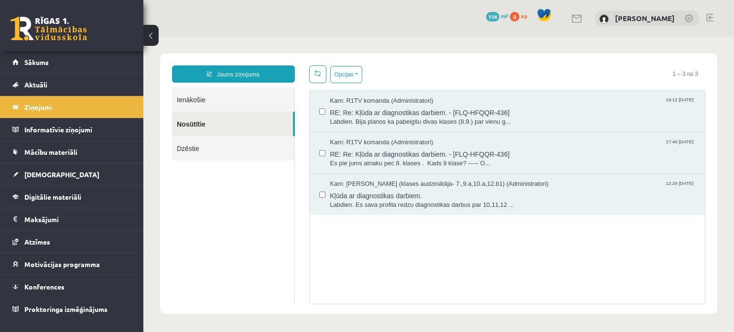
click at [198, 100] on link "Ienākošie" at bounding box center [233, 99] width 122 height 24
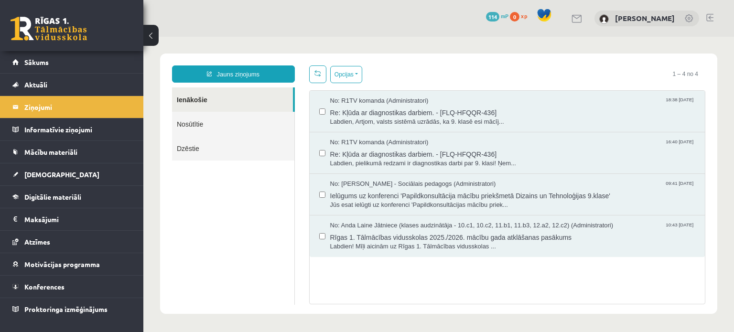
click at [191, 128] on link "Nosūtītie" at bounding box center [233, 124] width 122 height 24
